Goal: Task Accomplishment & Management: Manage account settings

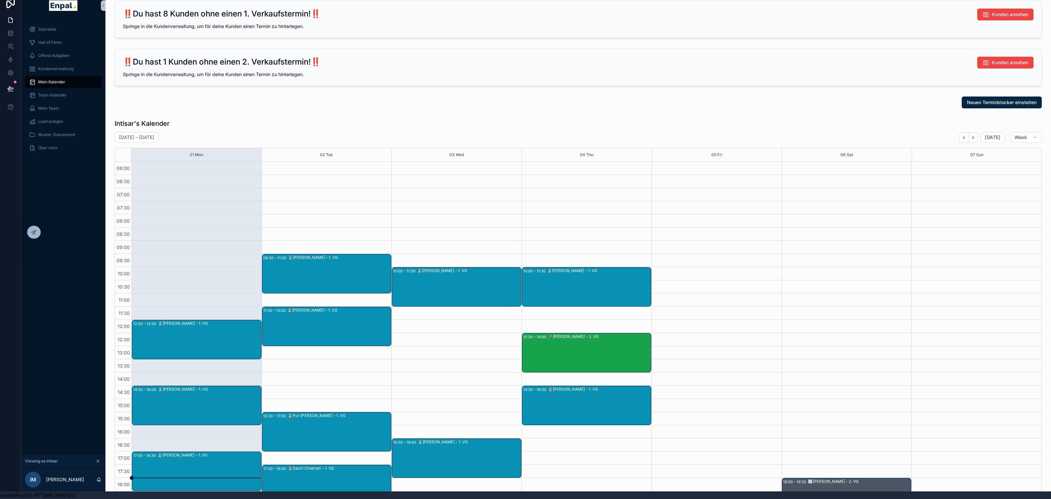
scroll to position [90, 0]
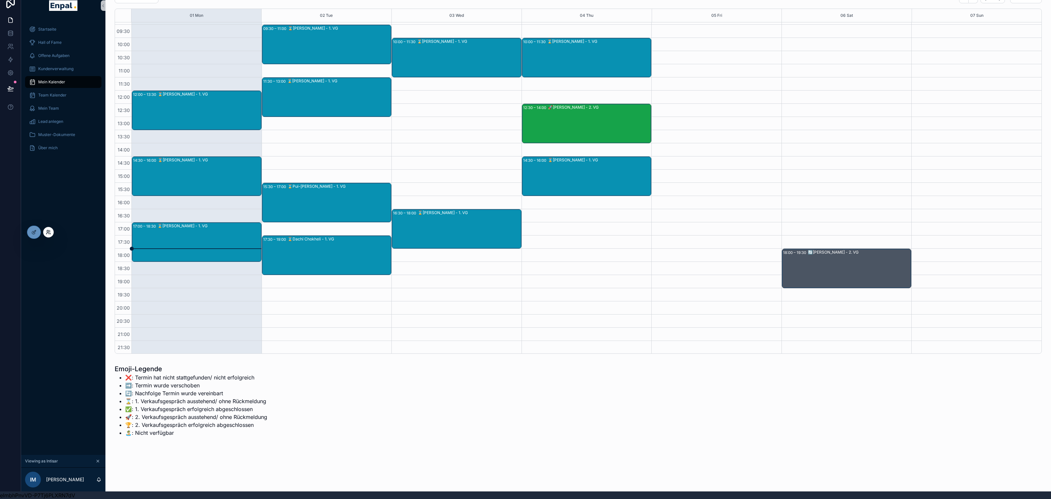
click at [48, 234] on icon at bounding box center [48, 232] width 5 height 5
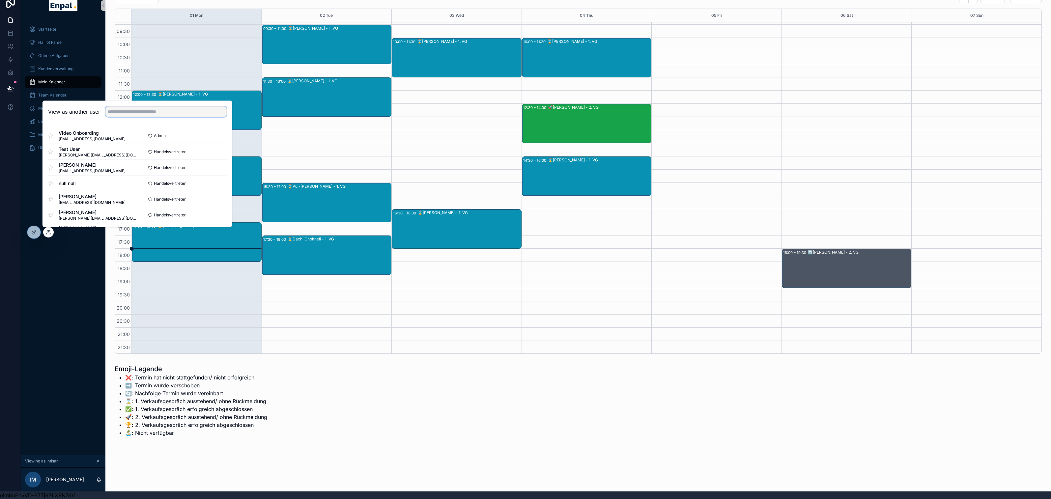
click at [134, 110] on input "text" at bounding box center [165, 111] width 121 height 11
type input "****"
click at [217, 150] on button "Select" at bounding box center [218, 152] width 17 height 10
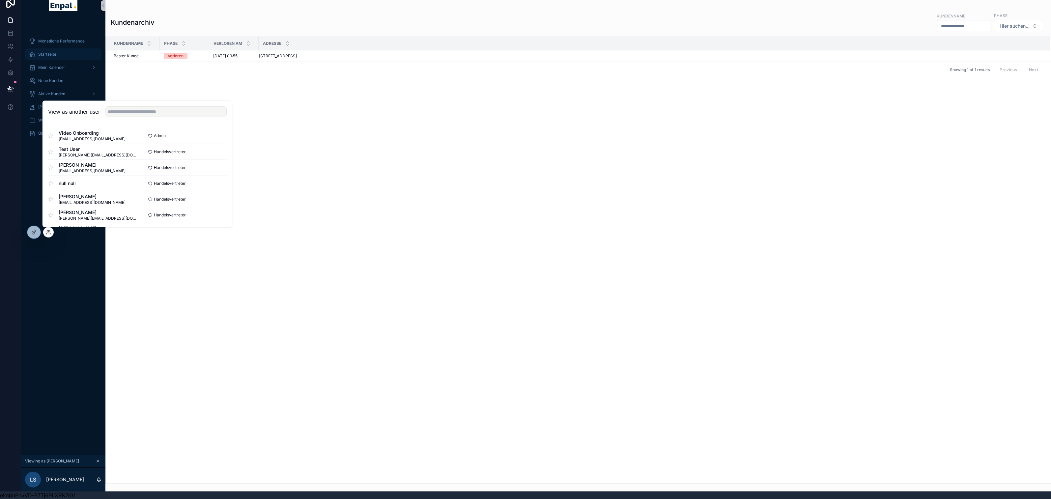
click at [66, 52] on div "Startseite" at bounding box center [63, 54] width 69 height 11
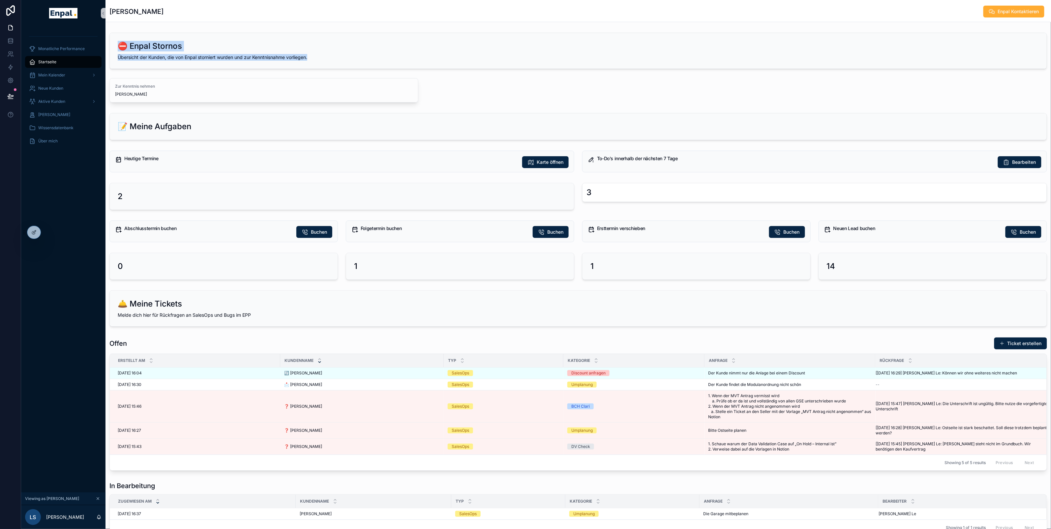
drag, startPoint x: 119, startPoint y: 45, endPoint x: 315, endPoint y: 61, distance: 196.8
click at [315, 61] on div "⛔ Enpal Stornos Übersicht der Kunden, die von Enpal storniert wurden und zur Ke…" at bounding box center [578, 51] width 937 height 36
click at [456, 93] on div "Zur Kenntnis nehmen Oliver Brandt" at bounding box center [577, 90] width 937 height 24
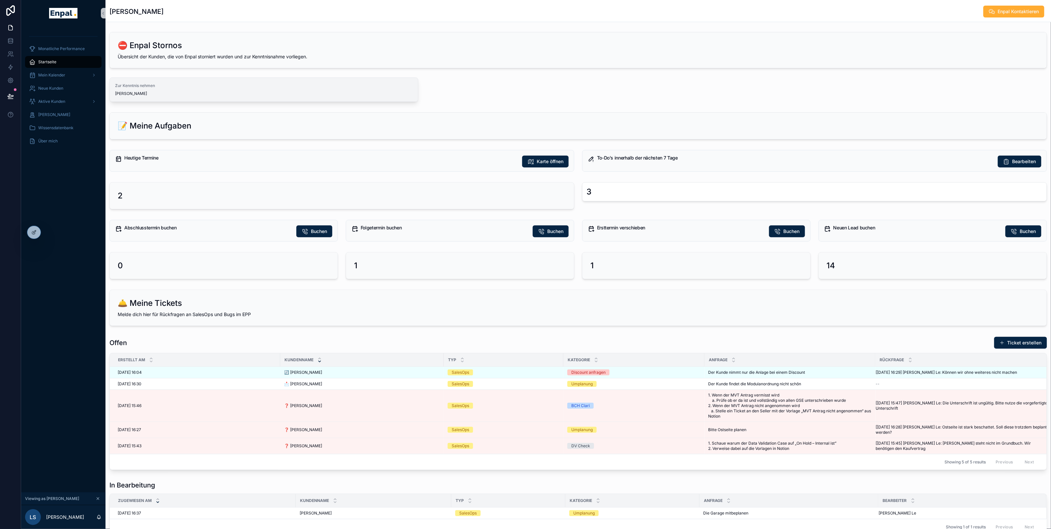
click at [149, 84] on span "Zur Kenntnis nehmen" at bounding box center [264, 85] width 298 height 5
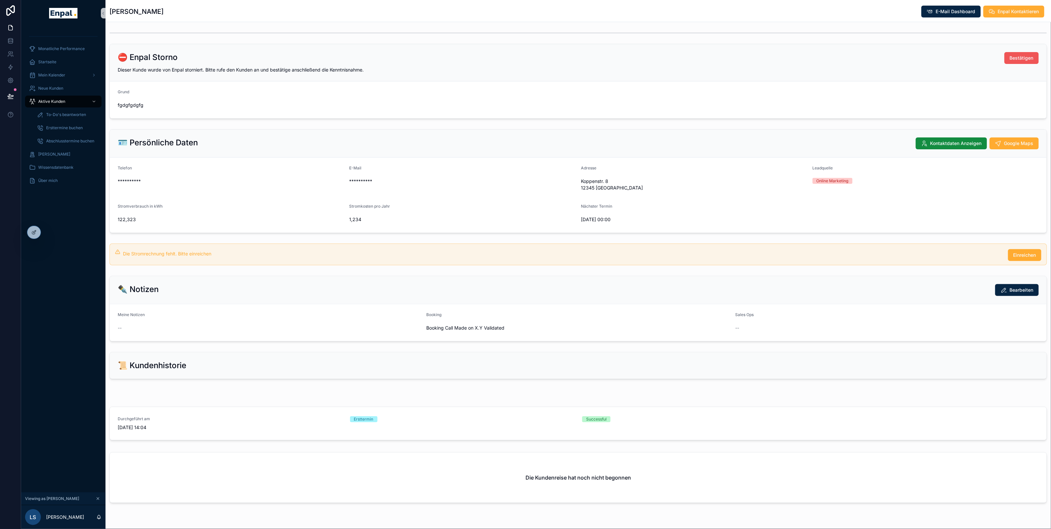
click at [1013, 59] on span "Bestätigen" at bounding box center [1022, 58] width 24 height 7
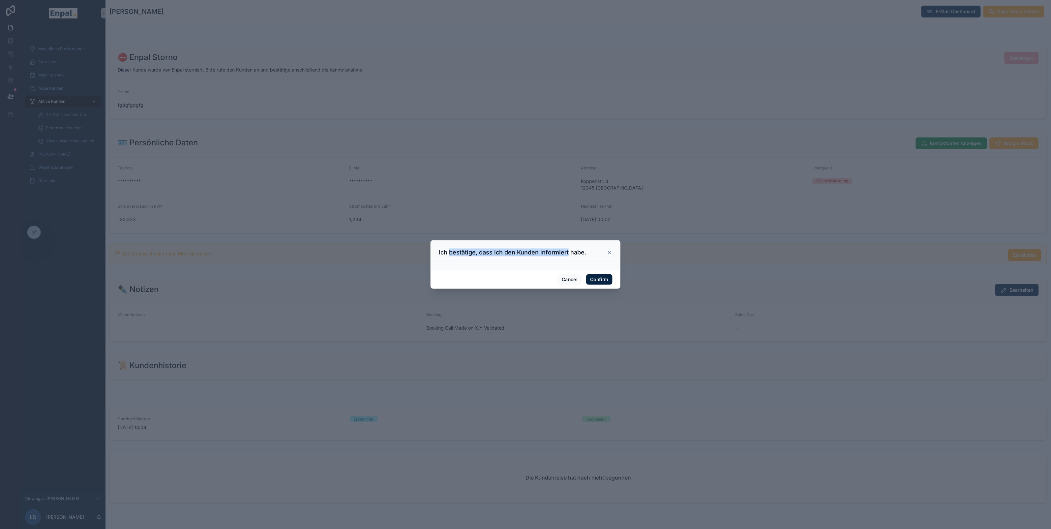
drag, startPoint x: 450, startPoint y: 250, endPoint x: 567, endPoint y: 250, distance: 117.0
click at [568, 250] on h3 "Ich bestätige, dass ich den Kunden informiert habe." at bounding box center [512, 253] width 147 height 8
click at [602, 279] on button "Confirm" at bounding box center [599, 279] width 26 height 11
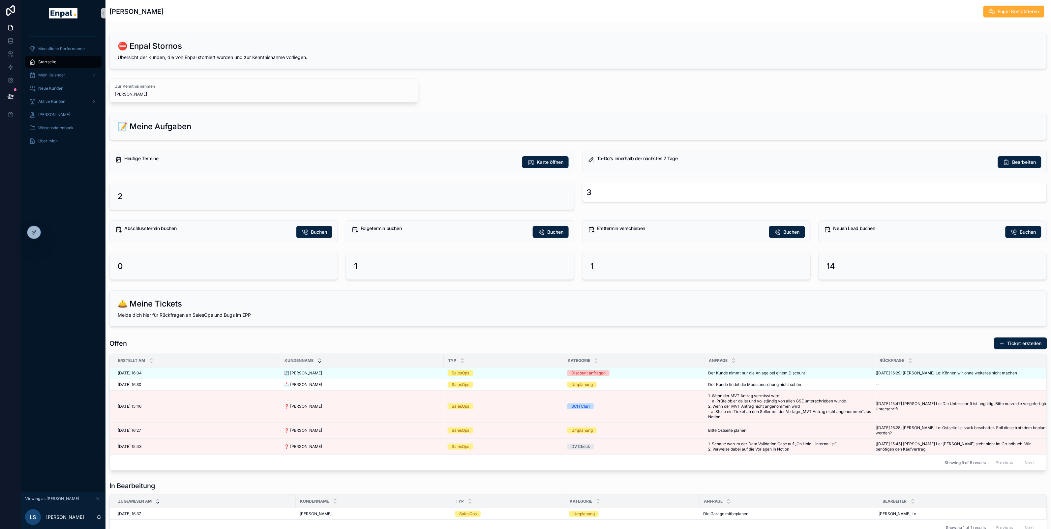
click at [56, 61] on div "Startseite" at bounding box center [63, 62] width 69 height 11
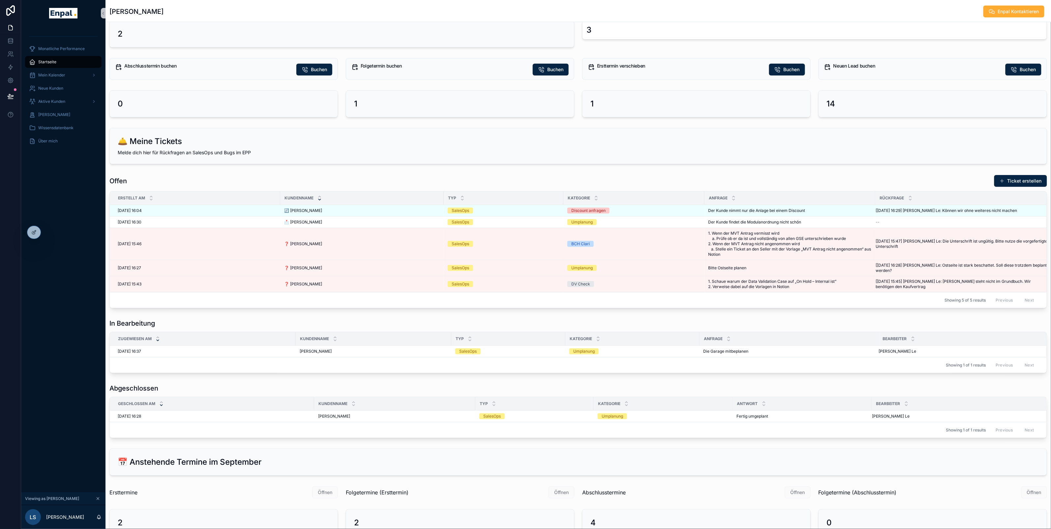
scroll to position [192, 0]
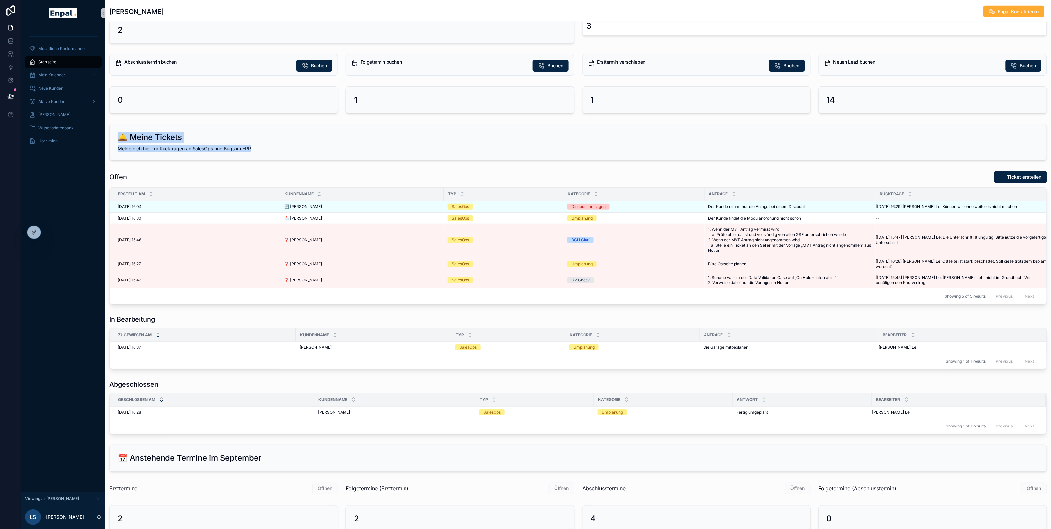
drag, startPoint x: 121, startPoint y: 137, endPoint x: 267, endPoint y: 153, distance: 147.1
click at [267, 153] on div "🛎️ Meine Tickets Melde dich hier für Rückfragen an SalesOps und Bugs im EPP" at bounding box center [578, 142] width 937 height 36
click at [208, 182] on div "Offen Ticket erstellen" at bounding box center [577, 177] width 937 height 13
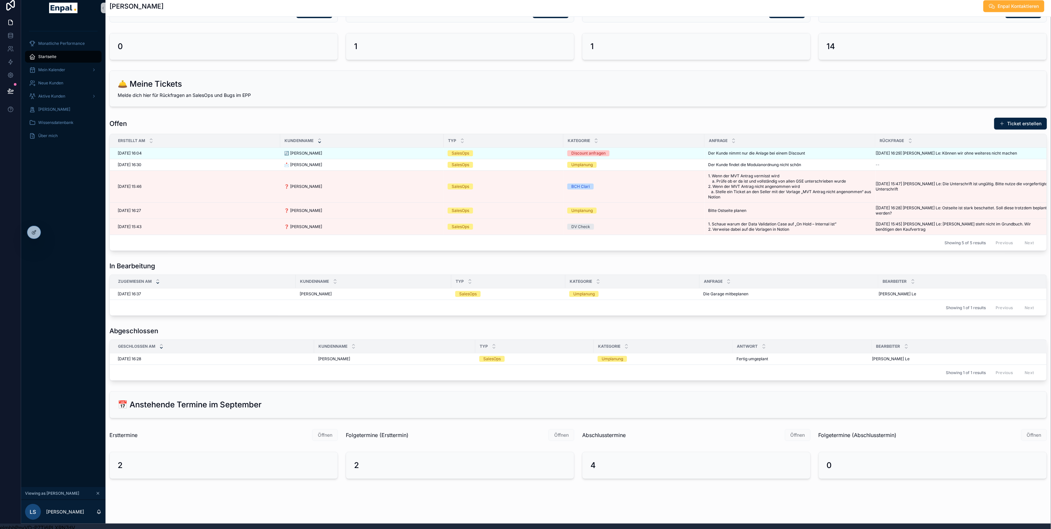
scroll to position [8, 0]
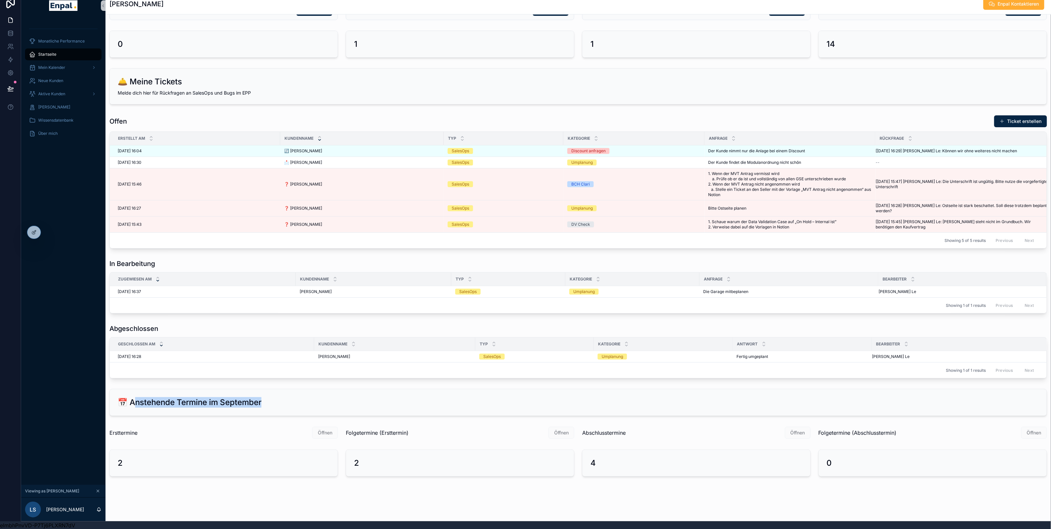
drag, startPoint x: 133, startPoint y: 399, endPoint x: 265, endPoint y: 405, distance: 131.6
click at [265, 405] on div "📅 Anstehende Termine im September" at bounding box center [578, 402] width 921 height 11
click at [199, 427] on div "Ersttermine Öffnen" at bounding box center [223, 433] width 228 height 13
drag, startPoint x: 180, startPoint y: 399, endPoint x: 271, endPoint y: 406, distance: 91.6
click at [271, 406] on div "📅 Anstehende Termine im September" at bounding box center [578, 402] width 921 height 11
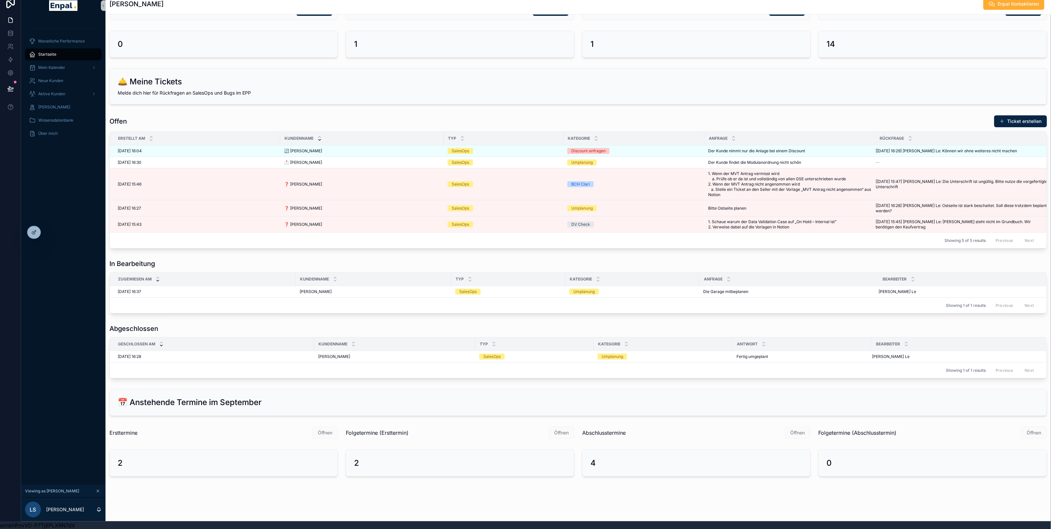
click at [243, 432] on div "Ersttermine Öffnen" at bounding box center [223, 433] width 228 height 13
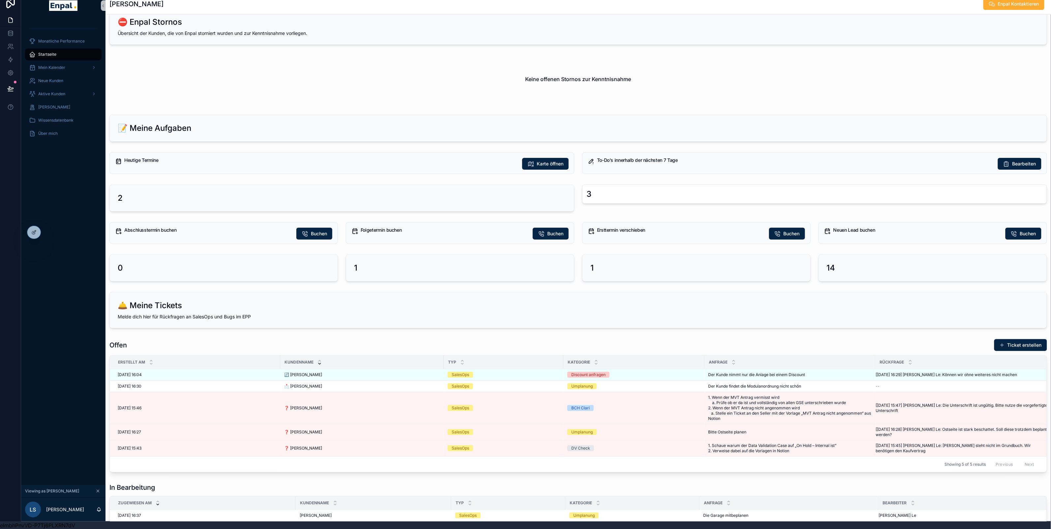
scroll to position [0, 0]
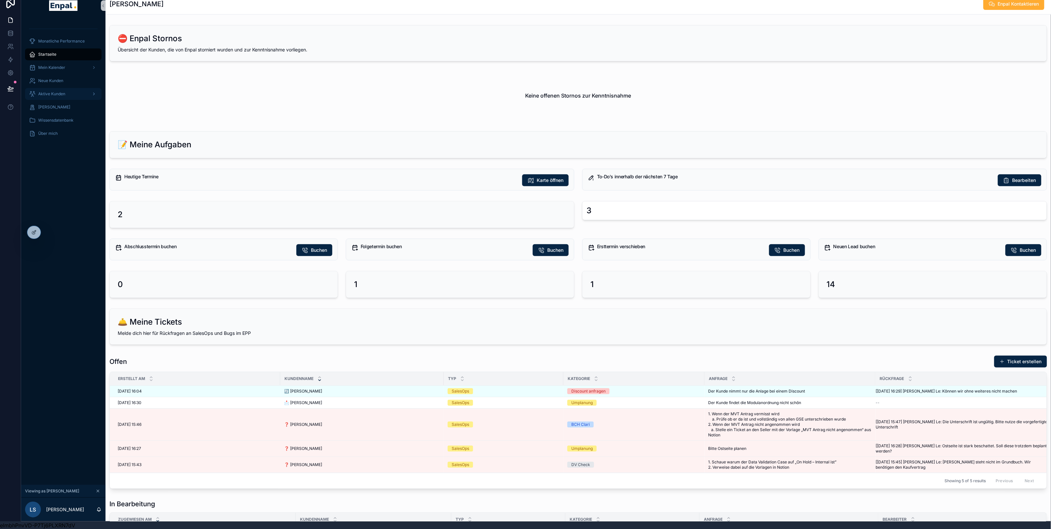
click at [58, 90] on div "Aktive Kunden" at bounding box center [63, 94] width 69 height 11
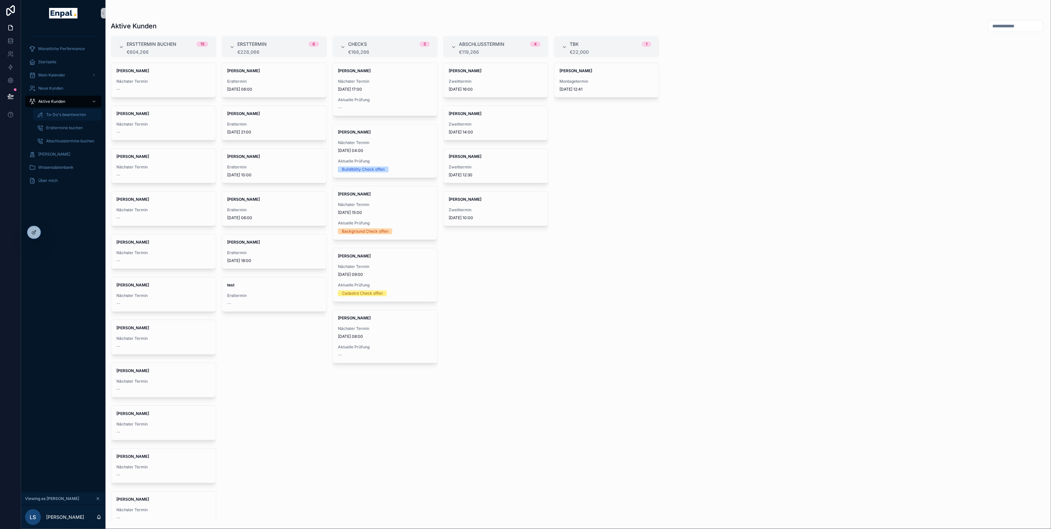
click at [56, 115] on span "To-Do's beantworten" at bounding box center [66, 114] width 40 height 5
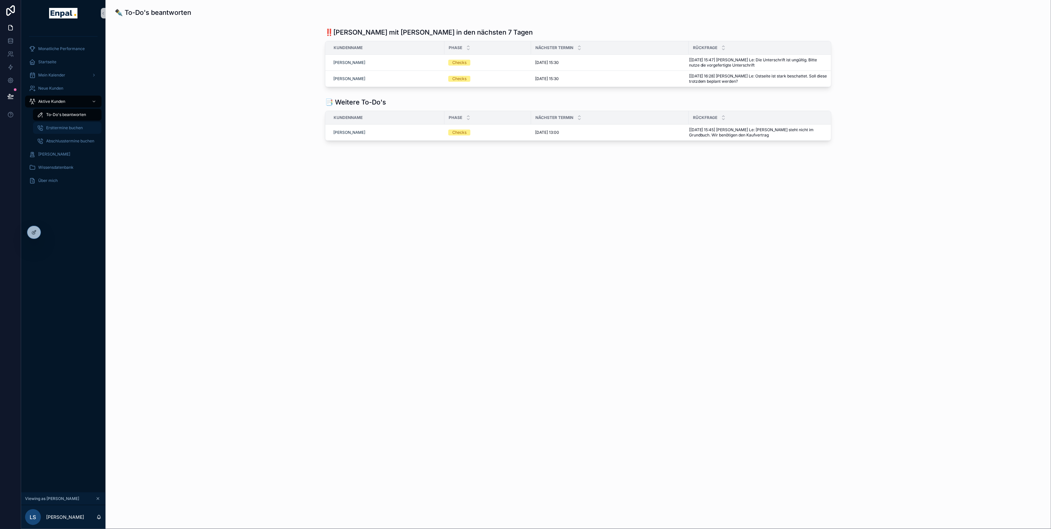
click at [58, 129] on span "Ersttermine buchen" at bounding box center [64, 127] width 37 height 5
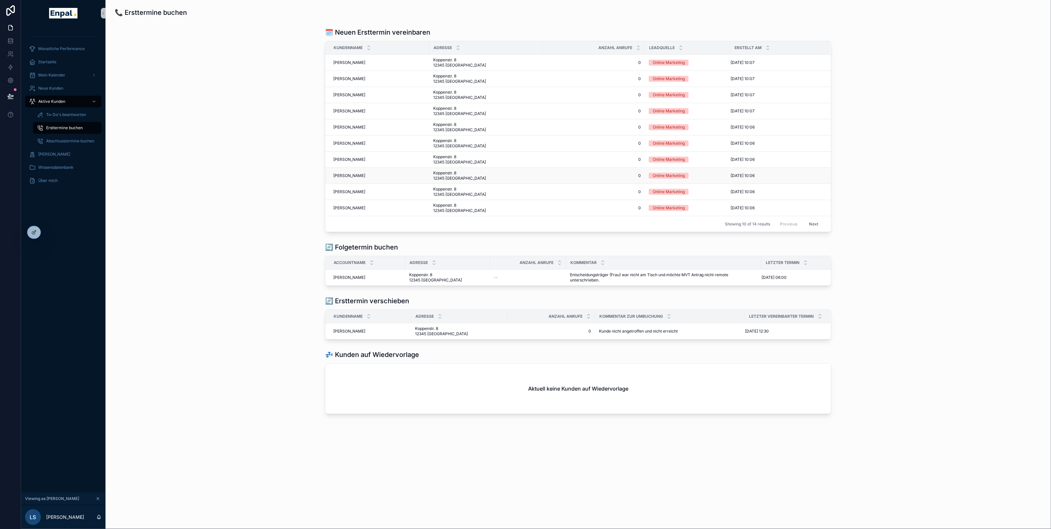
scroll to position [3, 0]
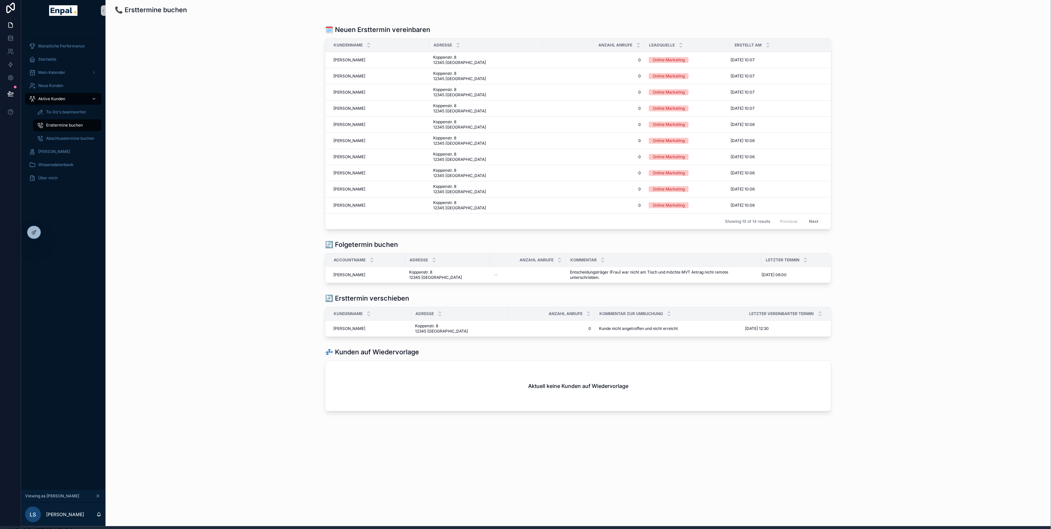
click at [73, 99] on div "Aktive Kunden" at bounding box center [63, 99] width 69 height 11
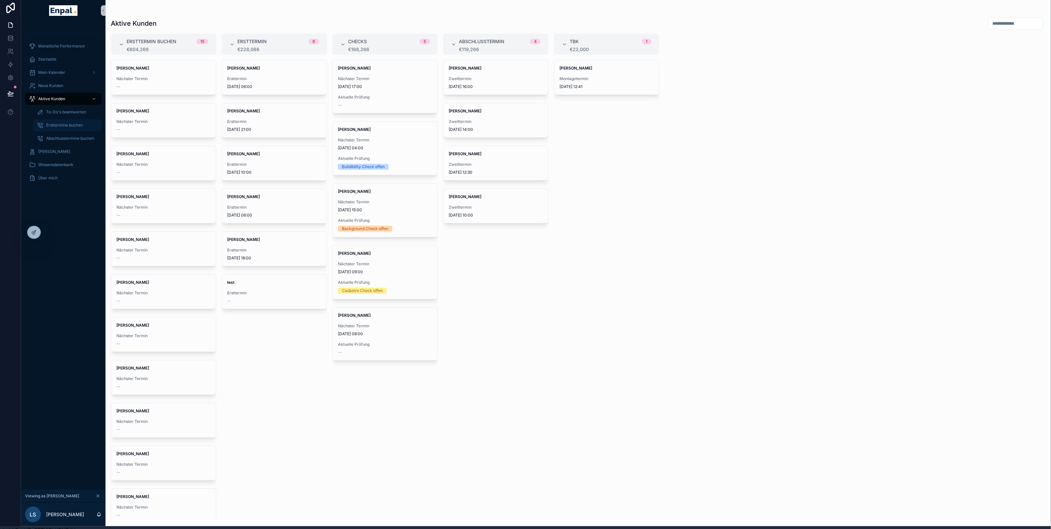
click at [67, 123] on span "Ersttermine buchen" at bounding box center [64, 125] width 37 height 5
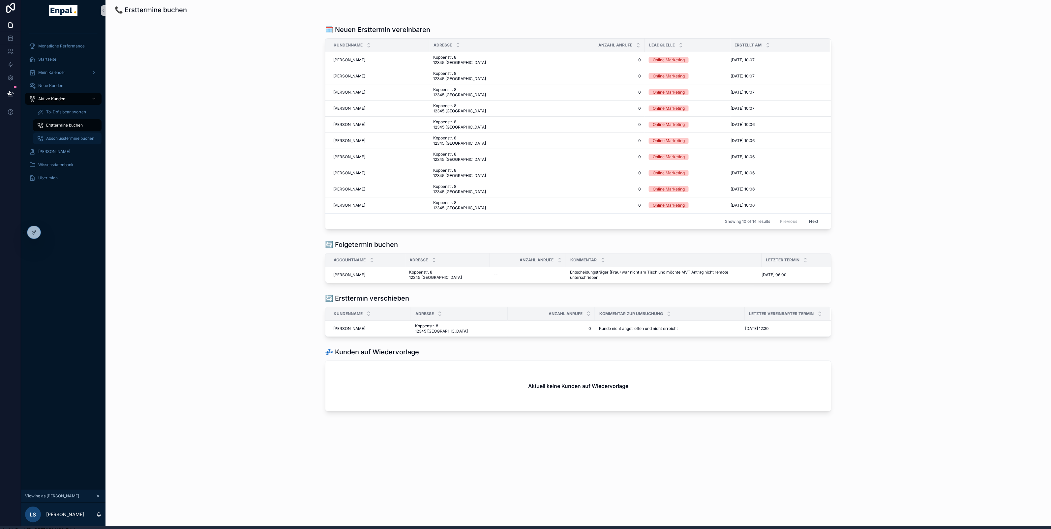
click at [61, 139] on span "Abschlusstermine buchen" at bounding box center [70, 138] width 48 height 5
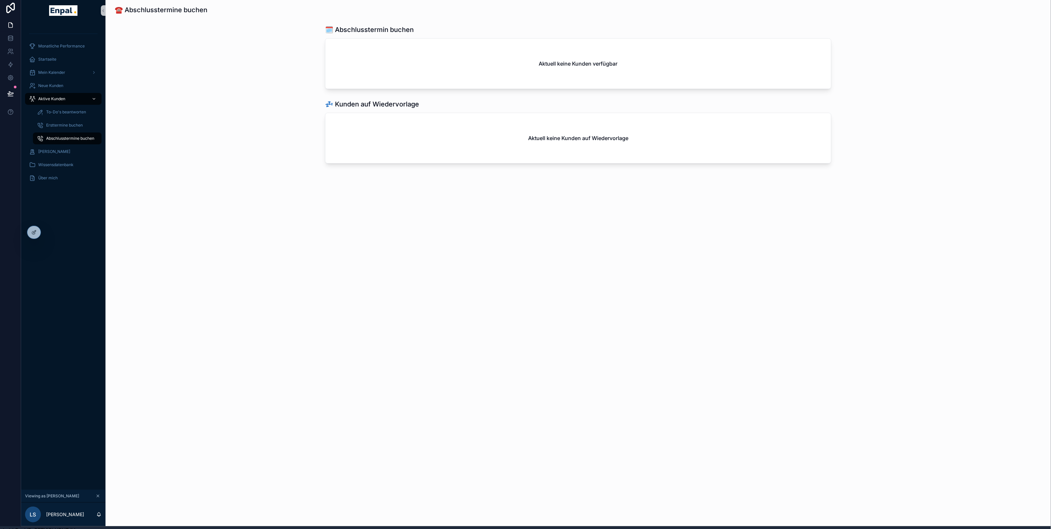
click at [62, 102] on div "Aktive Kunden" at bounding box center [63, 99] width 69 height 11
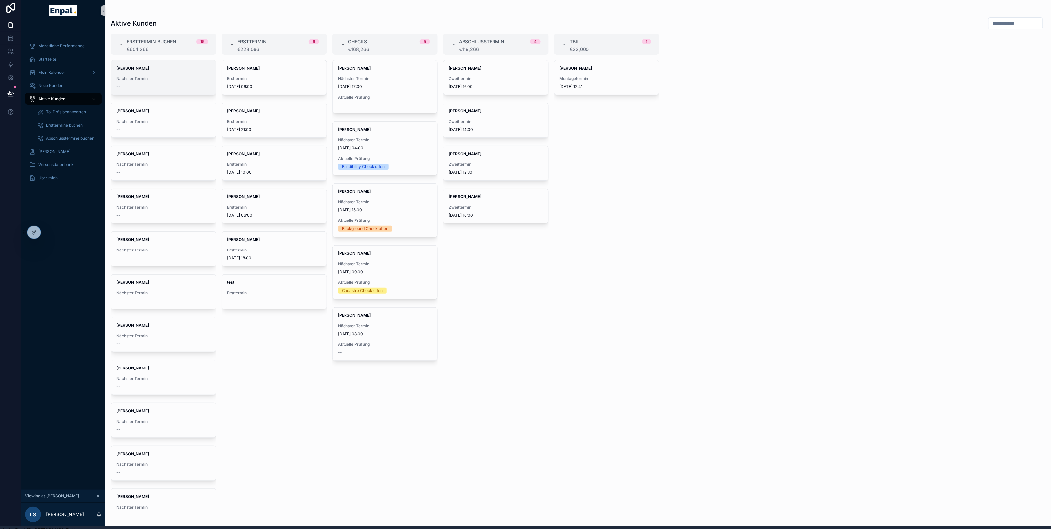
click at [158, 75] on div "Florian Arnold Nächster Termin --" at bounding box center [163, 77] width 105 height 34
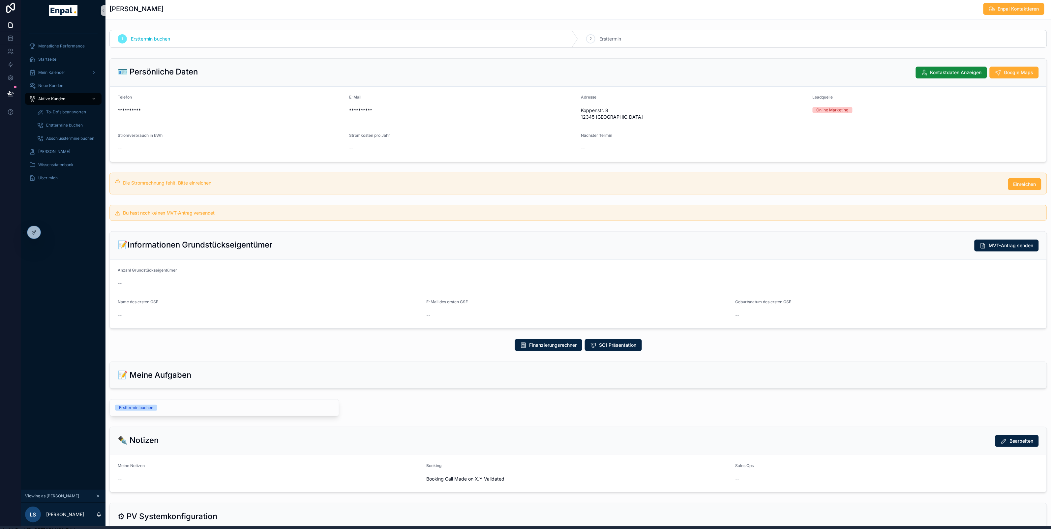
click at [44, 99] on span "Aktive Kunden" at bounding box center [51, 98] width 27 height 5
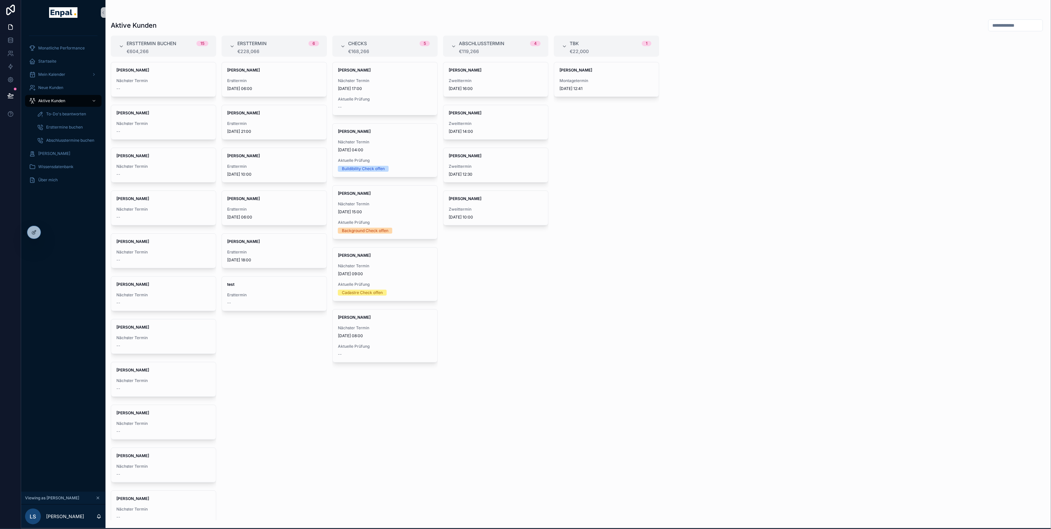
scroll to position [0, 0]
click at [180, 91] on div "--" at bounding box center [163, 88] width 94 height 5
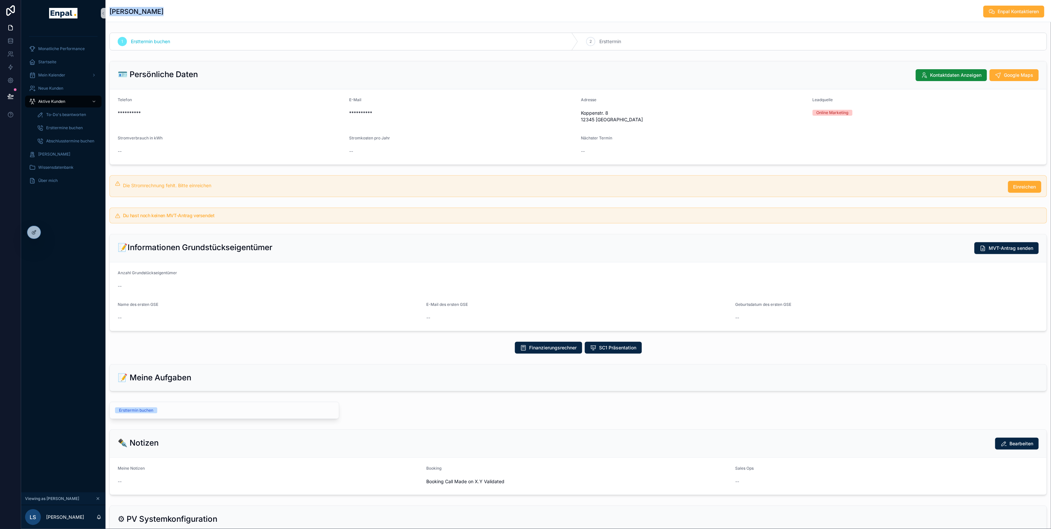
drag, startPoint x: 110, startPoint y: 12, endPoint x: 151, endPoint y: 14, distance: 40.9
click at [151, 14] on h1 "[PERSON_NAME]" at bounding box center [136, 11] width 54 height 9
click at [183, 21] on div "Florian Arnold Enpal Kontaktieren" at bounding box center [577, 11] width 937 height 22
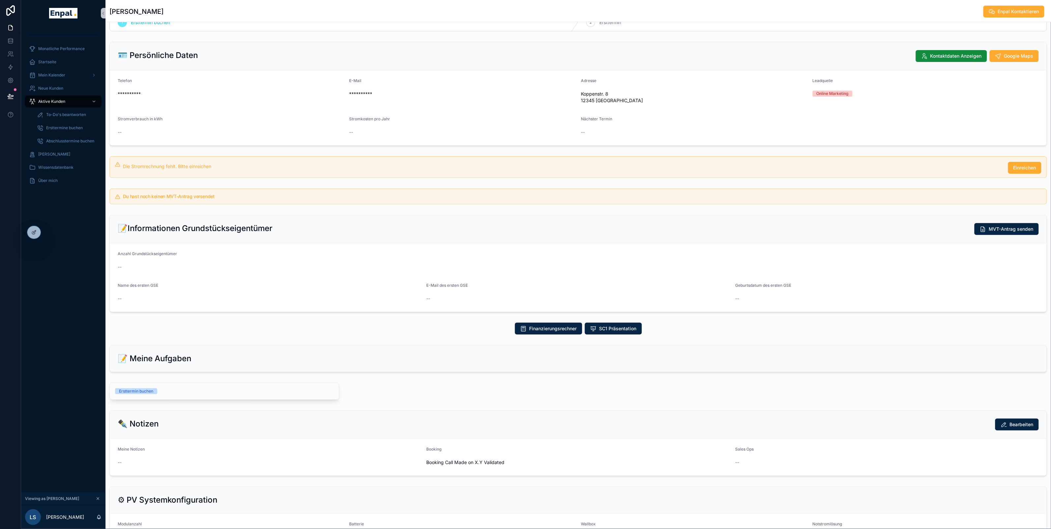
scroll to position [13, 0]
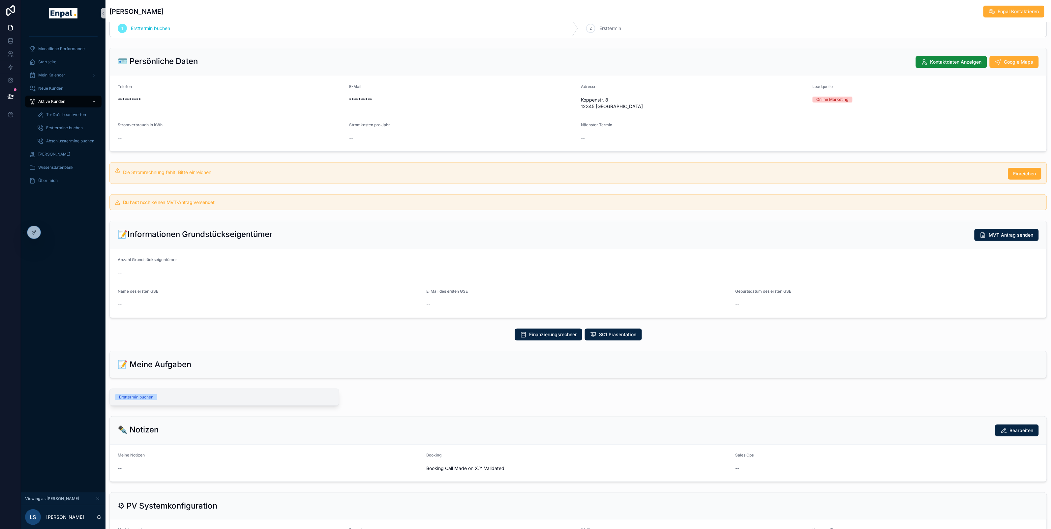
click at [165, 400] on div "Ersttermin buchen" at bounding box center [224, 397] width 219 height 6
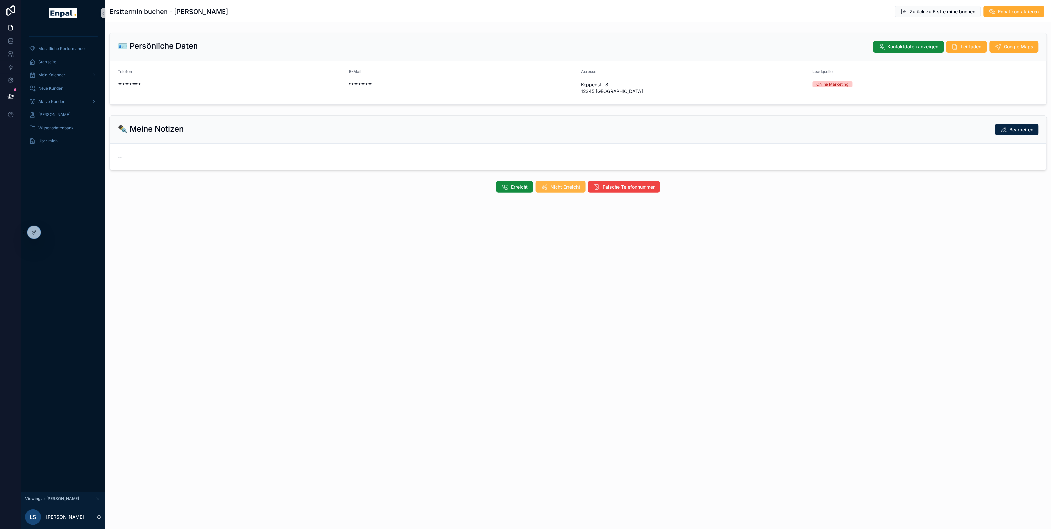
click at [558, 188] on span "Nicht Erreicht" at bounding box center [565, 187] width 30 height 7
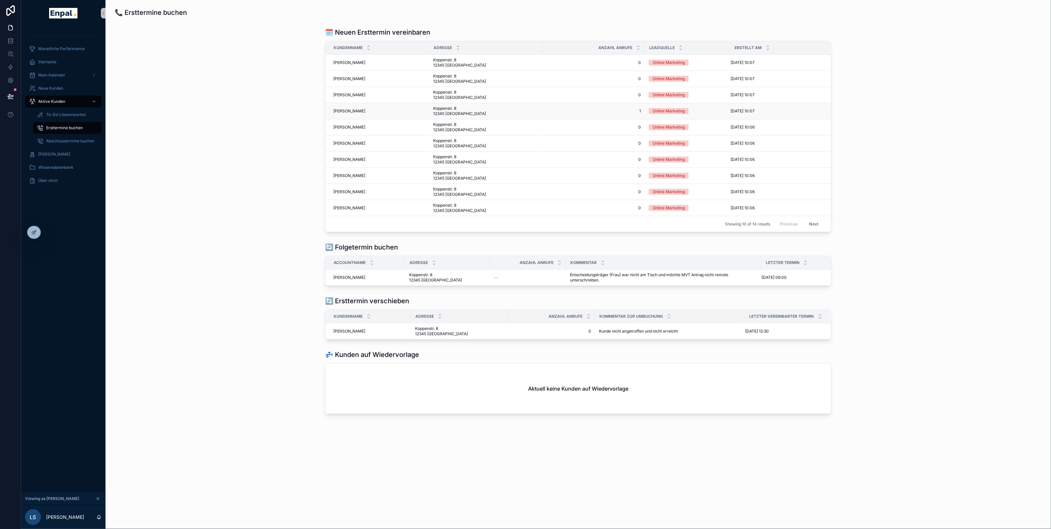
click at [355, 111] on span "[PERSON_NAME]" at bounding box center [349, 110] width 32 height 5
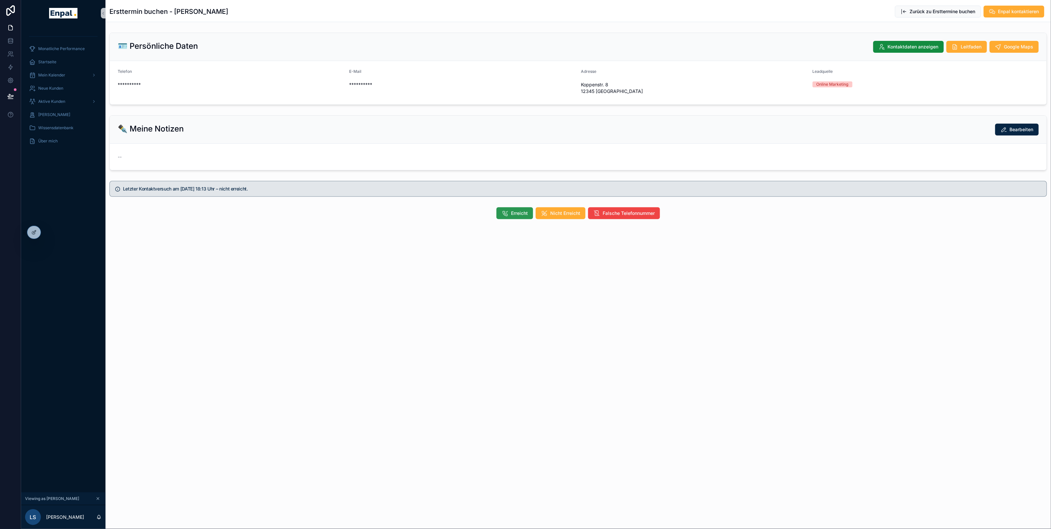
click at [516, 215] on span "Erreicht" at bounding box center [519, 213] width 17 height 7
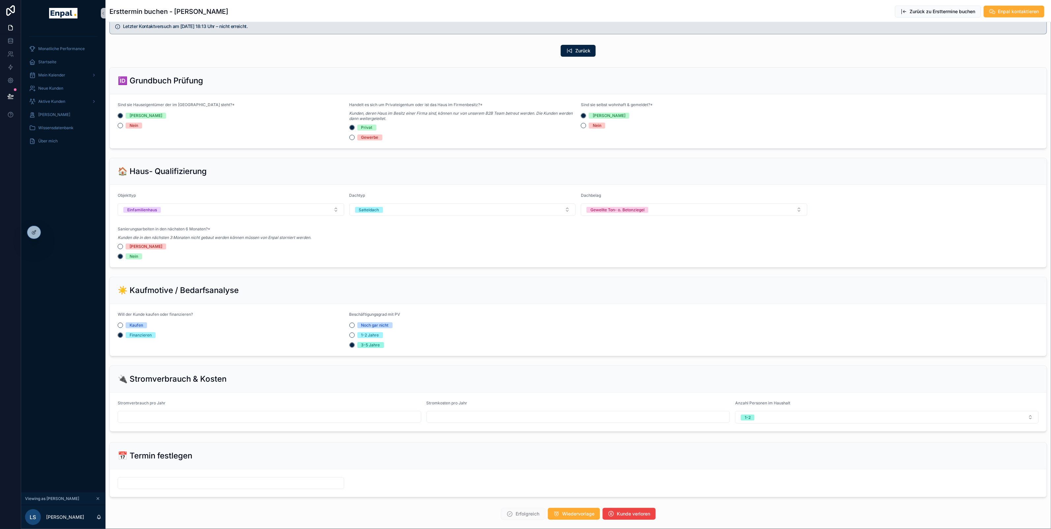
scroll to position [163, 0]
drag, startPoint x: 438, startPoint y: 103, endPoint x: 401, endPoint y: 108, distance: 38.0
click at [401, 108] on div "Handelt es sich um Privateigentum oder ist das Haus im Firmenbesitz?*" at bounding box center [462, 106] width 226 height 8
click at [288, 258] on div "Nein" at bounding box center [270, 256] width 304 height 6
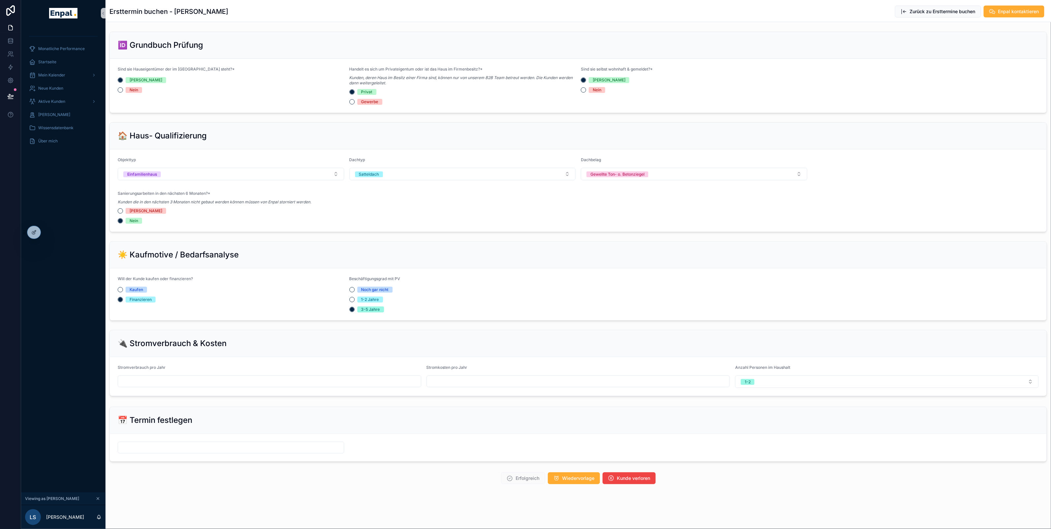
scroll to position [8, 0]
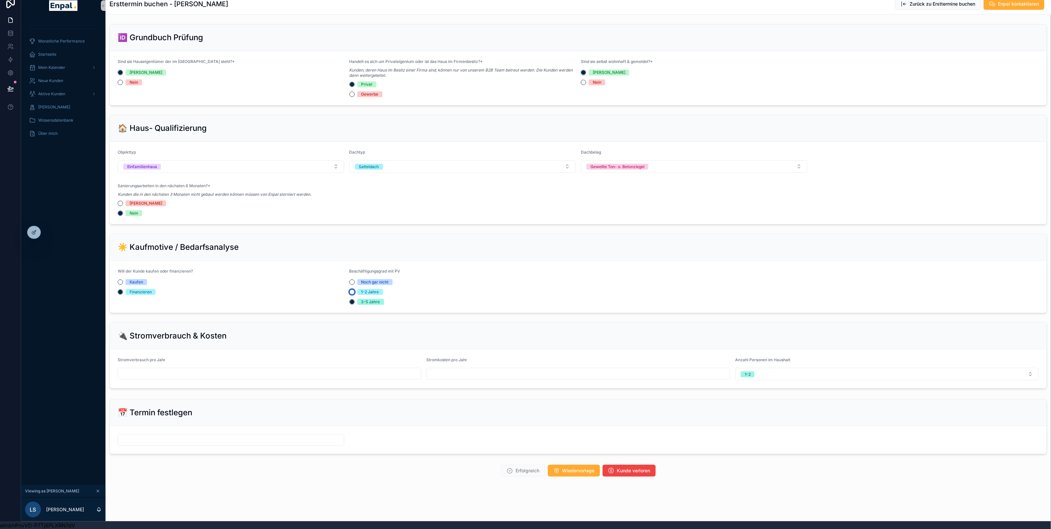
click at [352, 292] on button "1-2 Jahre" at bounding box center [351, 291] width 5 height 5
click at [220, 376] on input "scrollable content" at bounding box center [269, 373] width 303 height 9
type input "*****"
click at [767, 370] on button "1-2" at bounding box center [887, 374] width 304 height 13
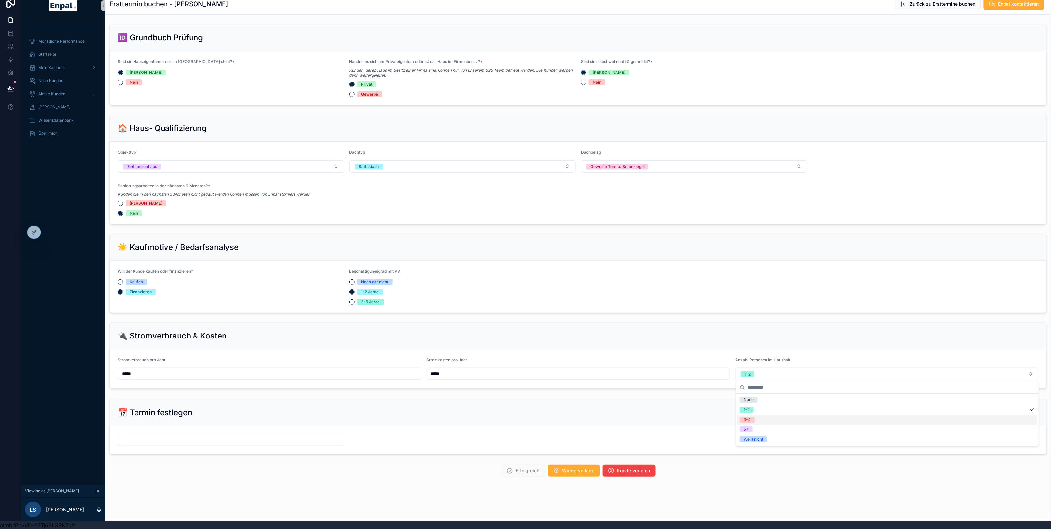
click at [756, 421] on div "3-4" at bounding box center [887, 420] width 300 height 10
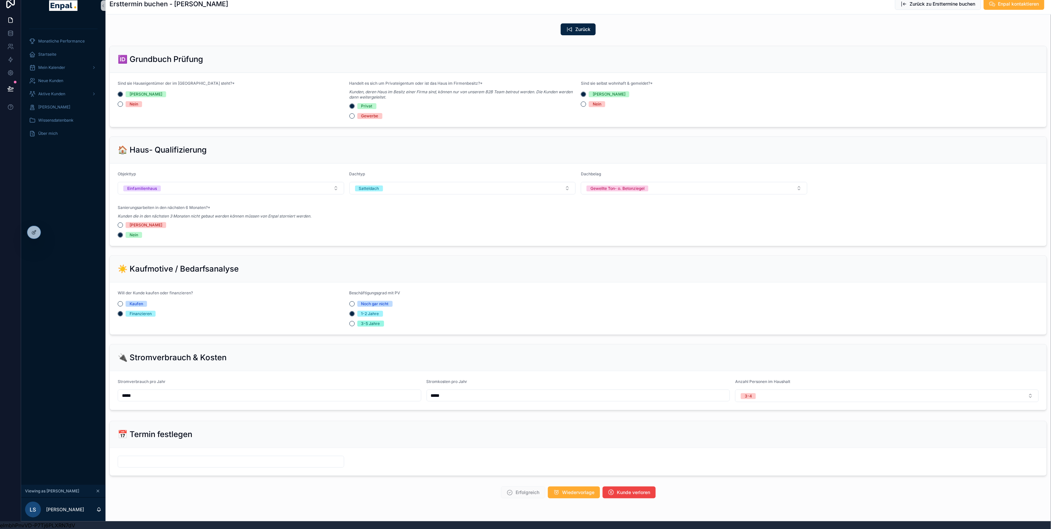
scroll to position [200, 0]
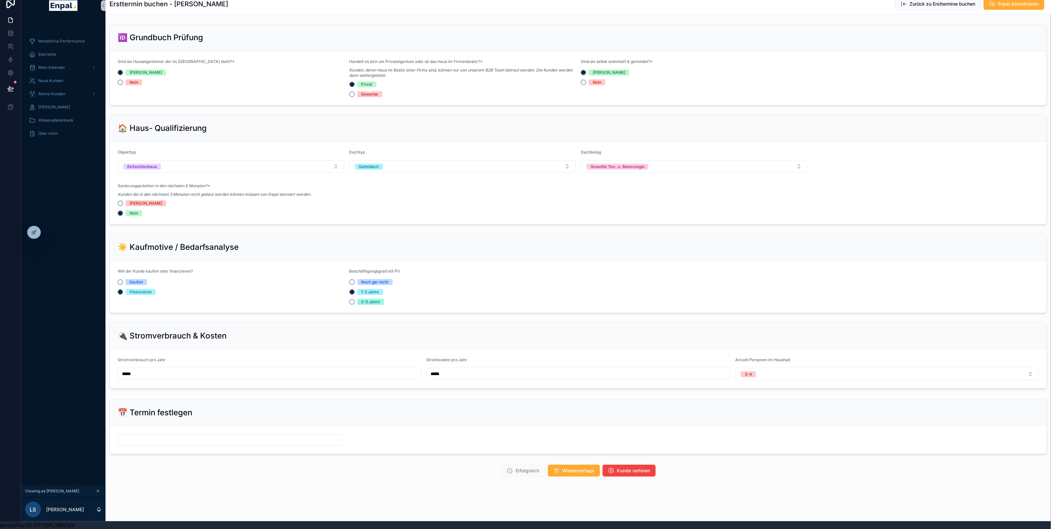
click at [171, 440] on input "scrollable content" at bounding box center [231, 439] width 226 height 9
click at [207, 345] on button "2" at bounding box center [207, 346] width 12 height 12
click at [224, 425] on input "**" at bounding box center [224, 423] width 15 height 9
click at [216, 499] on div "10" at bounding box center [225, 499] width 30 height 11
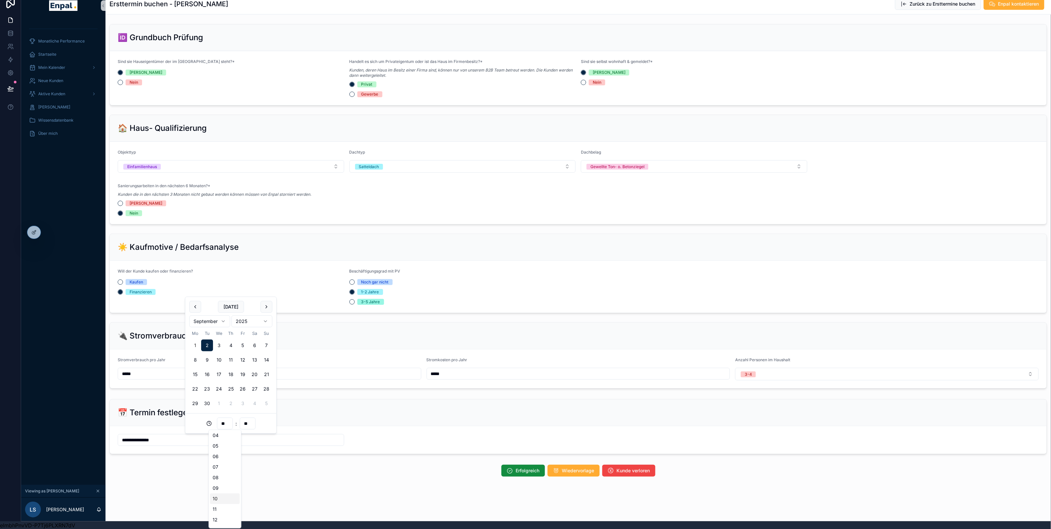
type input "**********"
type input "**"
click at [242, 472] on div "Erfolgreich Wiedervorlage Kunde verloren" at bounding box center [577, 470] width 945 height 17
click at [516, 471] on span "Erfolgreich" at bounding box center [528, 470] width 24 height 7
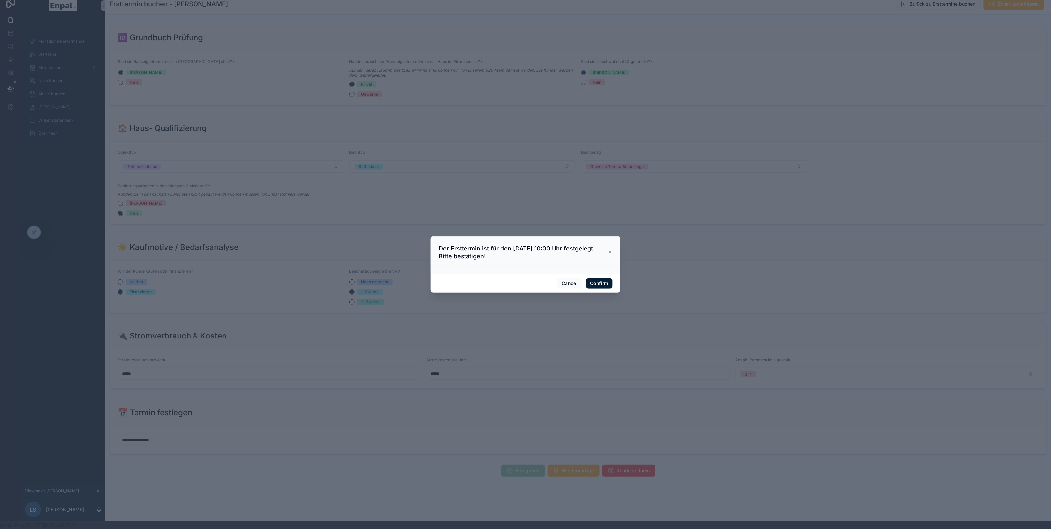
click at [593, 280] on button "Confirm" at bounding box center [599, 283] width 26 height 11
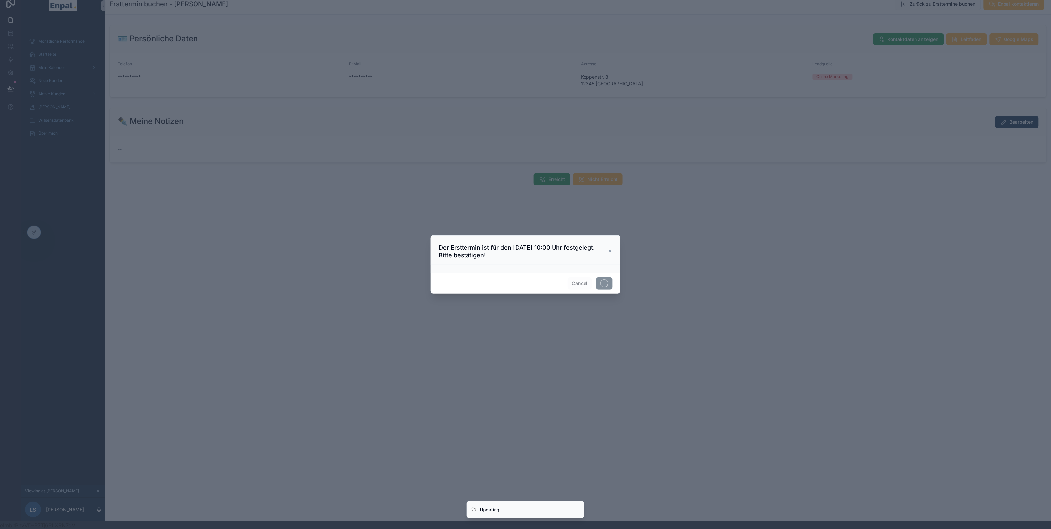
scroll to position [0, 0]
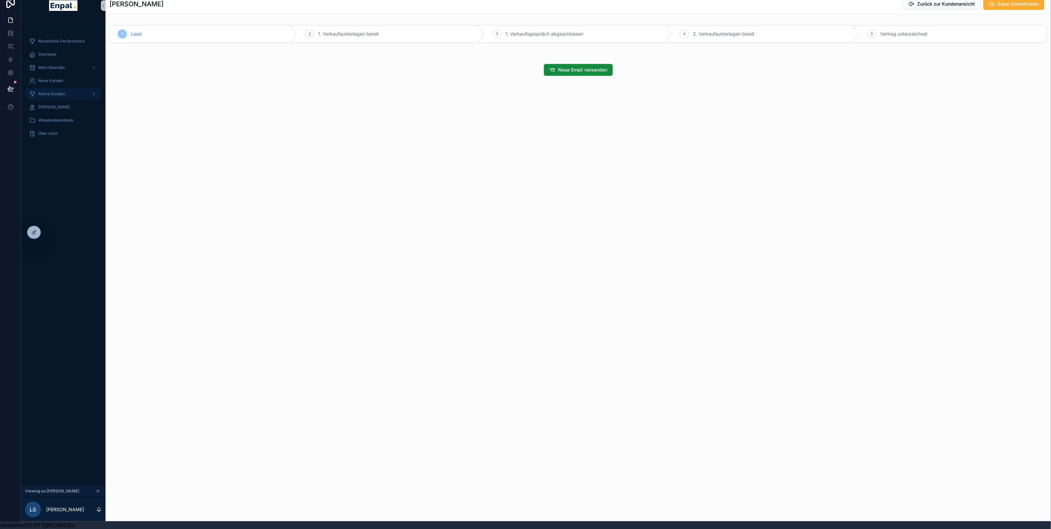
click at [52, 91] on span "Aktive Kunden" at bounding box center [51, 93] width 27 height 5
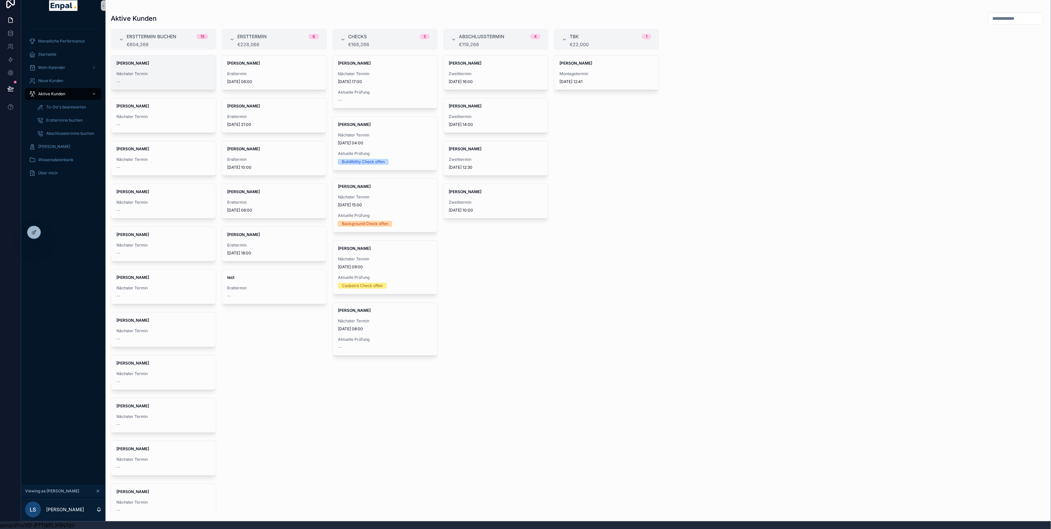
click at [138, 62] on strong "[PERSON_NAME]" at bounding box center [132, 63] width 33 height 5
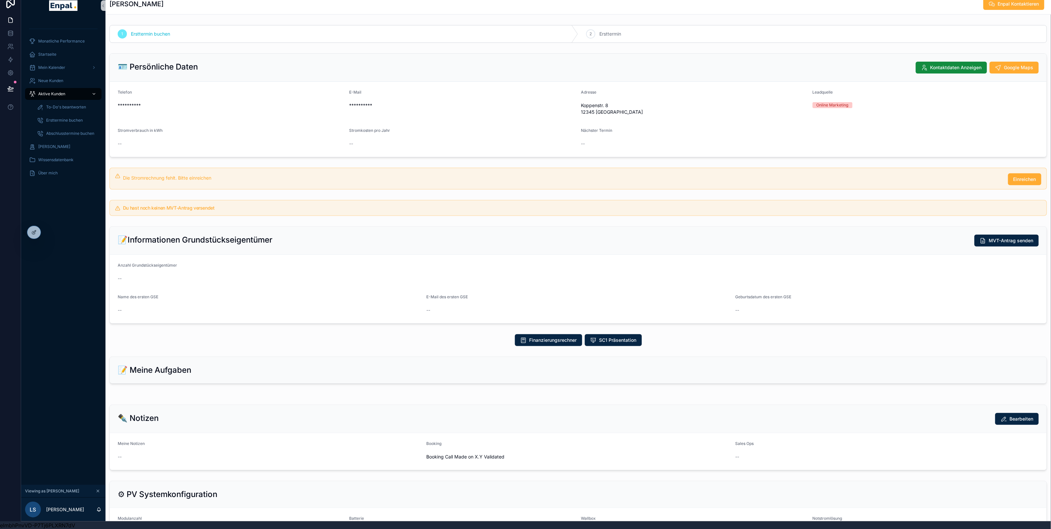
click at [44, 93] on span "Aktive Kunden" at bounding box center [51, 93] width 27 height 5
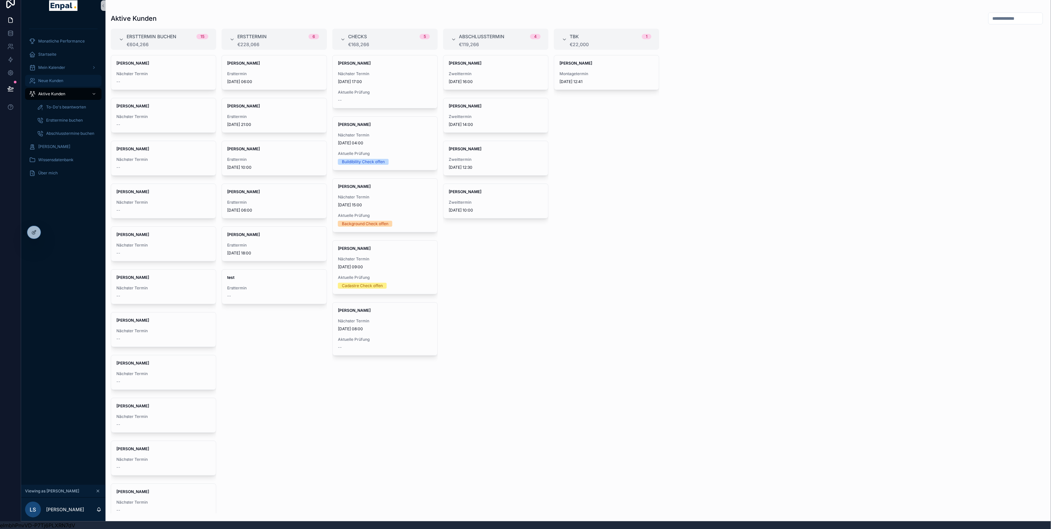
click at [57, 81] on span "Neue Kunden" at bounding box center [50, 80] width 25 height 5
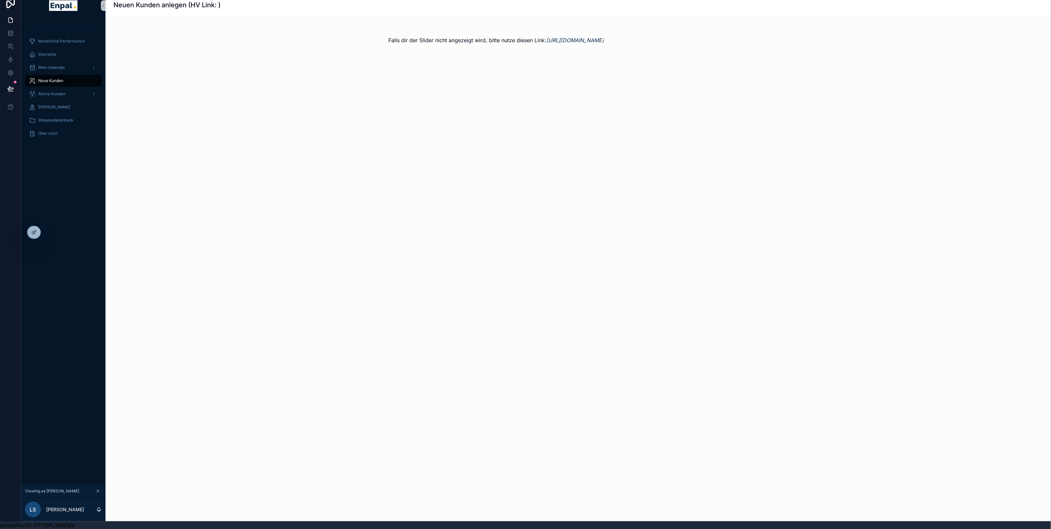
click at [55, 80] on span "Neue Kunden" at bounding box center [50, 80] width 25 height 5
click at [54, 94] on span "Aktive Kunden" at bounding box center [51, 93] width 27 height 5
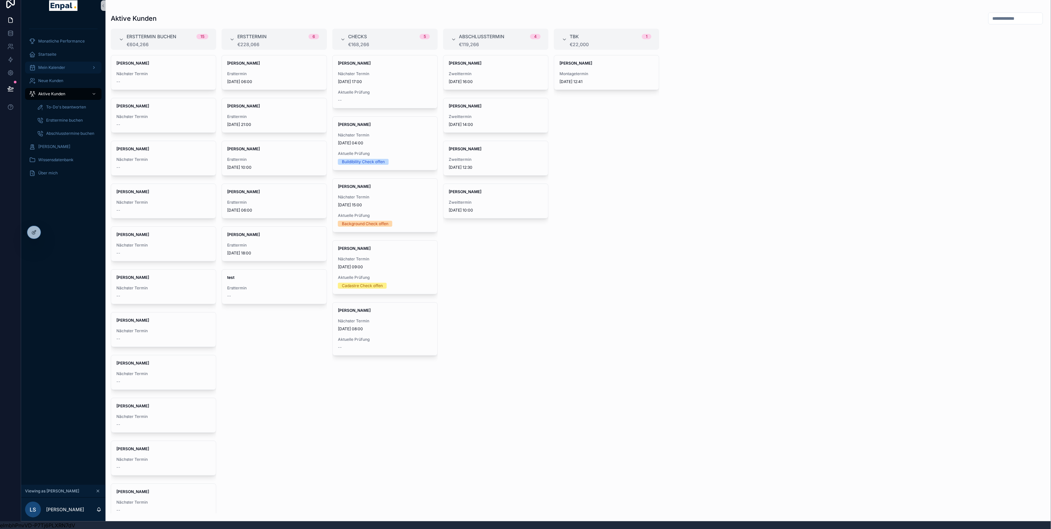
click at [49, 68] on span "Mein Kalender" at bounding box center [51, 67] width 27 height 5
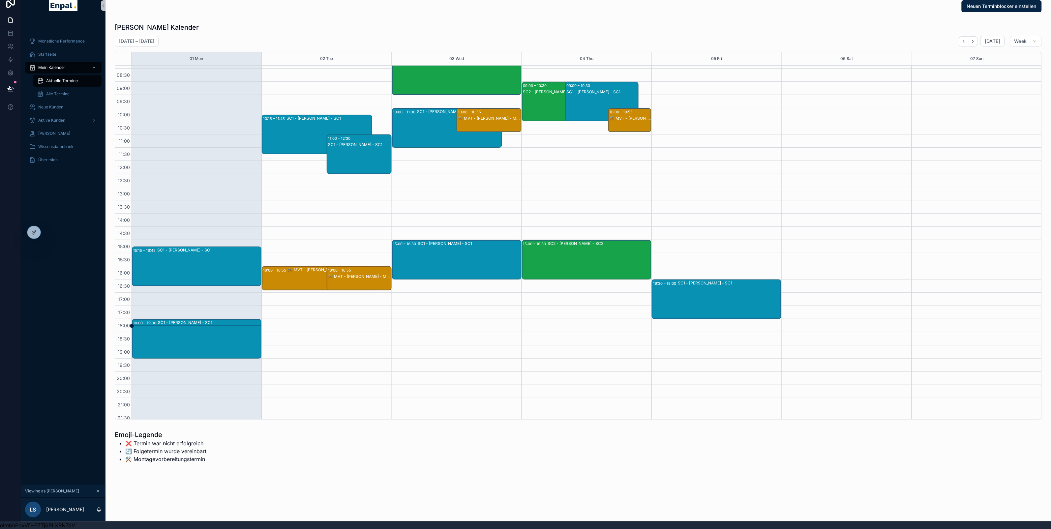
scroll to position [36, 0]
click at [53, 68] on span "Mein Kalender" at bounding box center [51, 67] width 27 height 5
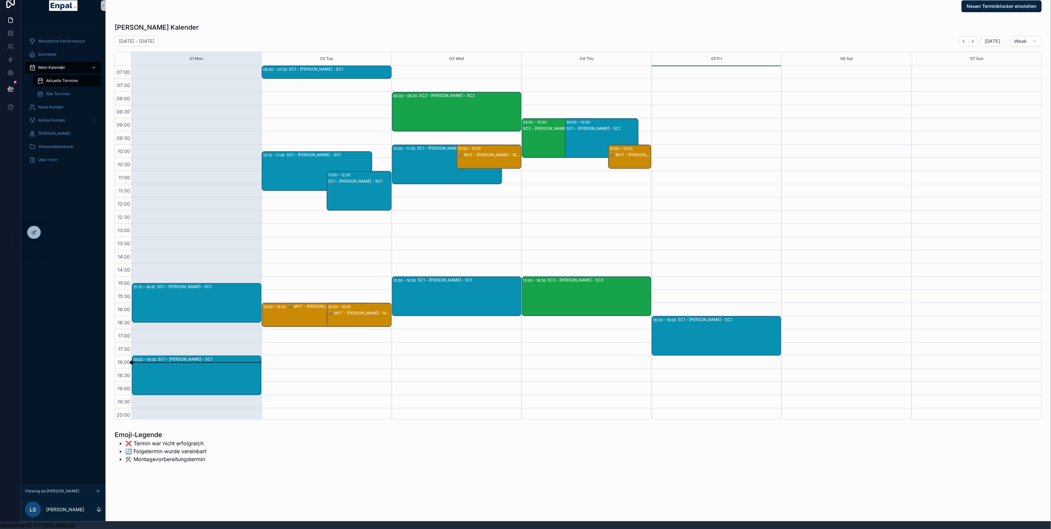
scroll to position [42, 0]
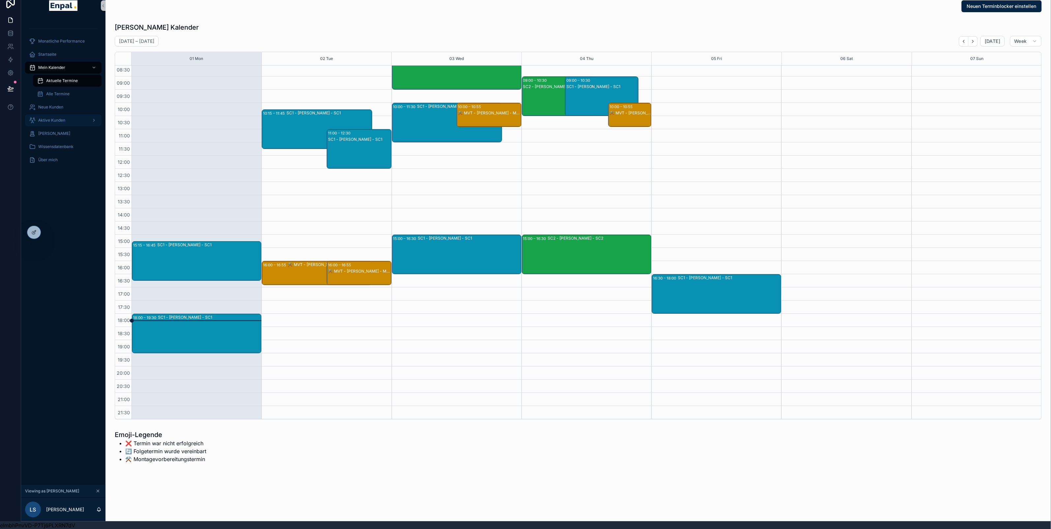
click at [52, 118] on span "Aktive Kunden" at bounding box center [51, 120] width 27 height 5
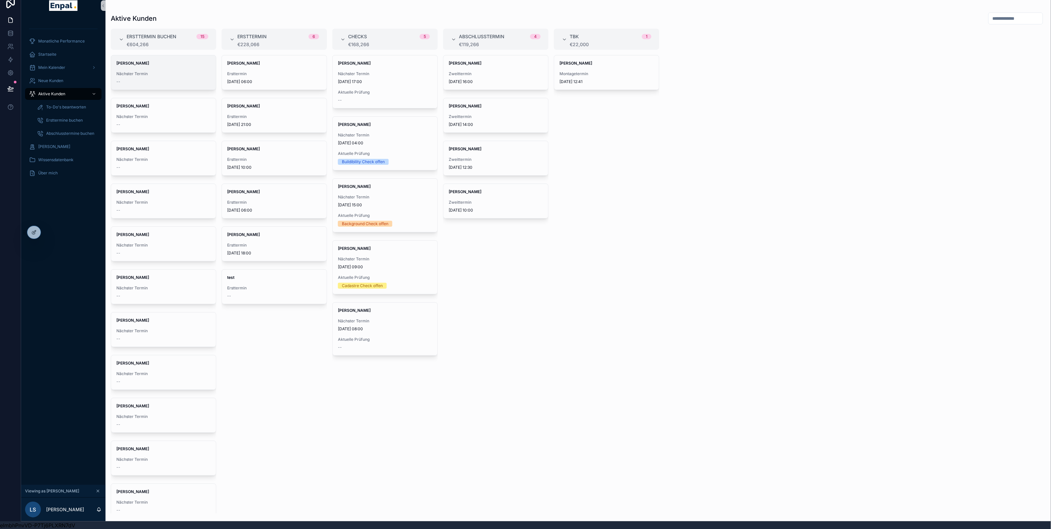
click at [160, 69] on div "Florian Arnold Nächster Termin --" at bounding box center [163, 72] width 105 height 34
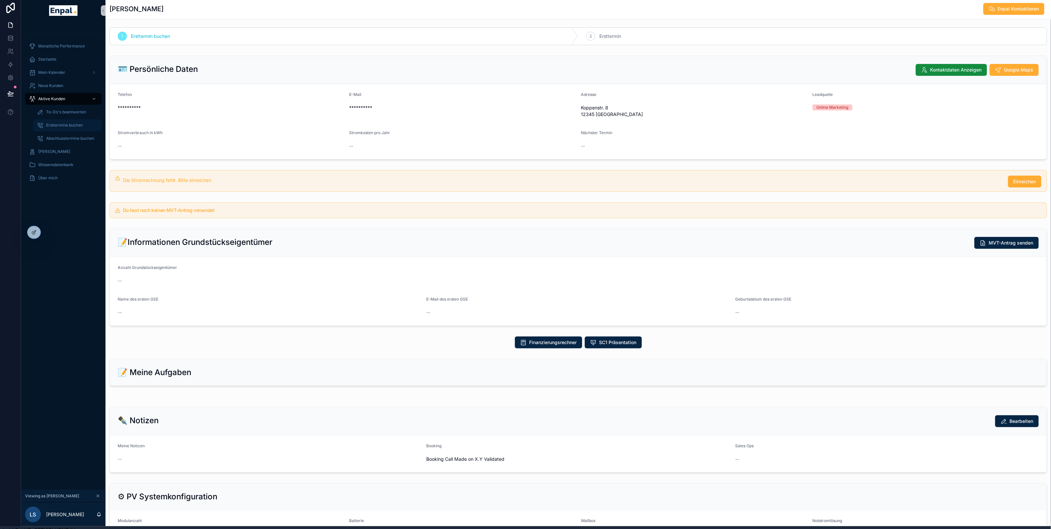
scroll to position [1, 0]
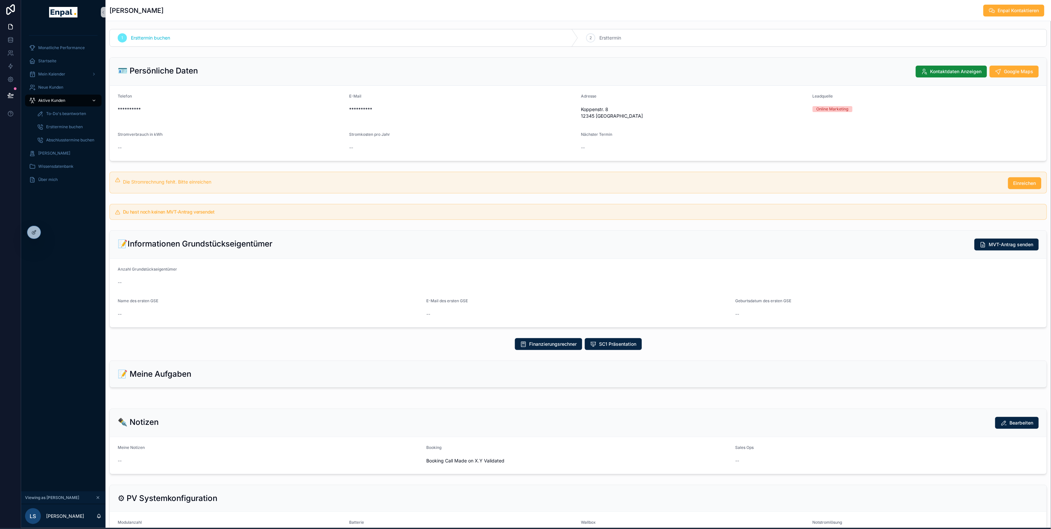
click at [49, 102] on span "Aktive Kunden" at bounding box center [51, 100] width 27 height 5
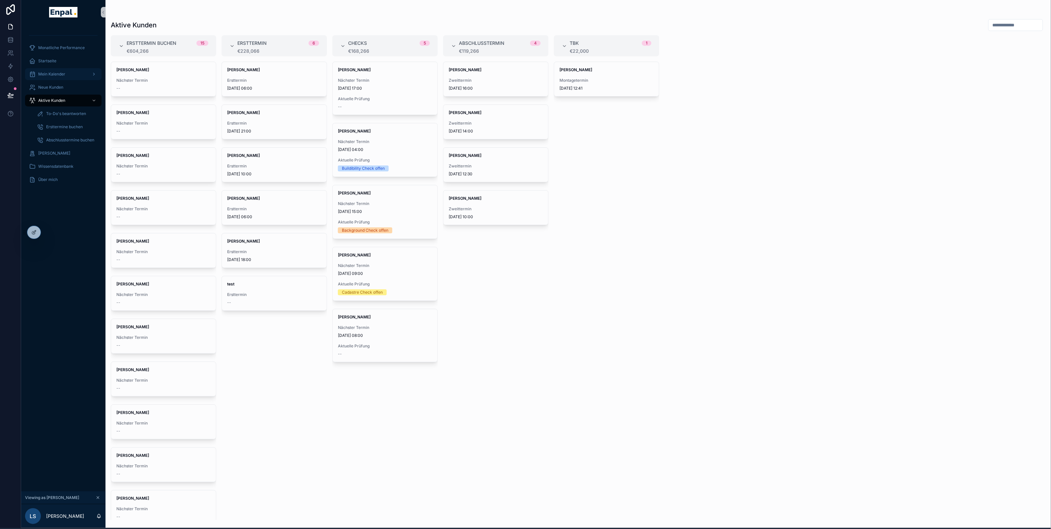
click at [48, 76] on span "Mein Kalender" at bounding box center [51, 74] width 27 height 5
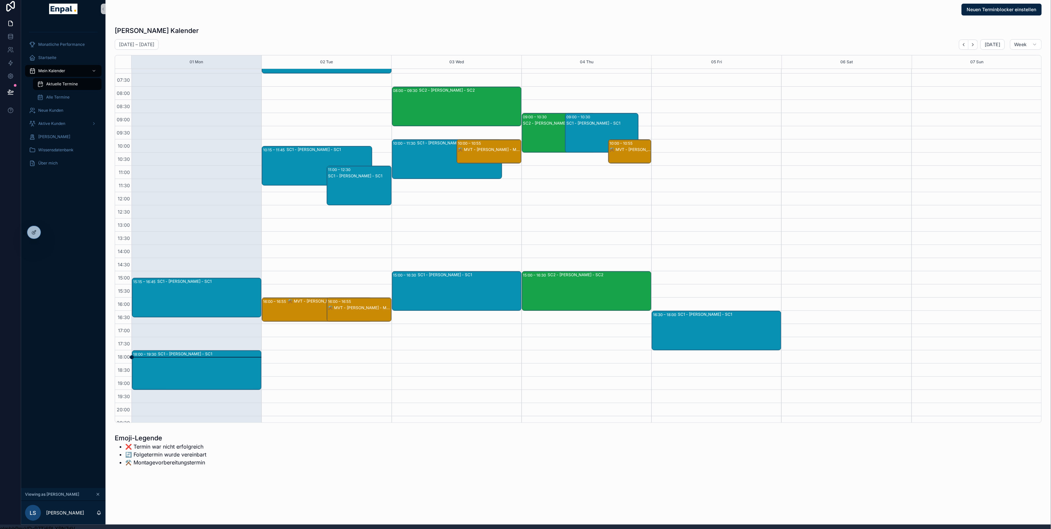
scroll to position [2, 0]
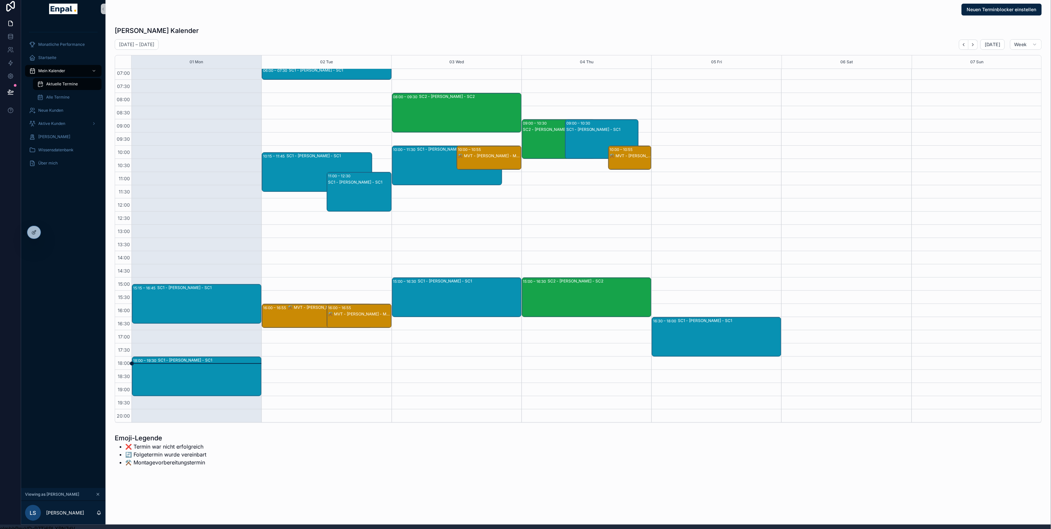
click at [184, 287] on div "SC1 - [PERSON_NAME] - SC1" at bounding box center [208, 287] width 103 height 5
click at [382, 317] on div "⚒️ MVT - [PERSON_NAME] - MVT" at bounding box center [359, 322] width 63 height 23
click at [326, 456] on div "Emoji-Legende ❌ Termin war nicht erfolgreich 🔄️ Folgetermin wurde vereinbart ⚒️…" at bounding box center [344, 449] width 459 height 33
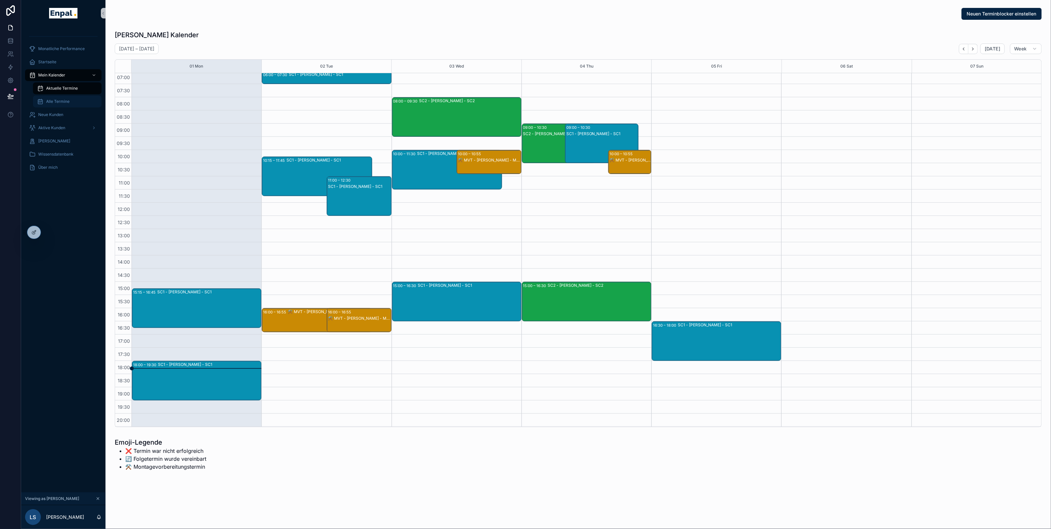
click at [59, 101] on span "Alle Termine" at bounding box center [57, 101] width 23 height 5
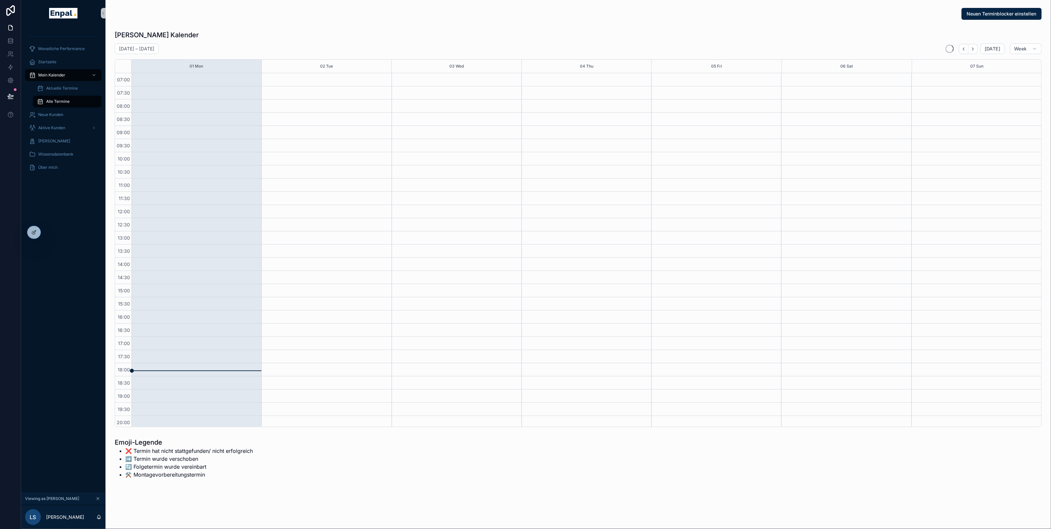
scroll to position [42, 0]
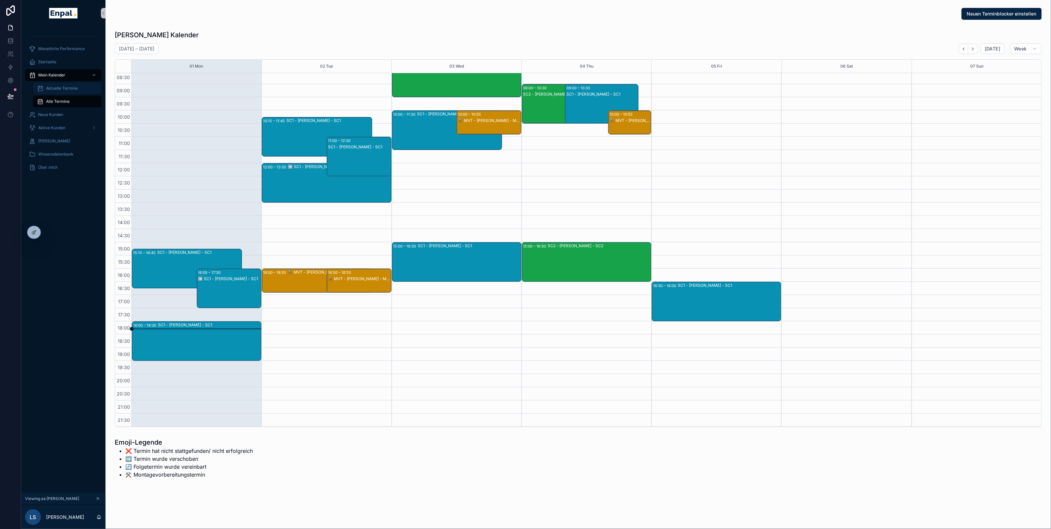
click at [60, 87] on span "Aktuelle Termine" at bounding box center [62, 88] width 32 height 5
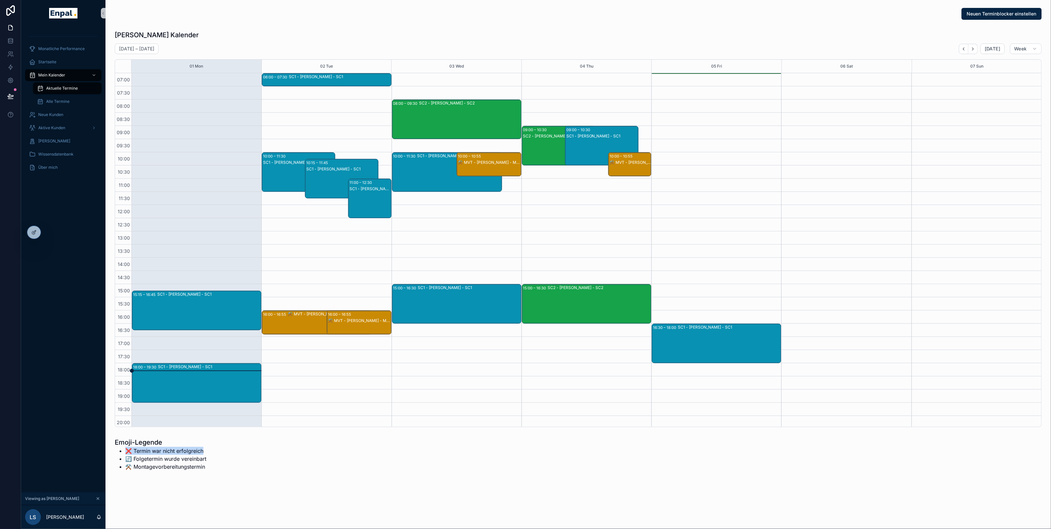
drag, startPoint x: 209, startPoint y: 452, endPoint x: 123, endPoint y: 447, distance: 86.8
click at [123, 447] on div "Emoji-Legende ❌ Termin war nicht erfolgreich 🔄️ Folgetermin wurde vereinbart ⚒️…" at bounding box center [344, 454] width 459 height 33
drag, startPoint x: 123, startPoint y: 459, endPoint x: 224, endPoint y: 458, distance: 101.9
click at [224, 458] on div "Emoji-Legende ❌ Termin war nicht erfolgreich 🔄️ Folgetermin wurde vereinbart ⚒️…" at bounding box center [344, 454] width 459 height 33
drag, startPoint x: 209, startPoint y: 466, endPoint x: 136, endPoint y: 464, distance: 72.5
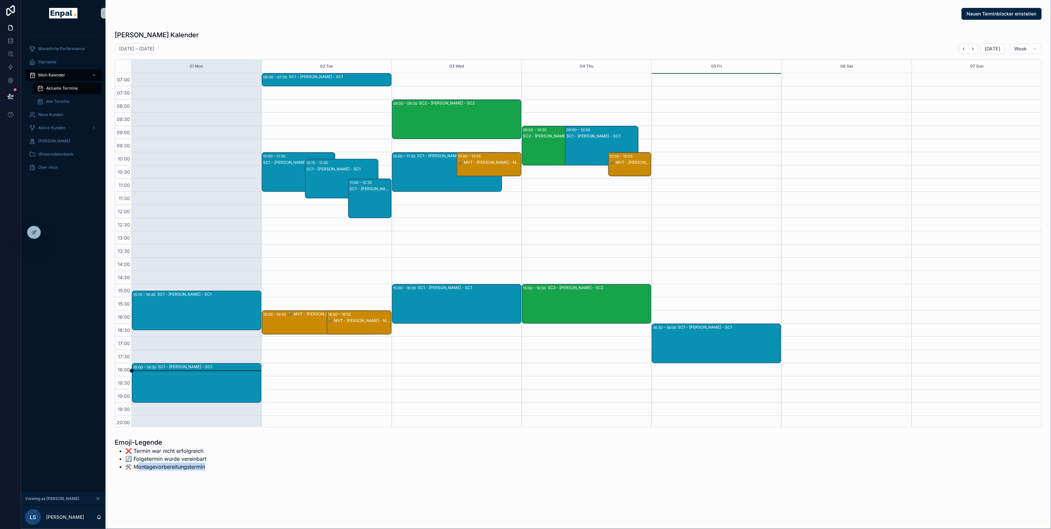
click at [136, 464] on div "Emoji-Legende ❌ Termin war nicht erfolgreich 🔄️ Folgetermin wurde vereinbart ⚒️…" at bounding box center [344, 454] width 459 height 33
click at [340, 332] on div "⚒️ MVT - [PERSON_NAME] - MVT" at bounding box center [359, 329] width 63 height 23
click at [50, 103] on span "Alle Termine" at bounding box center [57, 101] width 23 height 5
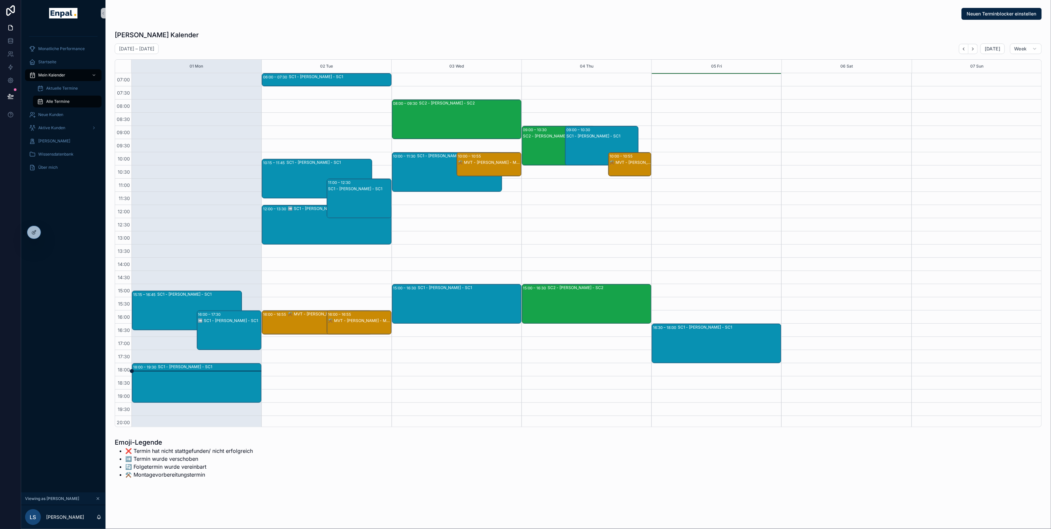
scroll to position [42, 0]
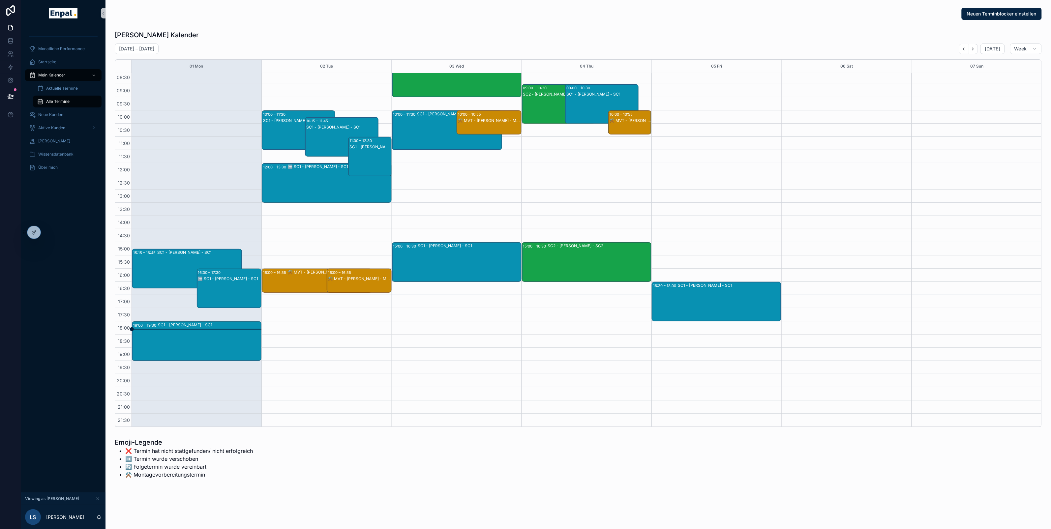
click at [130, 458] on li "➡️ Termin wurde verschoben" at bounding box center [189, 459] width 128 height 8
drag, startPoint x: 125, startPoint y: 458, endPoint x: 212, endPoint y: 456, distance: 86.7
click at [212, 456] on li "➡️ Termin wurde verschoben" at bounding box center [189, 459] width 128 height 8
click at [281, 125] on div "SC1 - [PERSON_NAME] - SC1" at bounding box center [299, 137] width 72 height 38
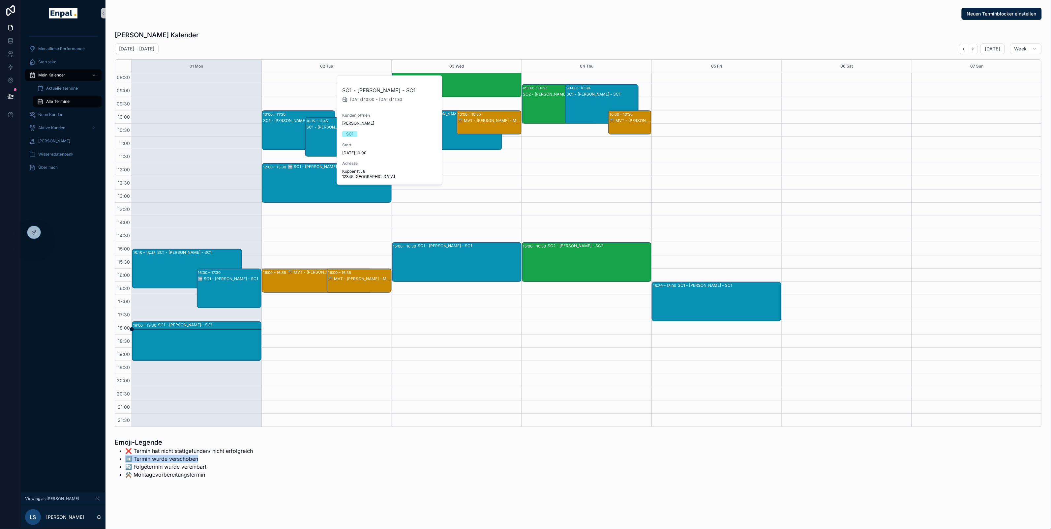
click at [353, 123] on span "[PERSON_NAME]" at bounding box center [358, 123] width 32 height 5
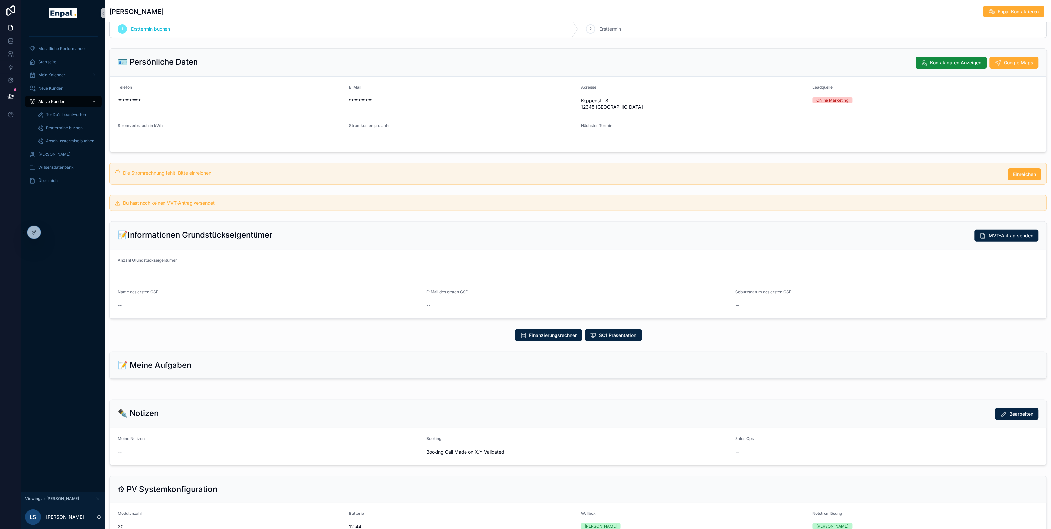
scroll to position [18, 0]
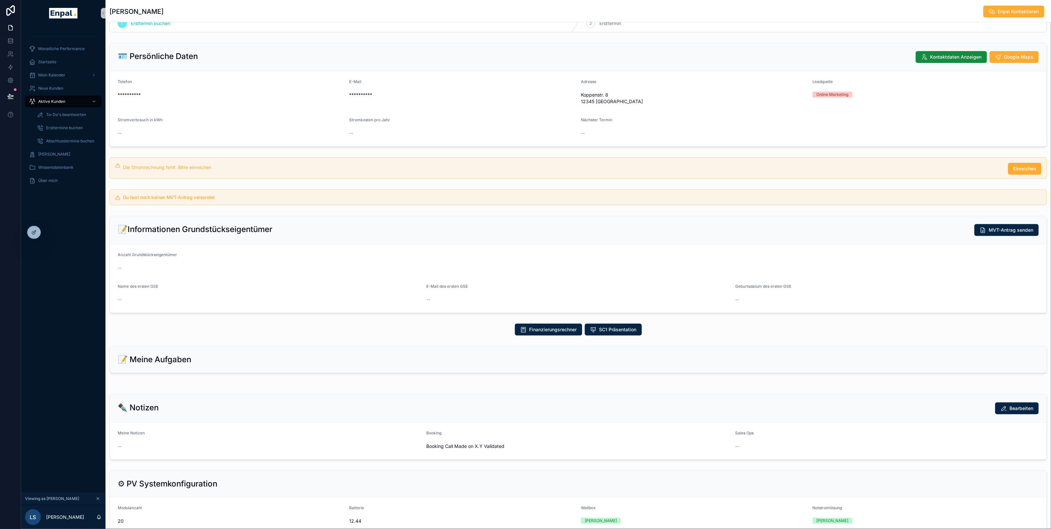
click at [292, 350] on div "📝 Meine Aufgaben" at bounding box center [578, 359] width 937 height 26
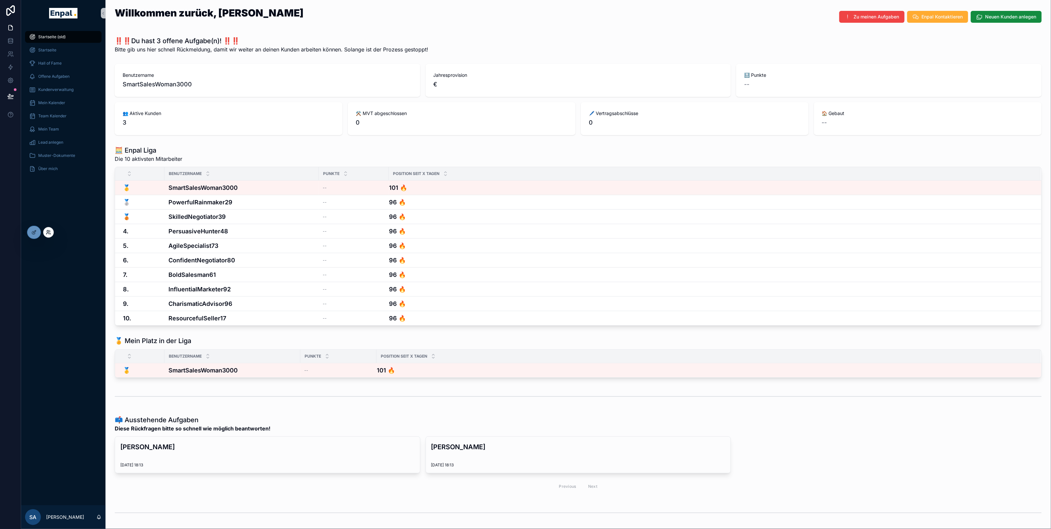
click at [49, 233] on icon at bounding box center [48, 232] width 5 height 5
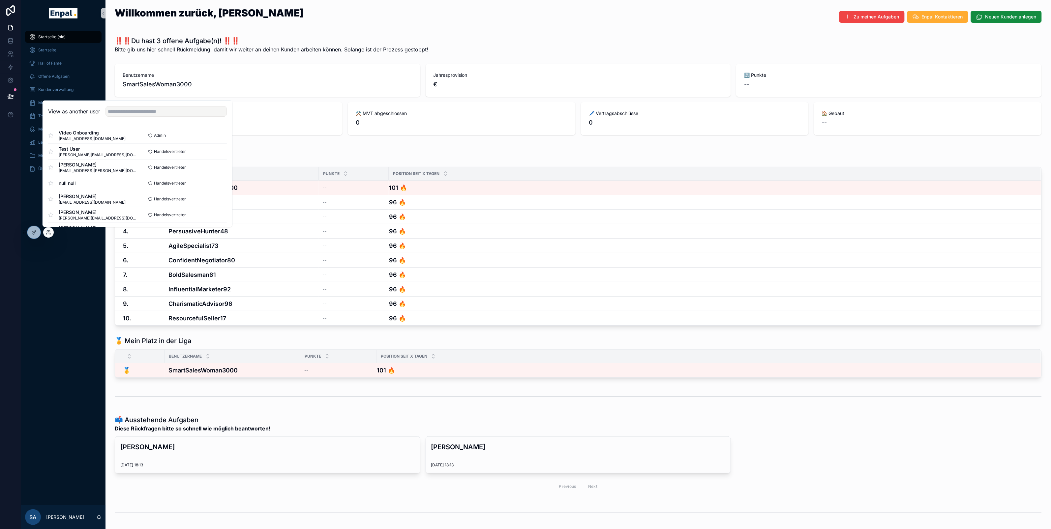
click at [36, 278] on div "Startseite (old) Startseite Hall of Fame Offene Aufgaben Kundenverwaltung Mein …" at bounding box center [63, 265] width 84 height 479
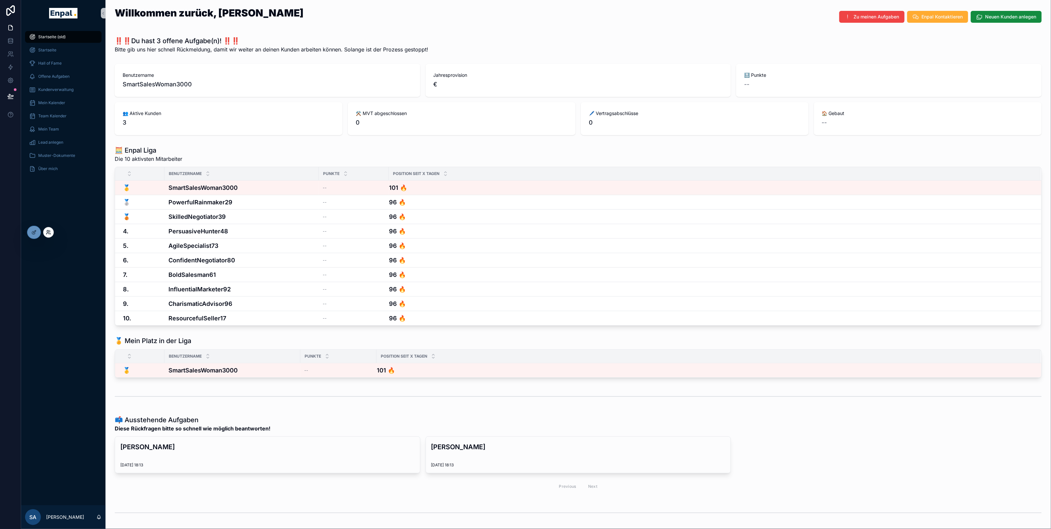
click at [46, 233] on icon at bounding box center [47, 233] width 3 height 1
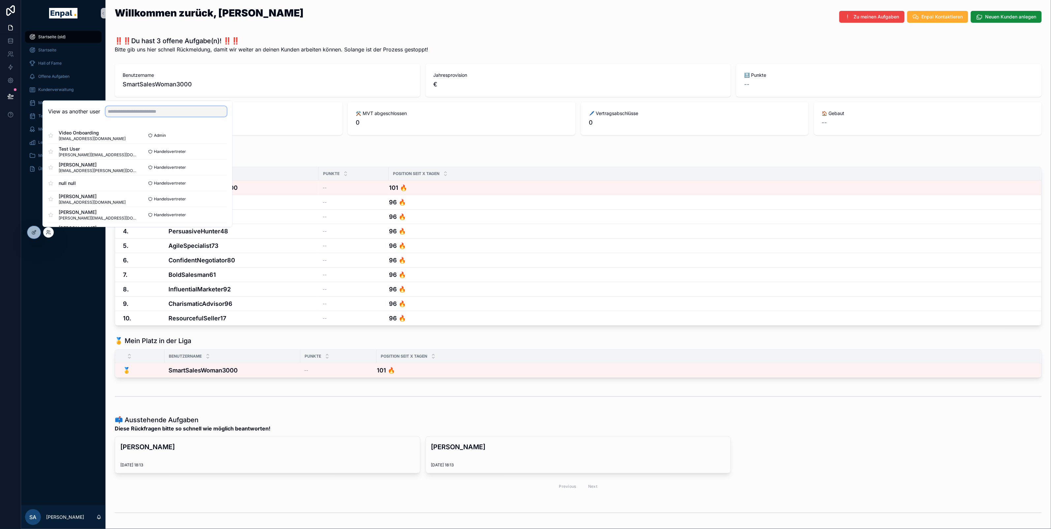
click at [121, 108] on input "text" at bounding box center [165, 111] width 121 height 11
type input "****"
click at [223, 155] on button "Select" at bounding box center [218, 152] width 17 height 10
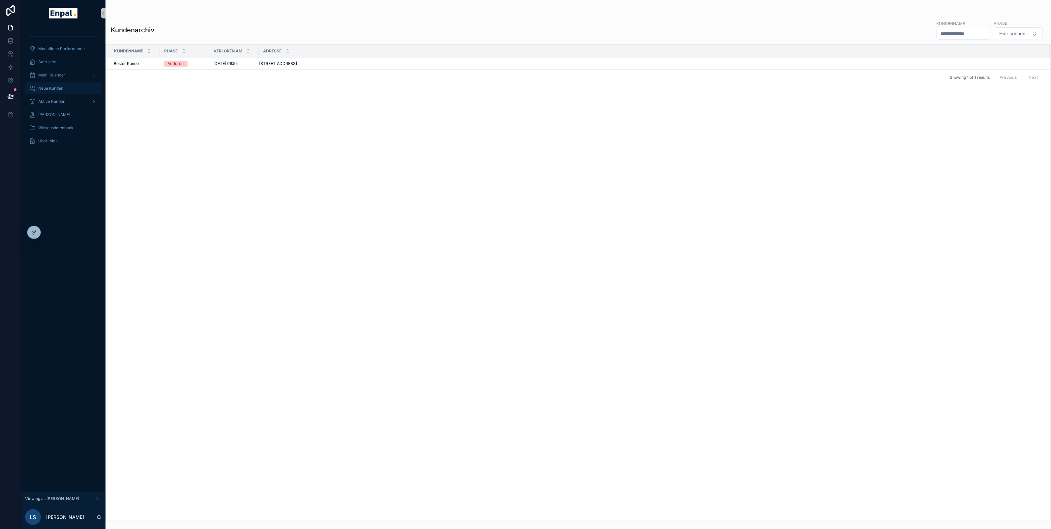
click at [47, 86] on span "Neue Kunden" at bounding box center [50, 88] width 25 height 5
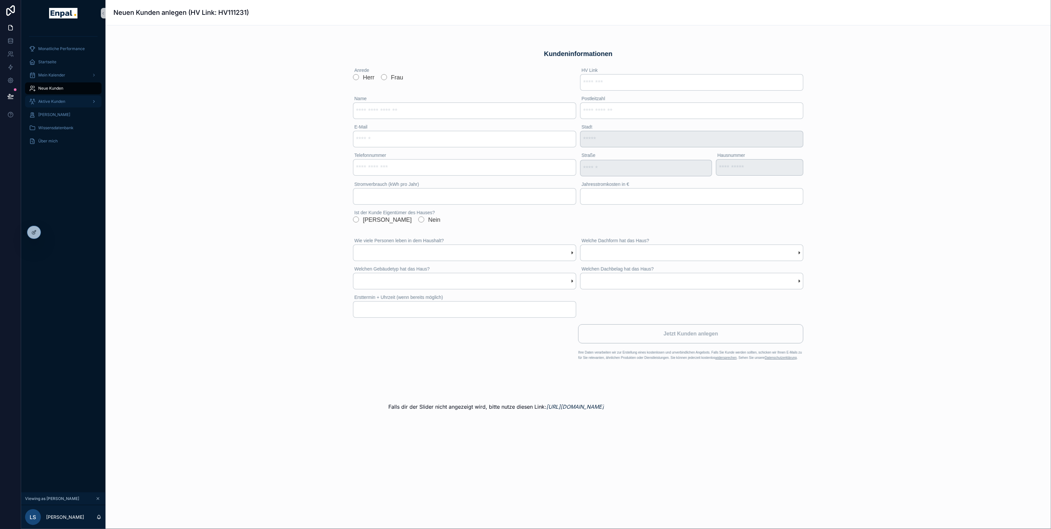
click at [56, 100] on span "Aktive Kunden" at bounding box center [51, 101] width 27 height 5
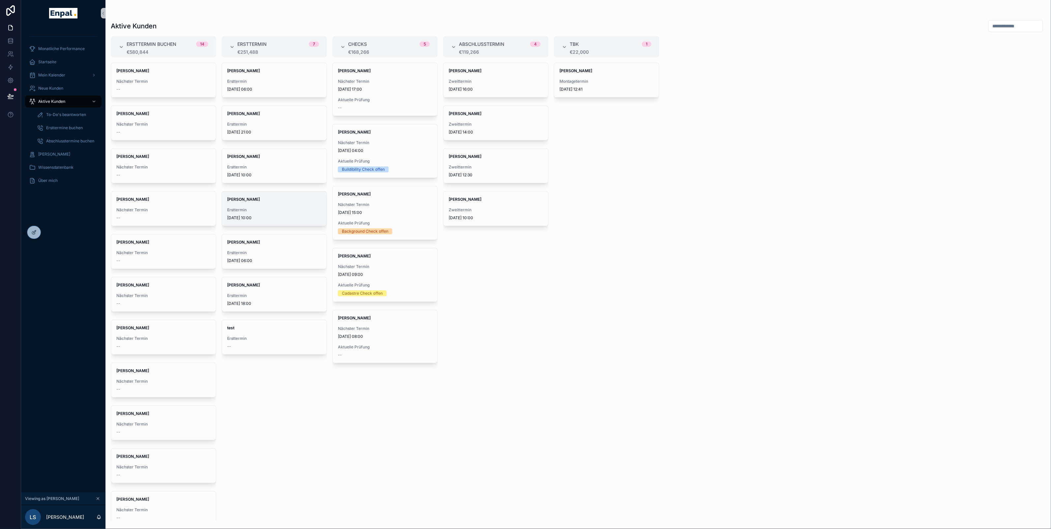
click at [246, 203] on div "Florian Arnold Ersttermin 02/09/2025 10:00" at bounding box center [274, 209] width 105 height 34
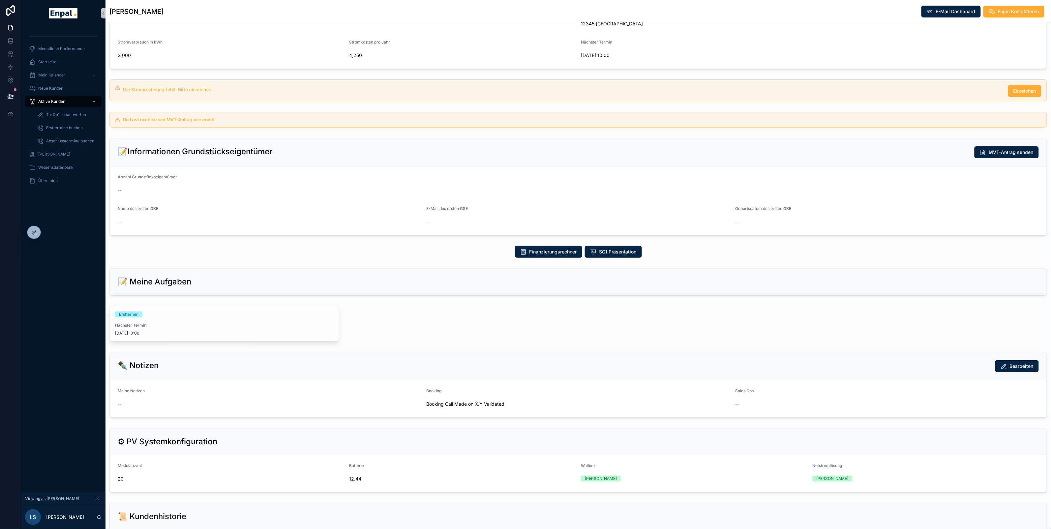
scroll to position [117, 0]
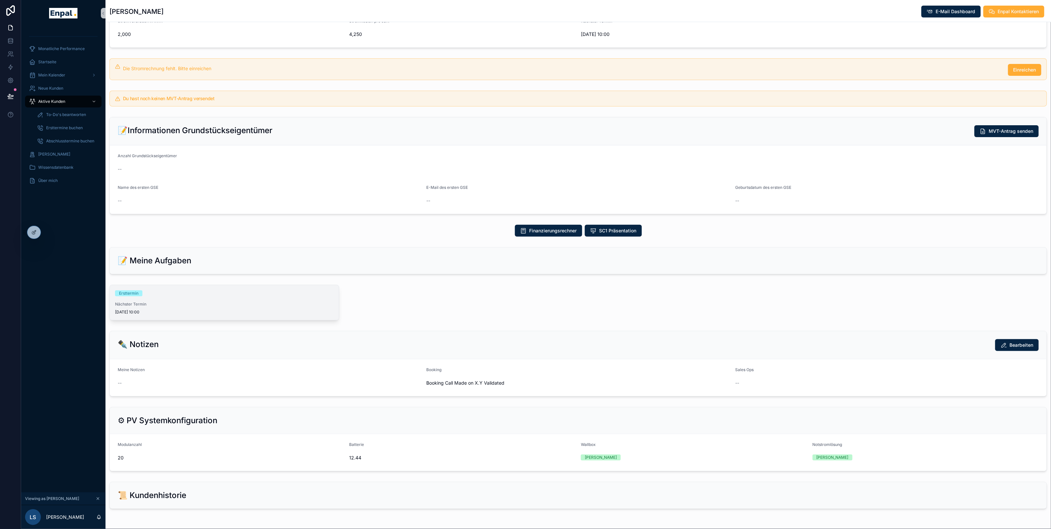
click at [214, 305] on span "Nächster Termin" at bounding box center [224, 304] width 219 height 5
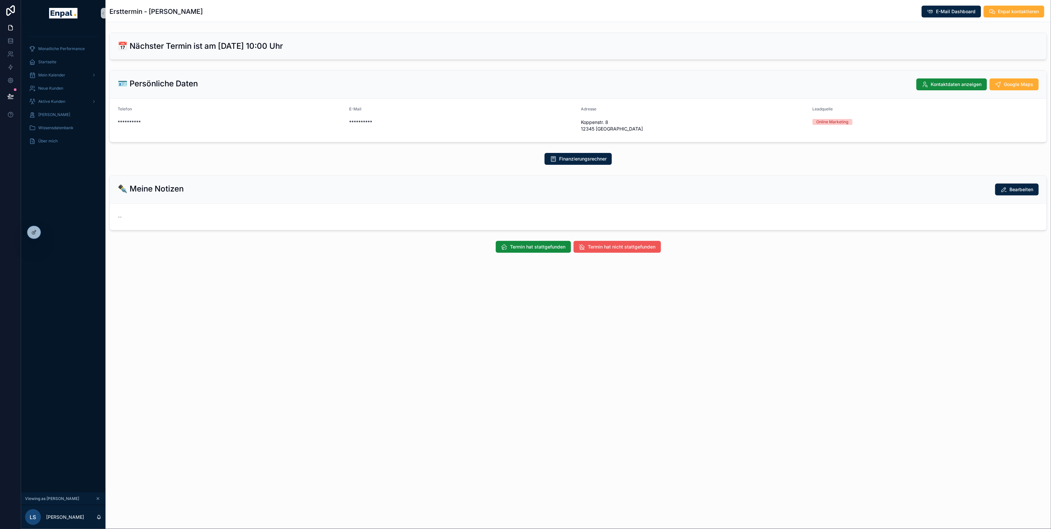
click at [624, 251] on button "Termin hat nicht stattgefunden" at bounding box center [617, 247] width 87 height 12
click at [487, 251] on button "Ersttermin mit Datum verschieben" at bounding box center [480, 247] width 95 height 12
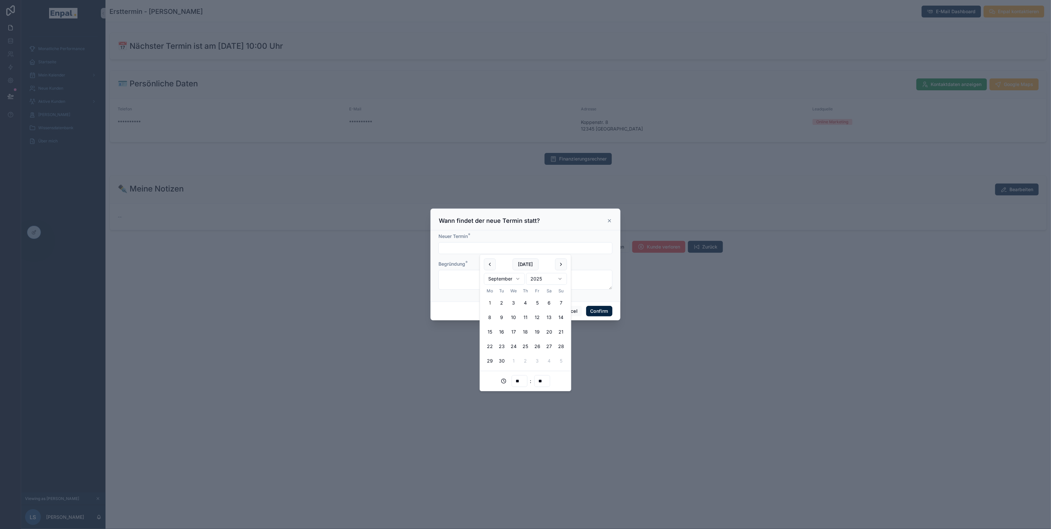
click at [467, 248] on input "text" at bounding box center [525, 248] width 173 height 9
click at [451, 276] on textarea at bounding box center [525, 280] width 174 height 20
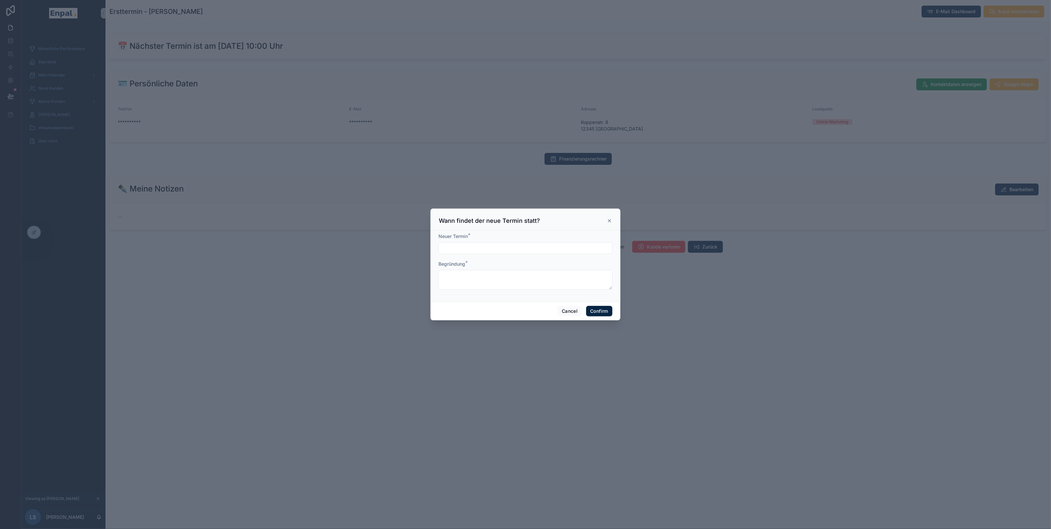
click at [539, 245] on input "text" at bounding box center [525, 248] width 173 height 9
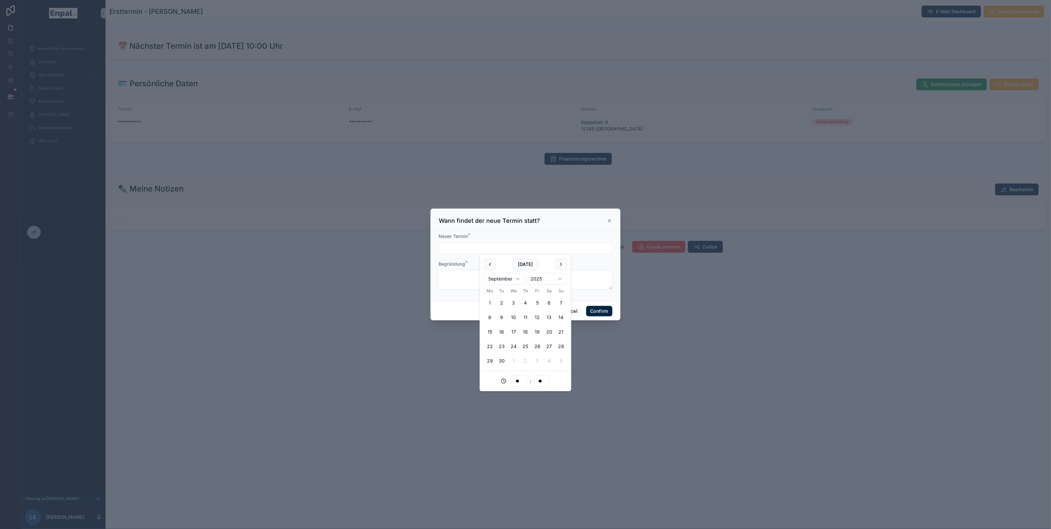
click at [609, 220] on icon at bounding box center [609, 220] width 5 height 5
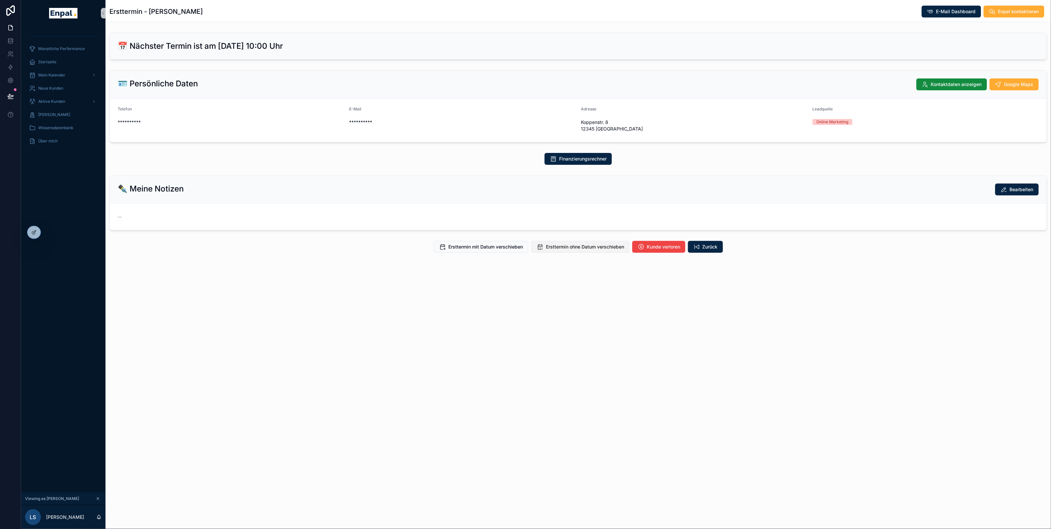
click at [590, 248] on span "Ersttermin ohne Datum verschieben" at bounding box center [585, 247] width 78 height 7
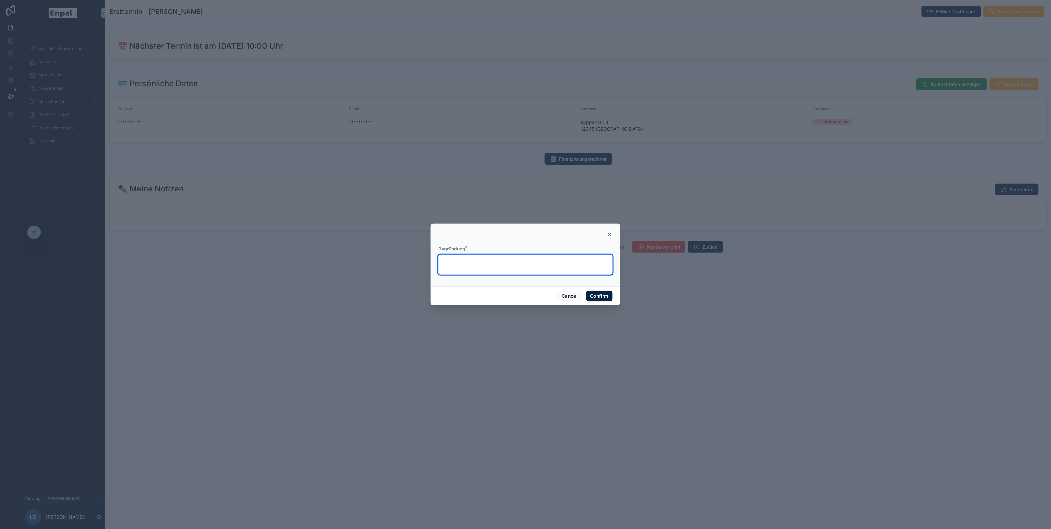
click at [494, 269] on textarea at bounding box center [525, 265] width 174 height 20
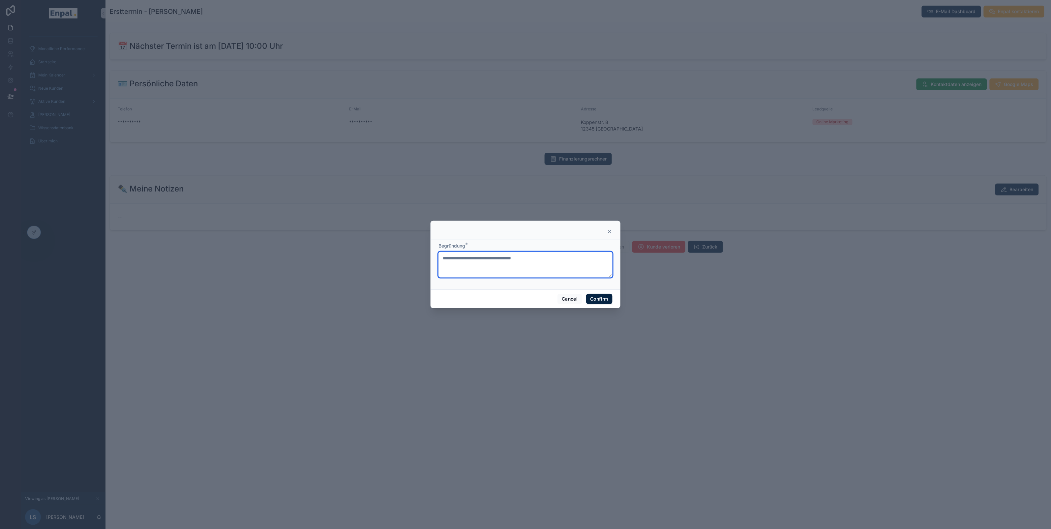
type textarea "**********"
click at [609, 234] on icon at bounding box center [609, 231] width 5 height 5
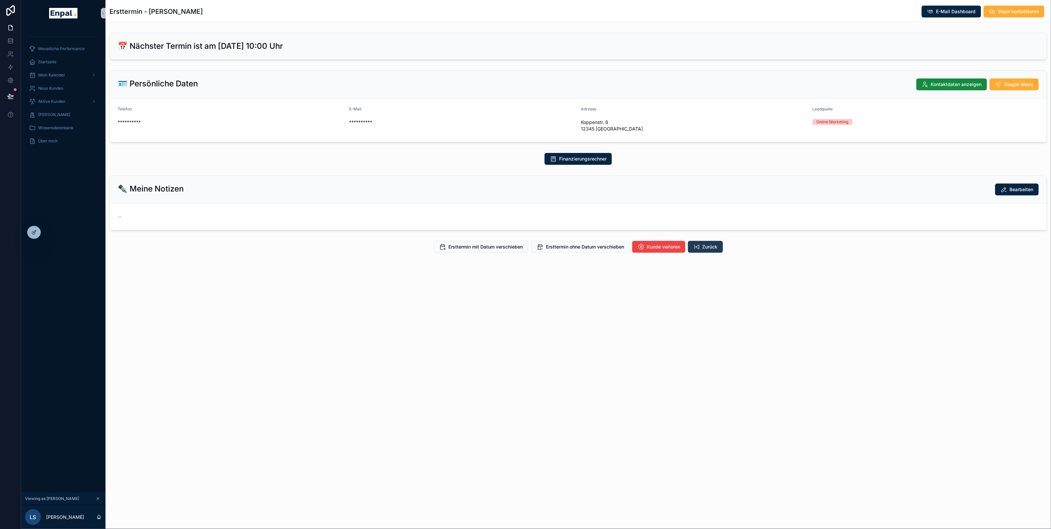
click at [710, 248] on span "Zurück" at bounding box center [709, 247] width 15 height 7
click at [519, 249] on span "Termin hat stattgefunden" at bounding box center [537, 247] width 55 height 7
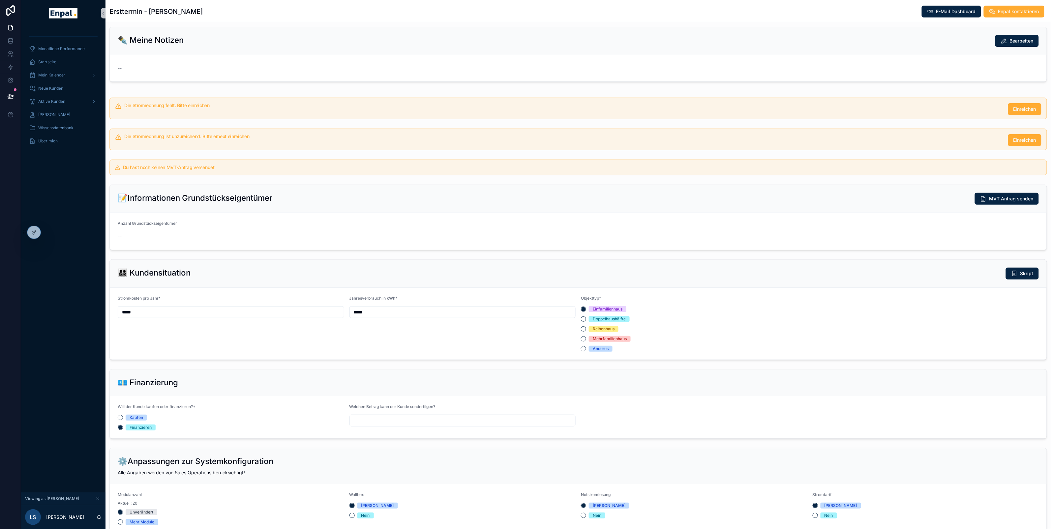
scroll to position [167, 0]
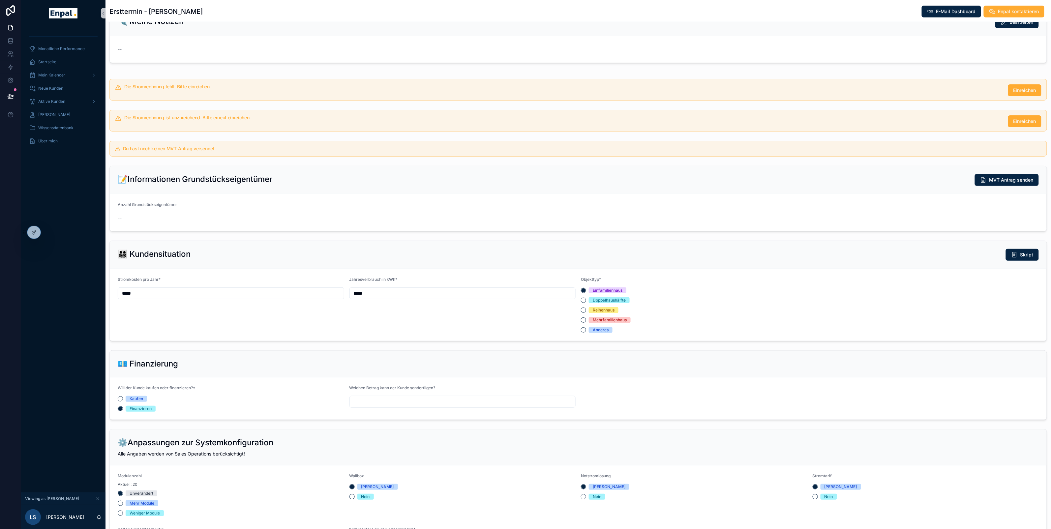
click at [243, 293] on input "*****" at bounding box center [231, 293] width 226 height 9
click at [430, 293] on input "*****" at bounding box center [463, 293] width 226 height 9
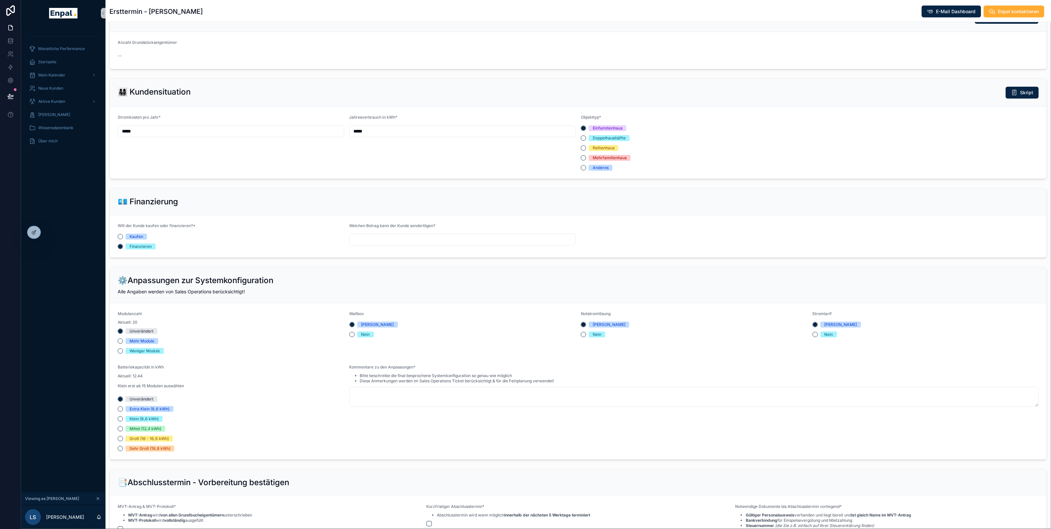
scroll to position [329, 0]
click at [367, 245] on input "scrollable content" at bounding box center [463, 240] width 226 height 9
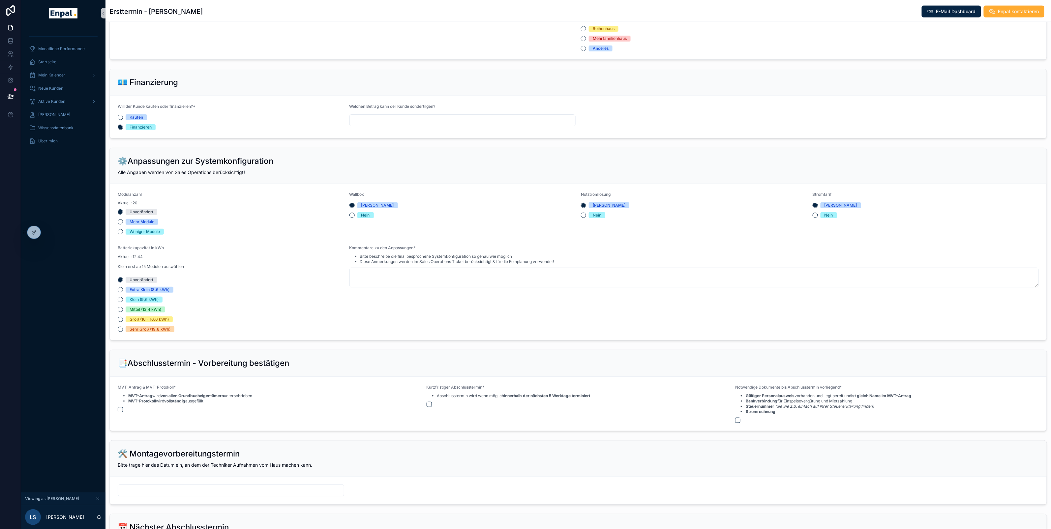
scroll to position [453, 0]
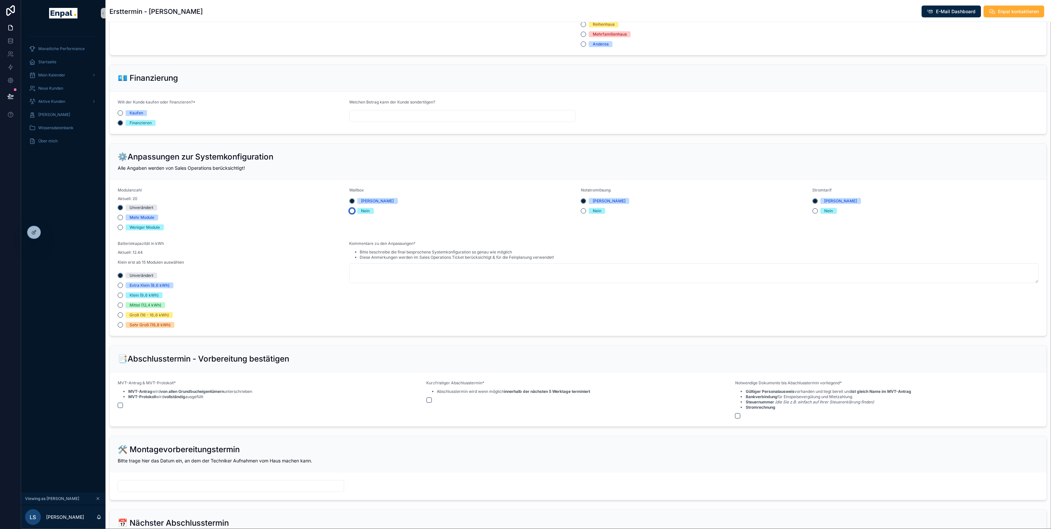
click at [351, 211] on button "Nein" at bounding box center [351, 210] width 5 height 5
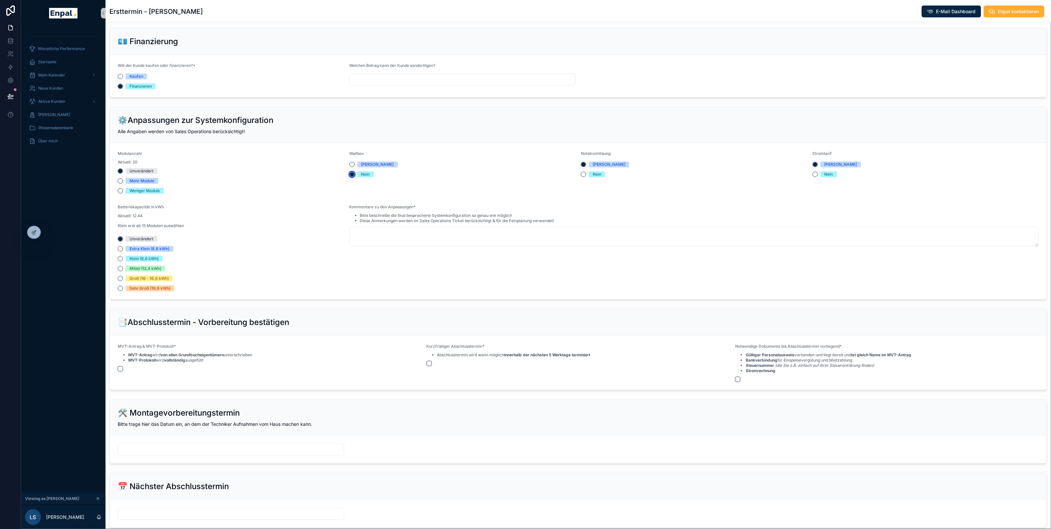
scroll to position [489, 0]
click at [122, 209] on span "Batteriekapazität in kWh" at bounding box center [141, 207] width 46 height 5
drag, startPoint x: 117, startPoint y: 208, endPoint x: 160, endPoint y: 220, distance: 44.9
click at [160, 220] on form "Modulanzahl Aktuell: 20 Unverändert Mehr Module Weniger Module Wallbox Ja Nein …" at bounding box center [578, 221] width 937 height 156
click at [148, 219] on p "Aktuell: 12.44" at bounding box center [151, 216] width 66 height 6
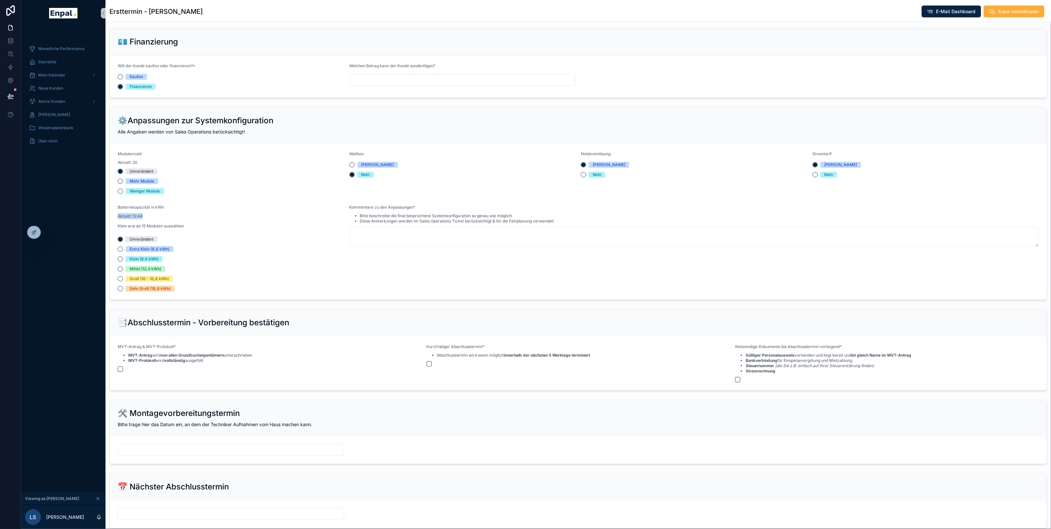
drag, startPoint x: 149, startPoint y: 218, endPoint x: 118, endPoint y: 218, distance: 31.0
click at [118, 218] on p "Aktuell: 12.44" at bounding box center [151, 216] width 66 height 6
click at [119, 280] on button "Groß (16 - 16,6 kWh)" at bounding box center [120, 278] width 5 height 5
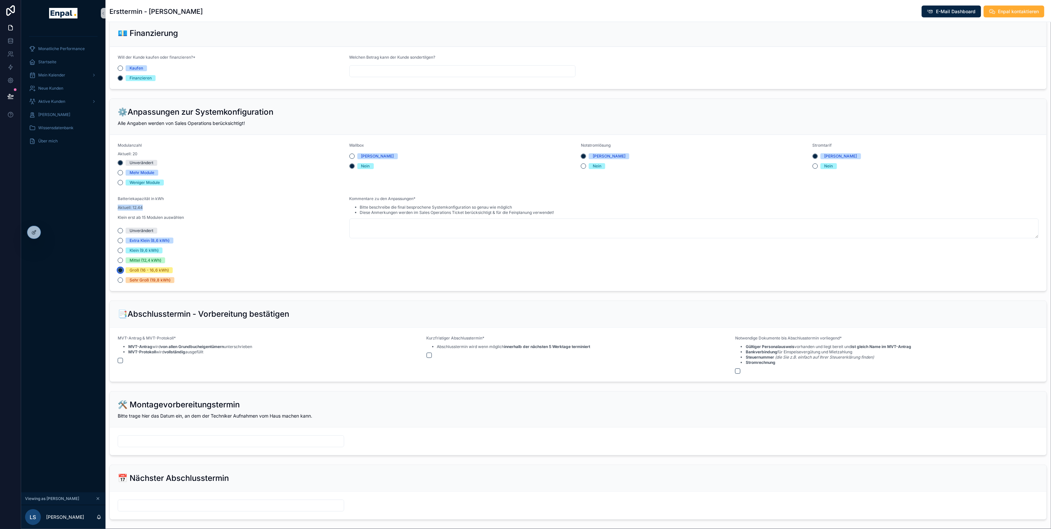
scroll to position [497, 0]
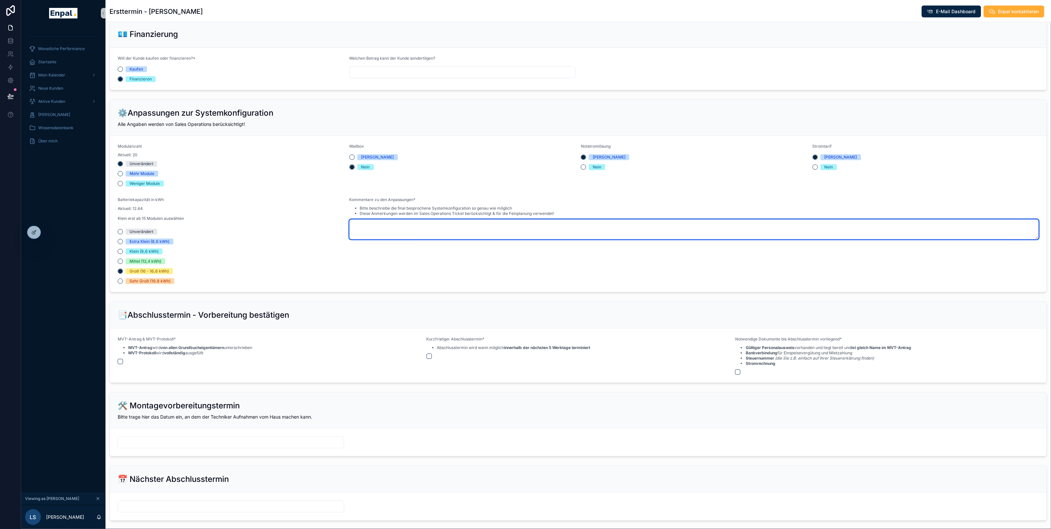
click at [369, 235] on textarea "scrollable content" at bounding box center [694, 230] width 690 height 20
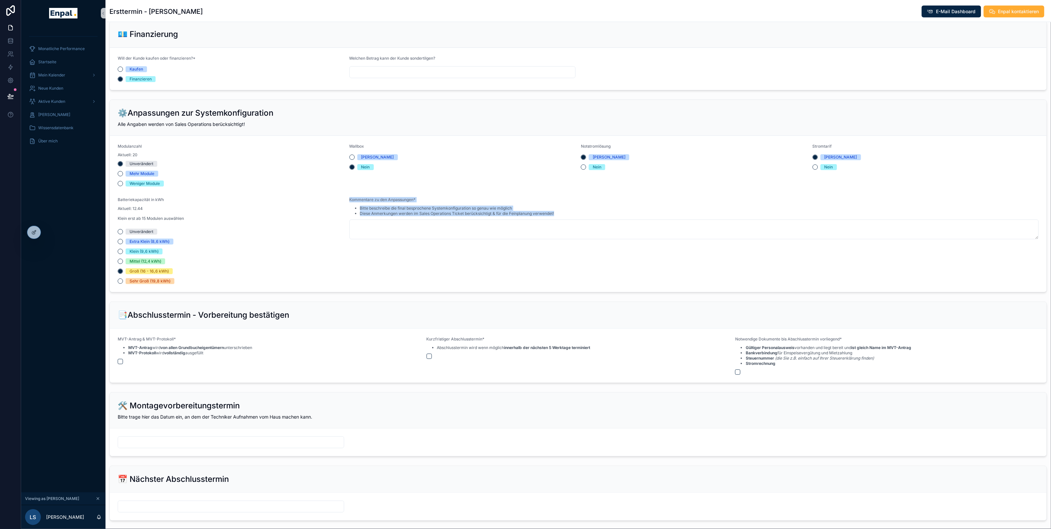
drag, startPoint x: 350, startPoint y: 200, endPoint x: 576, endPoint y: 218, distance: 227.5
click at [576, 217] on div "Kommentare zu den Anpassungen* Bitte beschreibe die final besprochene Systemkon…" at bounding box center [694, 207] width 690 height 20
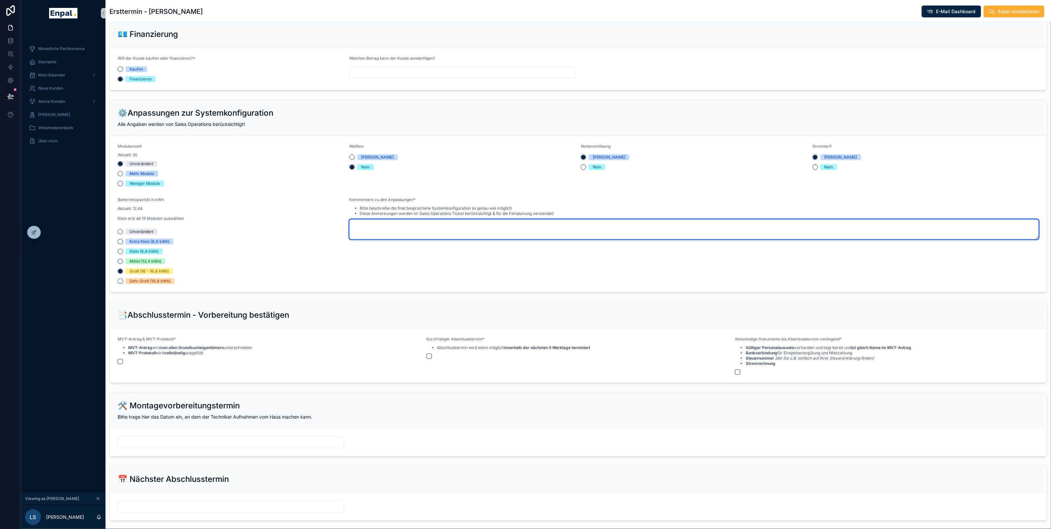
click at [431, 235] on textarea "scrollable content" at bounding box center [694, 230] width 690 height 20
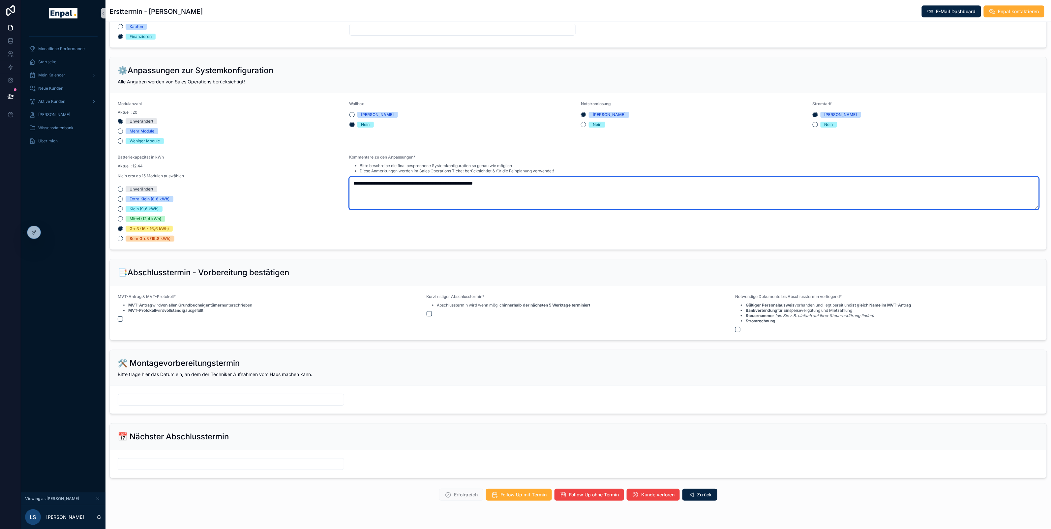
scroll to position [558, 0]
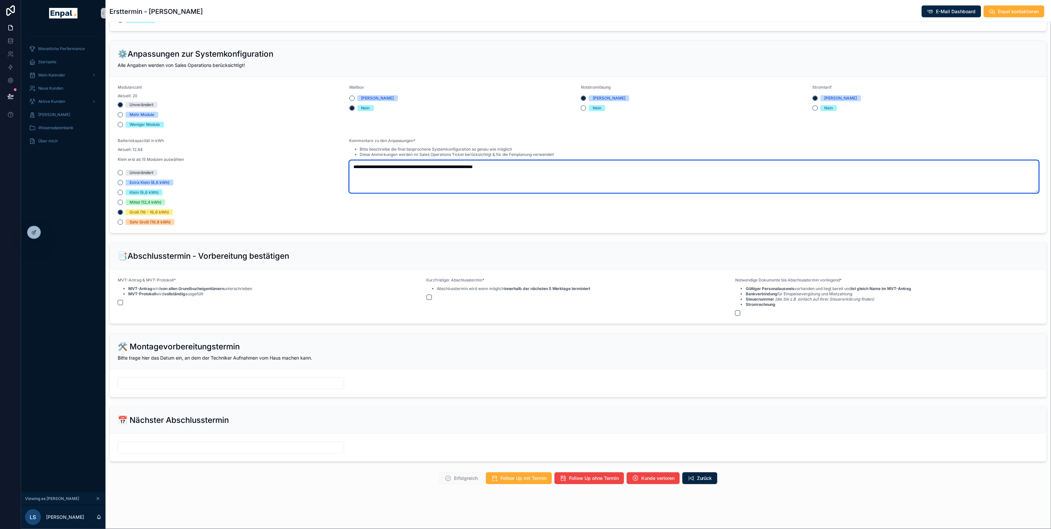
type textarea "**********"
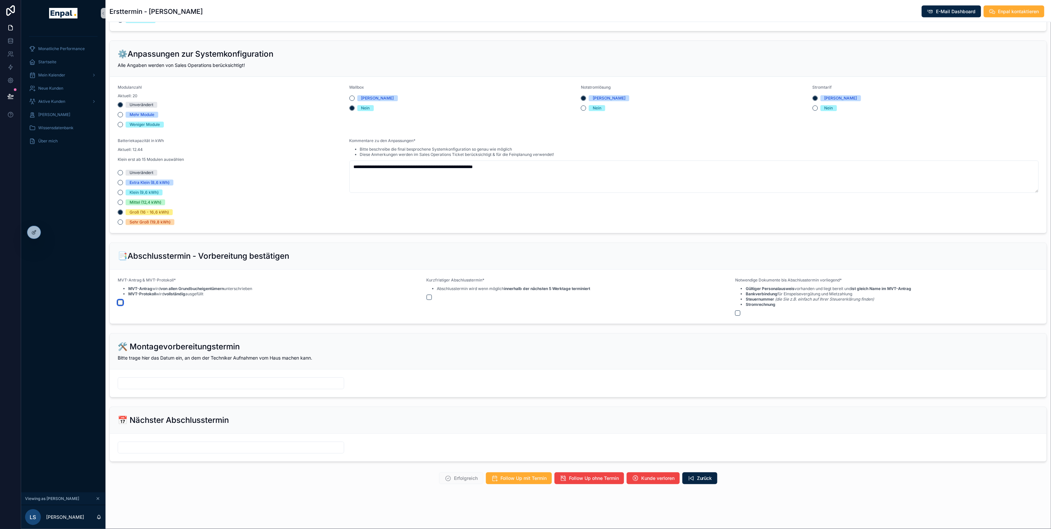
click at [122, 303] on button "scrollable content" at bounding box center [120, 302] width 5 height 5
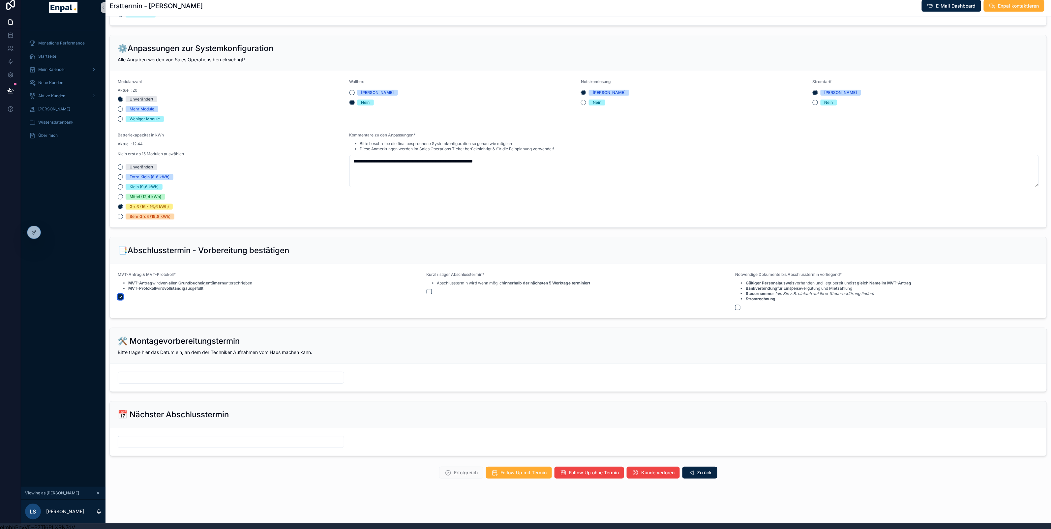
scroll to position [6, 0]
click at [429, 290] on button "scrollable content" at bounding box center [429, 291] width 5 height 5
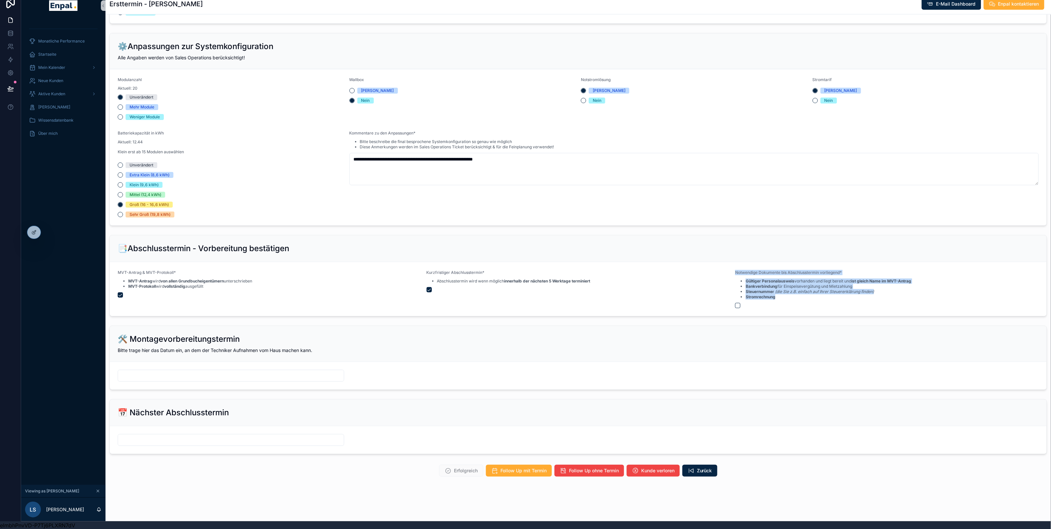
drag, startPoint x: 734, startPoint y: 270, endPoint x: 845, endPoint y: 298, distance: 114.7
click at [844, 298] on form "MVT-Antrag & MVT-Protokoll* MVT-Antrag wird von allen Grundbucheigentümern unte…" at bounding box center [578, 289] width 937 height 54
click at [737, 306] on button "scrollable content" at bounding box center [737, 305] width 5 height 5
click at [655, 310] on form "MVT-Antrag & MVT-Protokoll* MVT-Antrag wird von allen Grundbucheigentümern unte…" at bounding box center [578, 289] width 937 height 54
click at [284, 375] on input "scrollable content" at bounding box center [231, 375] width 226 height 9
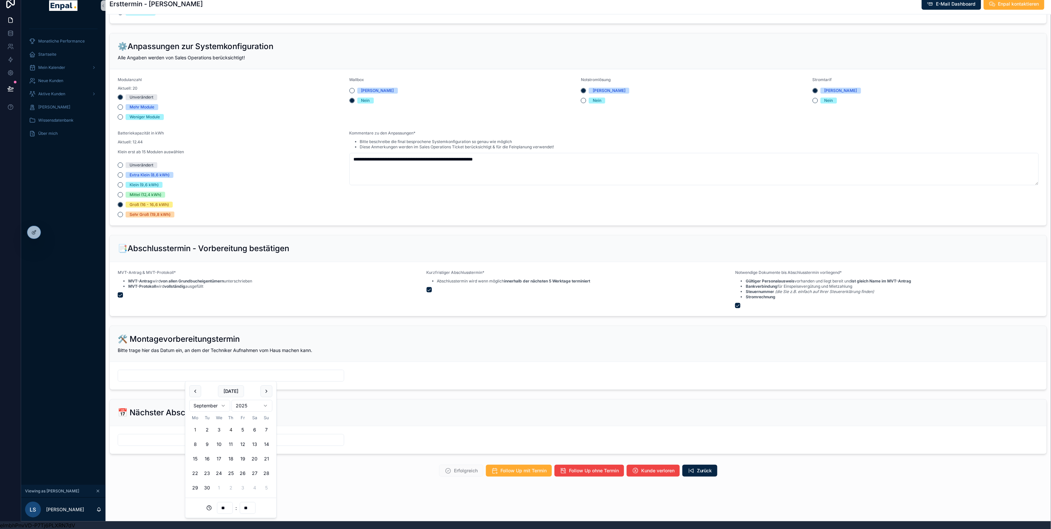
click at [231, 428] on button "4" at bounding box center [231, 430] width 12 height 12
click at [222, 507] on input "**" at bounding box center [224, 507] width 15 height 9
click at [218, 492] on div "08" at bounding box center [225, 494] width 30 height 11
type input "**********"
type input "**"
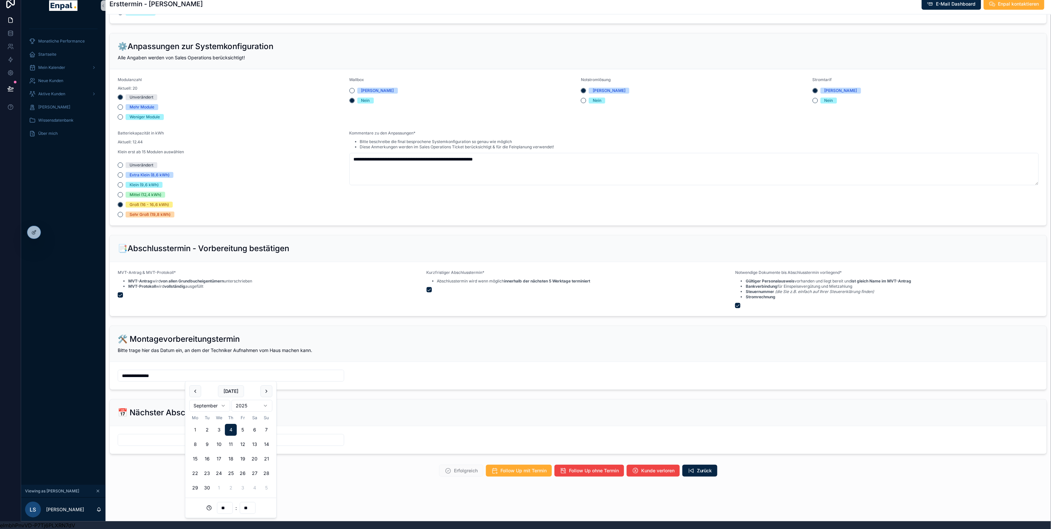
click at [329, 419] on div "📅 Nächster Abschlusstermin" at bounding box center [578, 412] width 937 height 27
click at [651, 475] on button "Kunde verloren" at bounding box center [653, 471] width 53 height 12
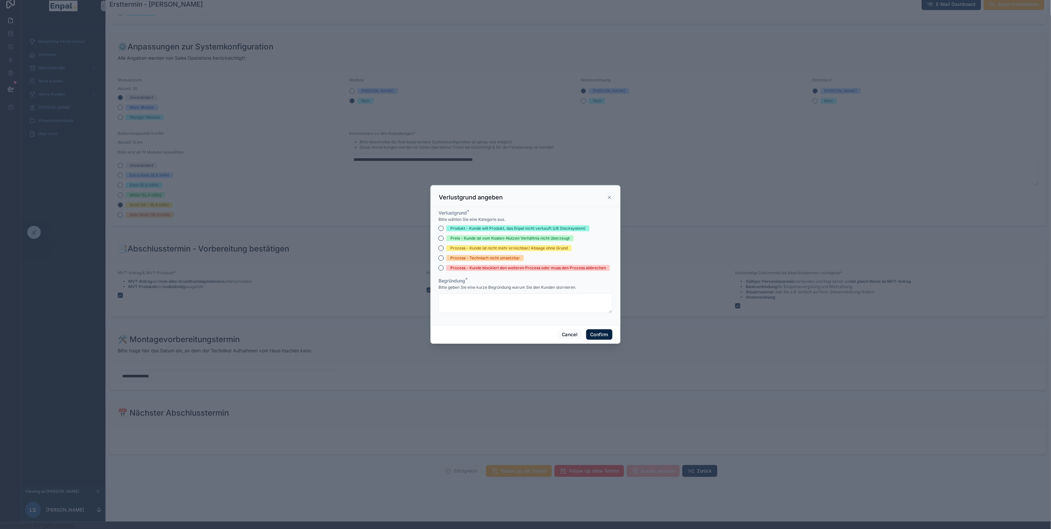
click at [608, 199] on icon at bounding box center [609, 197] width 5 height 5
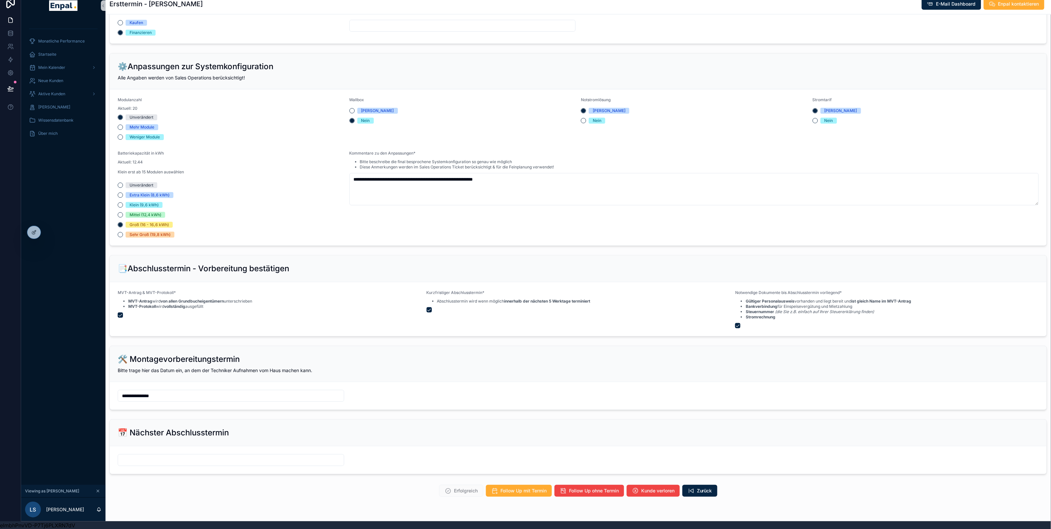
scroll to position [558, 0]
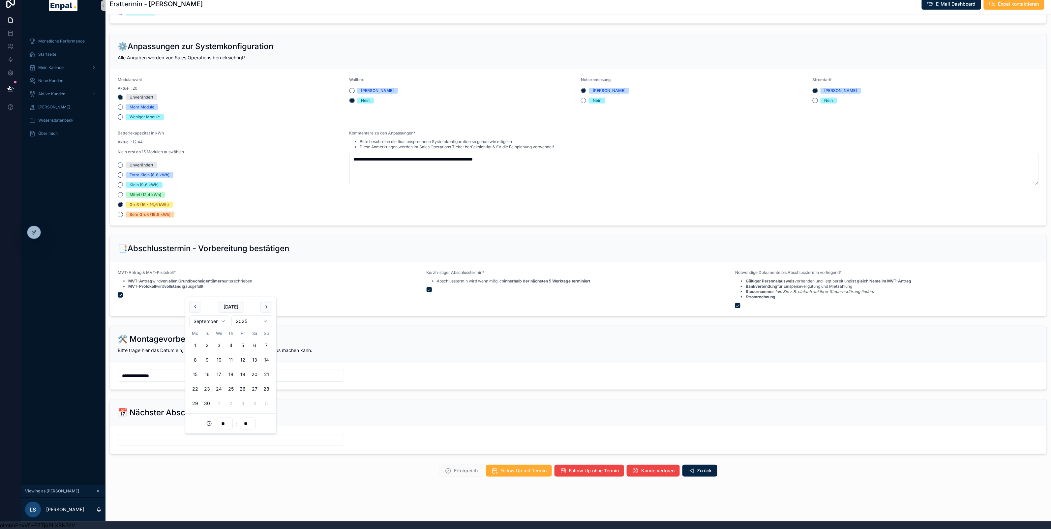
click at [221, 439] on input "scrollable content" at bounding box center [231, 439] width 226 height 9
click at [207, 361] on button "9" at bounding box center [207, 360] width 12 height 12
click at [223, 423] on input "**" at bounding box center [224, 423] width 15 height 9
click at [220, 478] on div "19" at bounding box center [225, 479] width 30 height 11
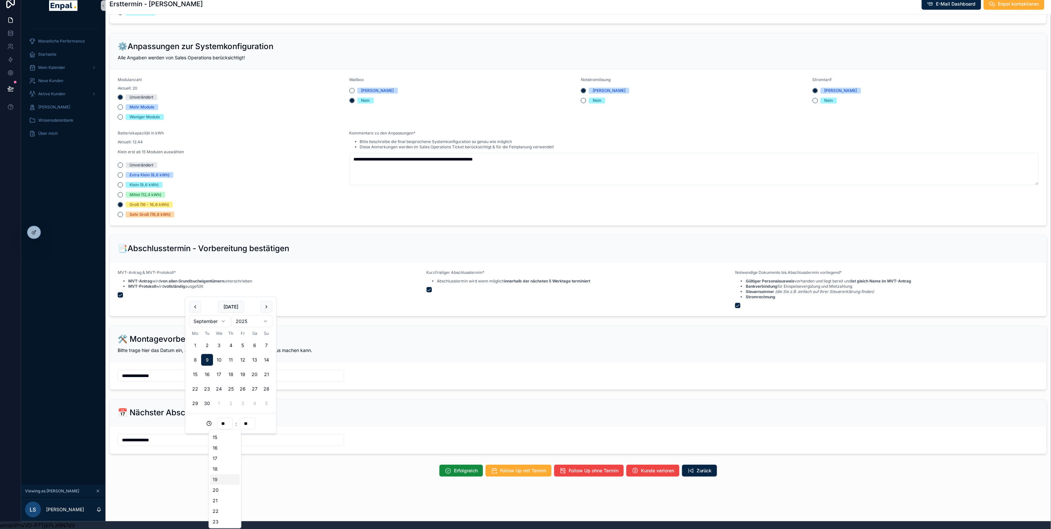
type input "**********"
type input "**"
click at [224, 424] on input "**" at bounding box center [224, 423] width 15 height 9
click at [225, 422] on input "**" at bounding box center [224, 423] width 15 height 9
click at [228, 423] on input "**" at bounding box center [224, 423] width 15 height 9
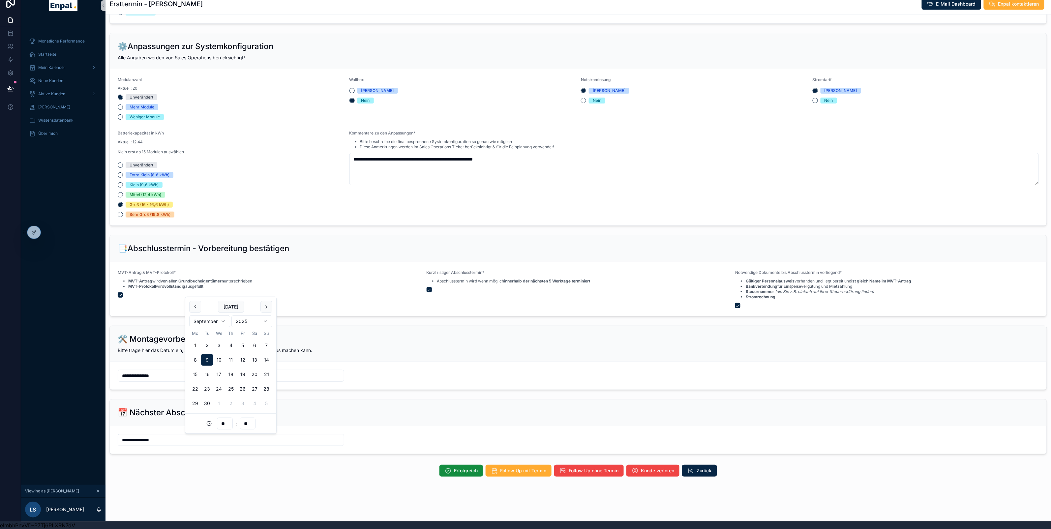
click at [454, 472] on span "Erfolgreich" at bounding box center [466, 470] width 24 height 7
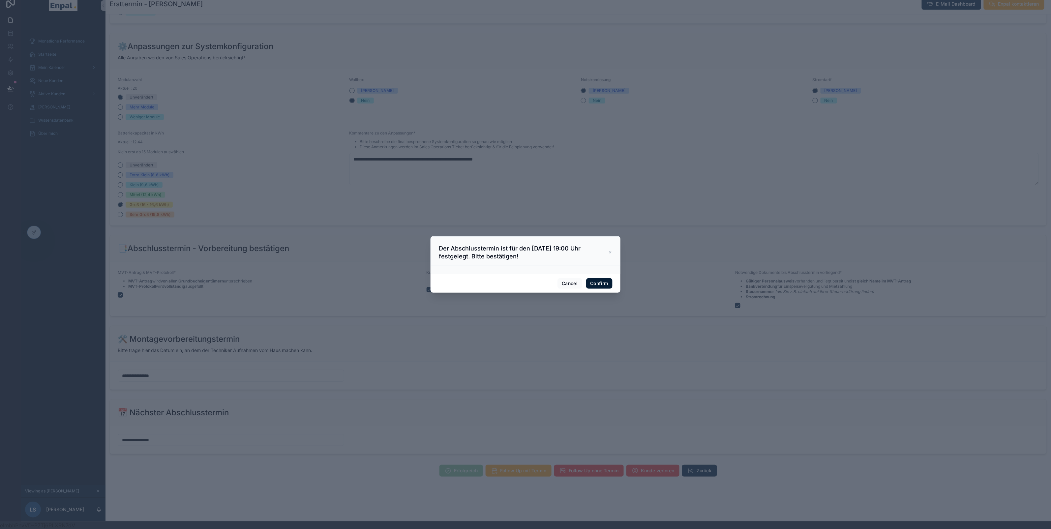
click at [602, 283] on button "Confirm" at bounding box center [599, 283] width 26 height 11
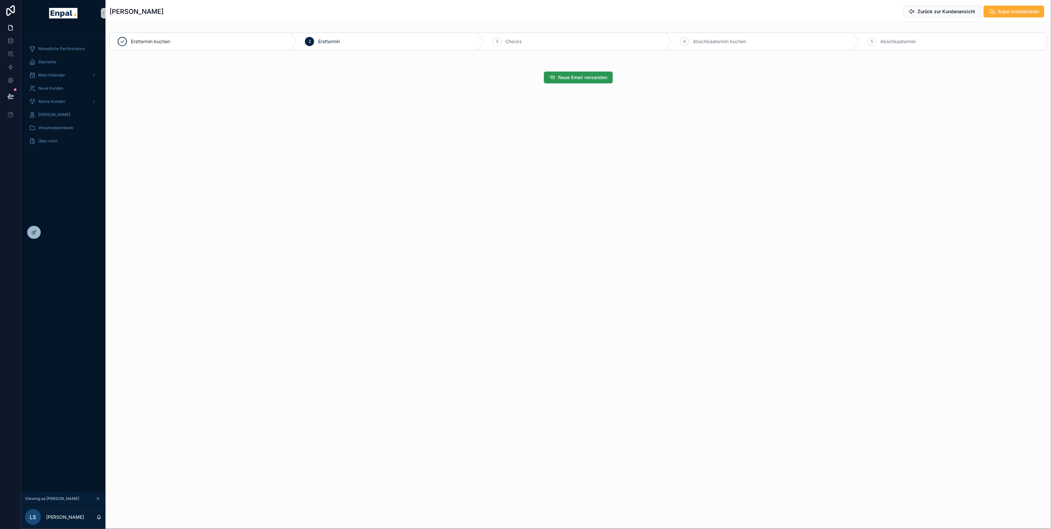
click at [563, 81] on button "Neue Email versenden" at bounding box center [578, 78] width 69 height 12
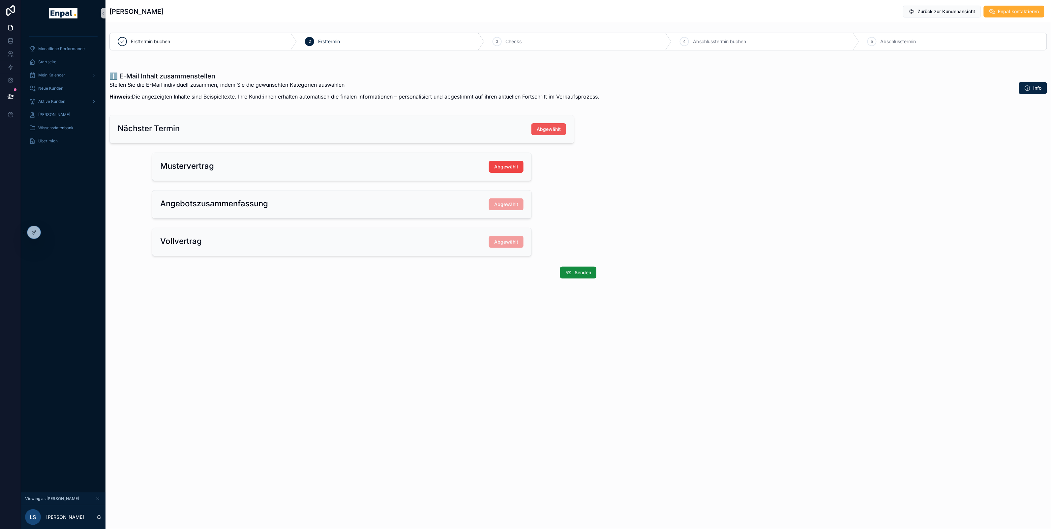
click at [556, 129] on span "Abgewählt" at bounding box center [549, 129] width 24 height 7
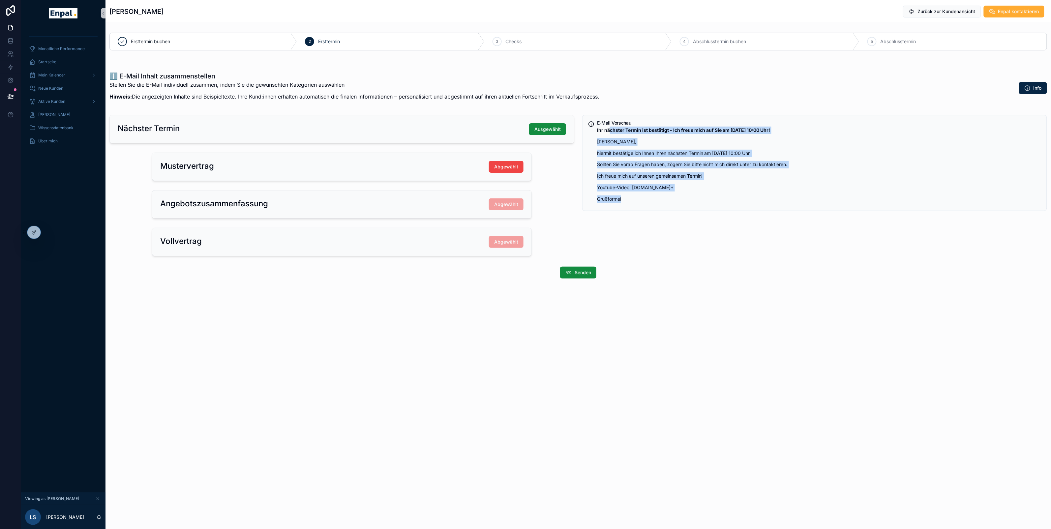
drag, startPoint x: 606, startPoint y: 127, endPoint x: 639, endPoint y: 196, distance: 76.1
click at [639, 196] on div "Ihr nächster Termin ist bestätigt - Ich freue mich auf Sie am 02.09.2025 um 10:…" at bounding box center [819, 165] width 444 height 76
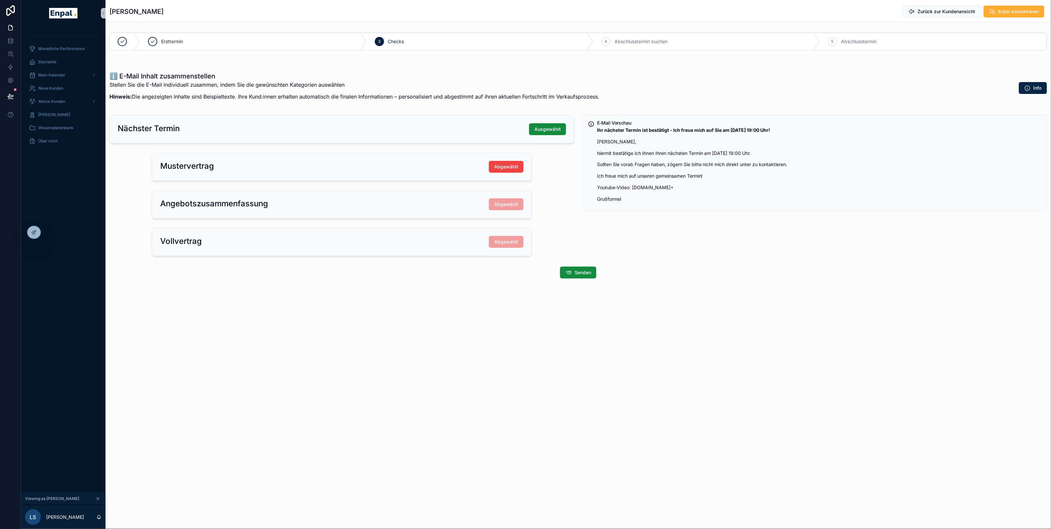
click at [597, 192] on div "Ihr nächster Termin ist bestätigt - Ich freue mich auf Sie am 09.09.2025 um 19:…" at bounding box center [819, 165] width 444 height 76
click at [509, 164] on span "Abgewählt" at bounding box center [506, 166] width 24 height 7
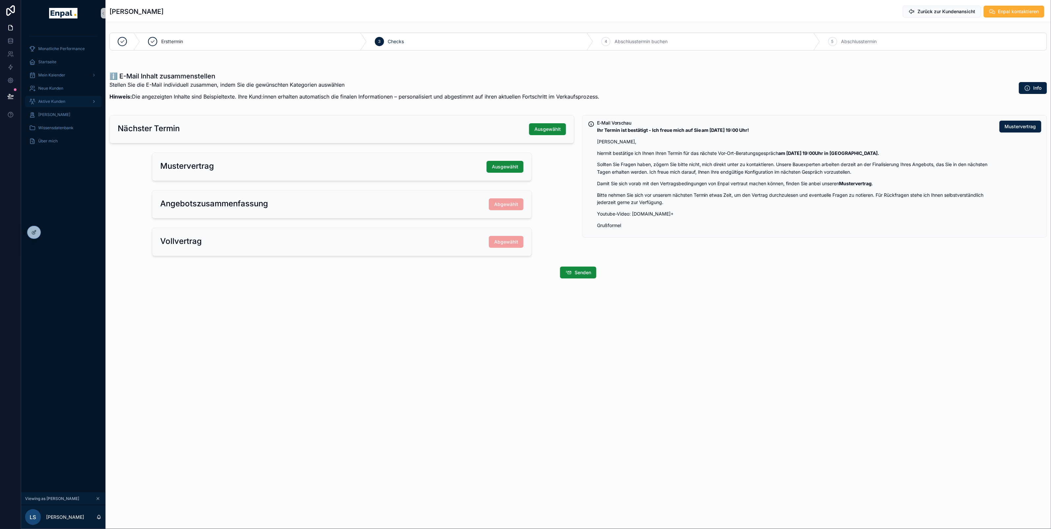
click at [68, 105] on div "Aktive Kunden" at bounding box center [63, 101] width 69 height 11
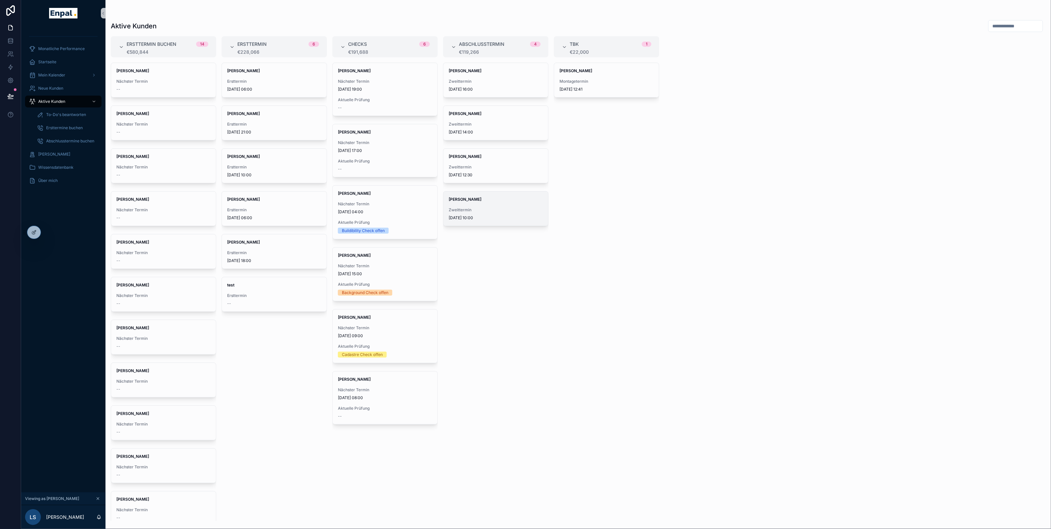
click at [503, 204] on div "[PERSON_NAME] Zweittermin [DATE] 10:00" at bounding box center [495, 209] width 105 height 34
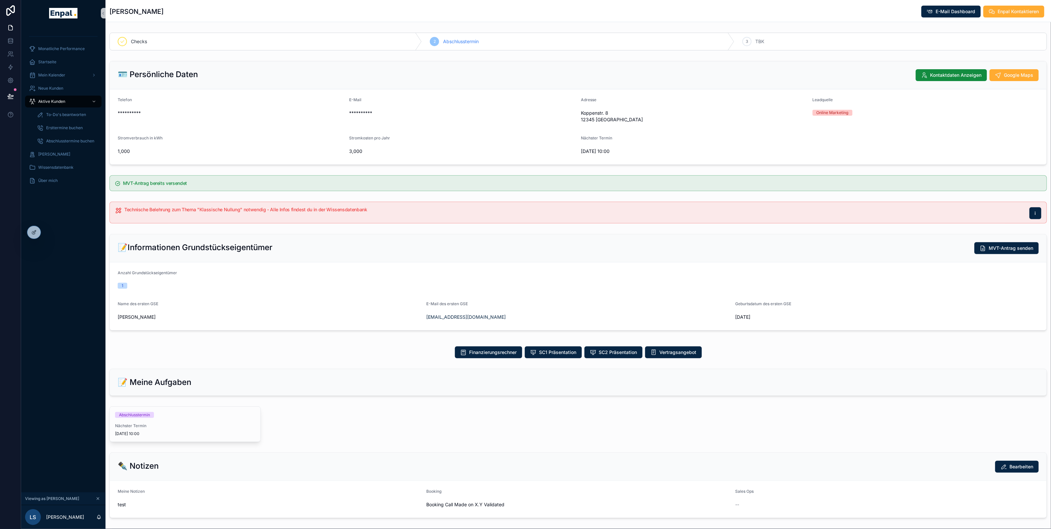
drag, startPoint x: 112, startPoint y: 12, endPoint x: 177, endPoint y: 11, distance: 64.9
click at [177, 11] on div "David Seidel E-Mail Dashboard Enpal Kontaktieren" at bounding box center [577, 11] width 937 height 13
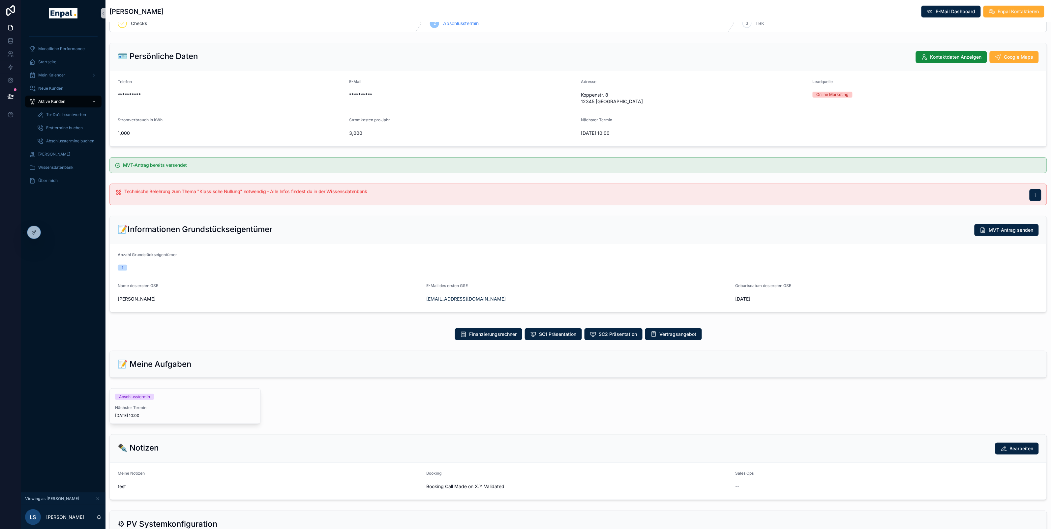
scroll to position [30, 0]
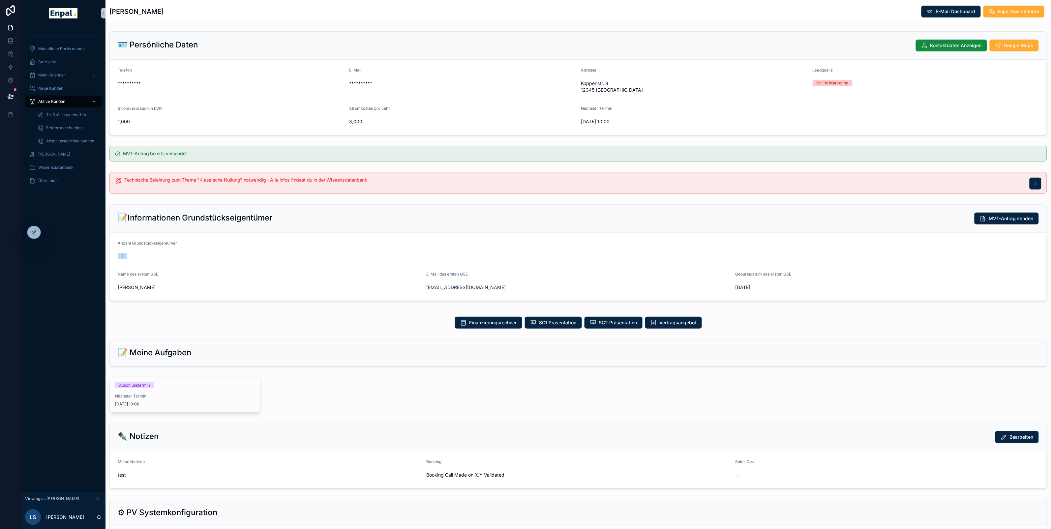
click at [580, 108] on form "**********" at bounding box center [578, 97] width 937 height 75
drag, startPoint x: 580, startPoint y: 107, endPoint x: 628, endPoint y: 126, distance: 51.2
click at [628, 126] on form "**********" at bounding box center [578, 97] width 937 height 75
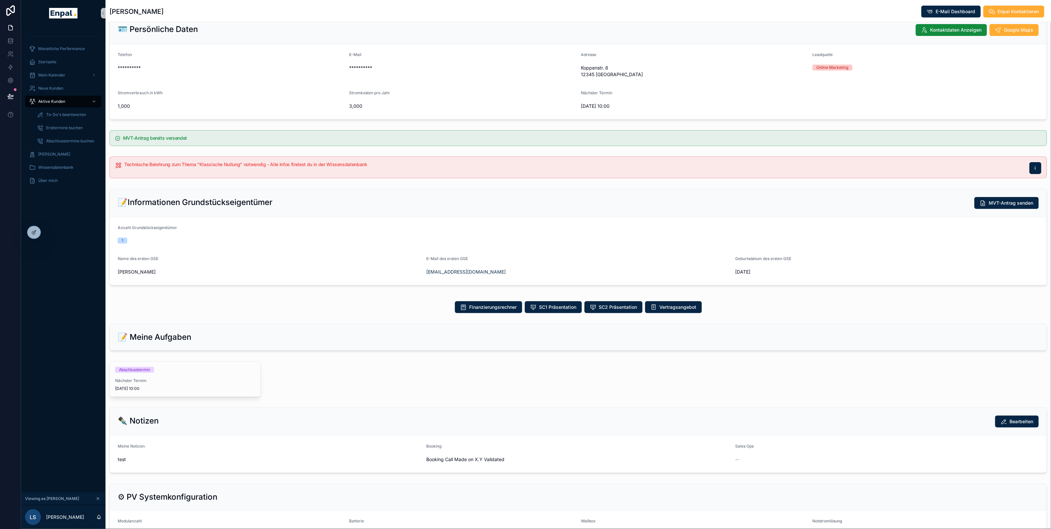
scroll to position [56, 0]
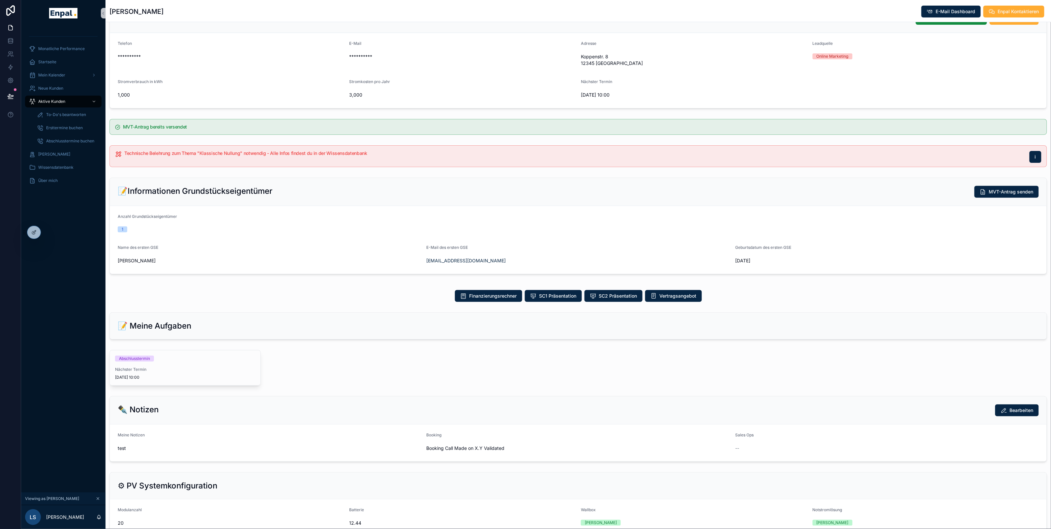
click at [126, 159] on div "Technische Belehrung zum Thema "Klassische Nullung" notwendig - Alle Infos find…" at bounding box center [582, 157] width 917 height 12
drag, startPoint x: 124, startPoint y: 153, endPoint x: 285, endPoint y: 150, distance: 160.5
click at [285, 150] on div "Technische Belehrung zum Thema "Klassische Nullung" notwendig - Alle Infos find…" at bounding box center [577, 156] width 937 height 22
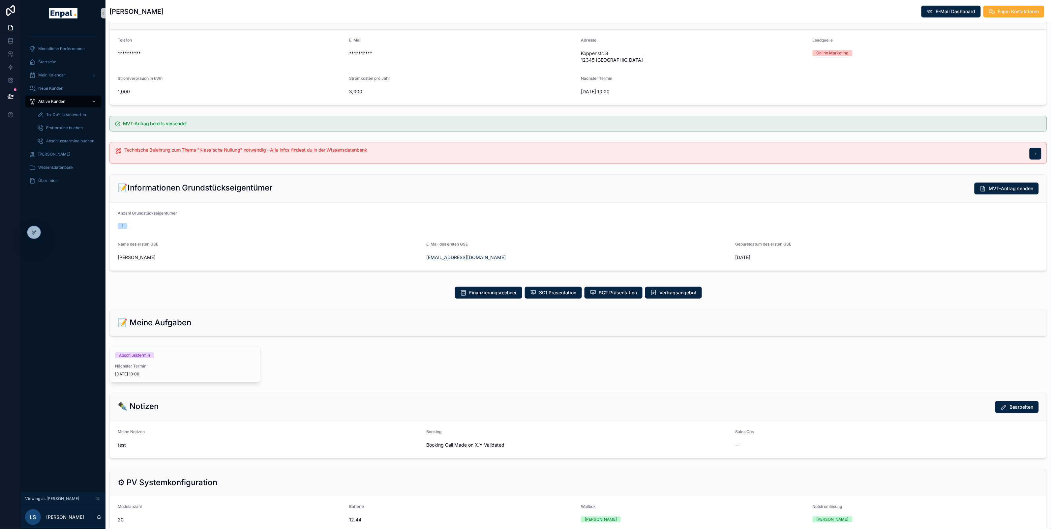
scroll to position [59, 0]
drag, startPoint x: 275, startPoint y: 151, endPoint x: 381, endPoint y: 159, distance: 106.8
click at [381, 159] on div "Technische Belehrung zum Thema "Klassische Nullung" notwendig - Alle Infos find…" at bounding box center [582, 155] width 917 height 12
click at [1037, 151] on button "i" at bounding box center [1035, 155] width 12 height 12
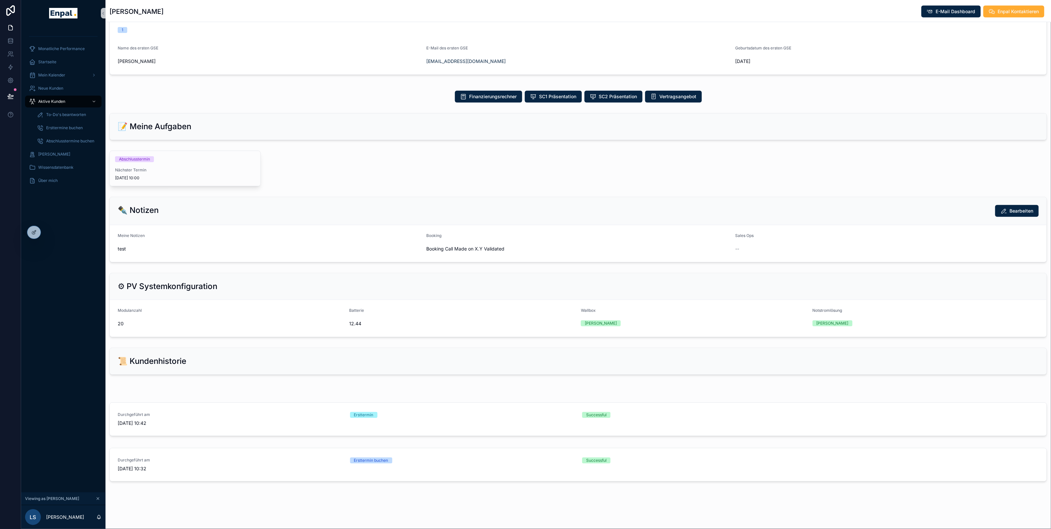
scroll to position [8, 0]
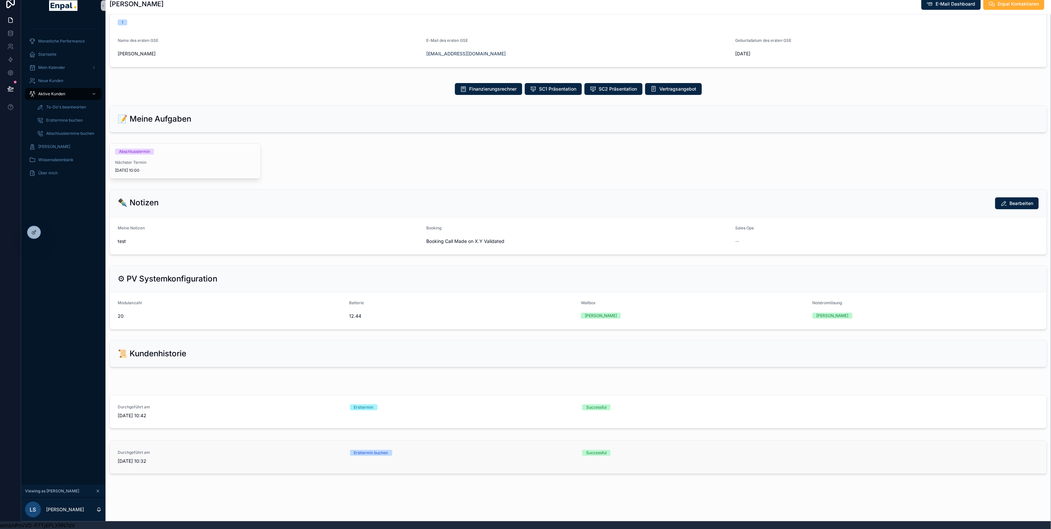
drag, startPoint x: 115, startPoint y: 450, endPoint x: 172, endPoint y: 461, distance: 57.8
click at [172, 461] on div "Durchgeführt am 28/08/2025 10:32 Ersttermin buchen Successful" at bounding box center [578, 457] width 937 height 33
drag, startPoint x: 116, startPoint y: 405, endPoint x: 182, endPoint y: 420, distance: 67.2
click at [182, 420] on div "Durchgeführt am 28/08/2025 10:42 Ersttermin Successful" at bounding box center [578, 411] width 937 height 33
click at [304, 181] on div "**********" at bounding box center [577, 123] width 945 height 713
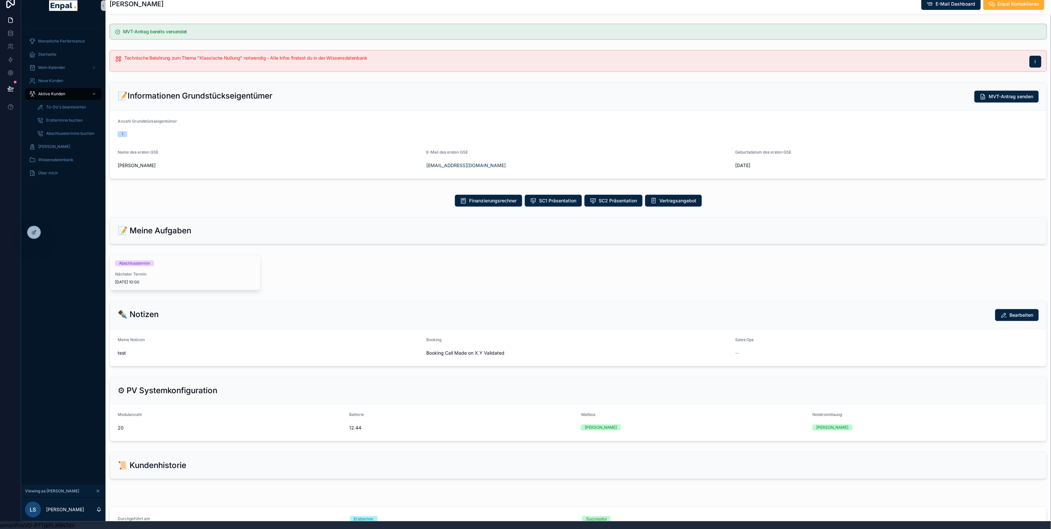
scroll to position [113, 0]
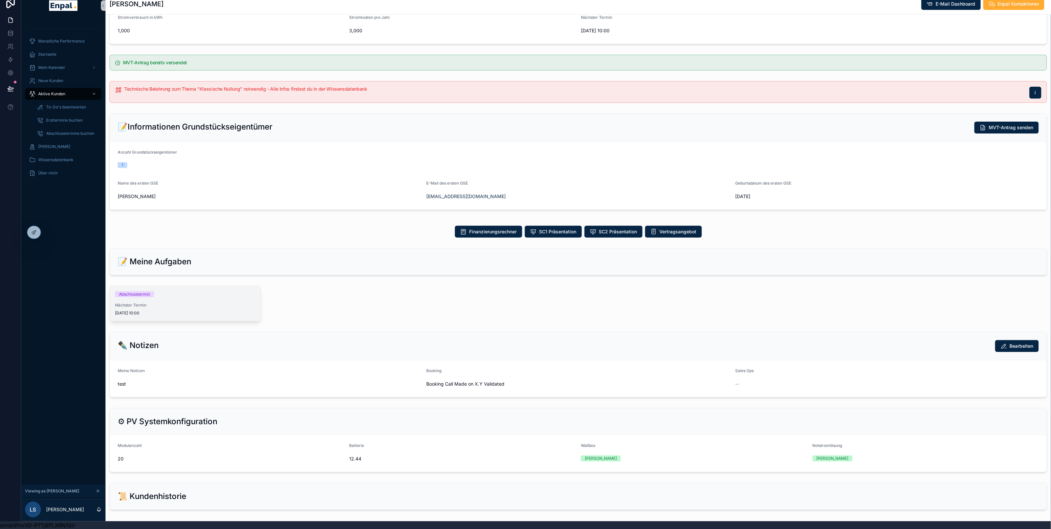
click at [178, 302] on div "Abschlusstermin Nächster Termin 08/09/2025 10:00" at bounding box center [185, 303] width 151 height 35
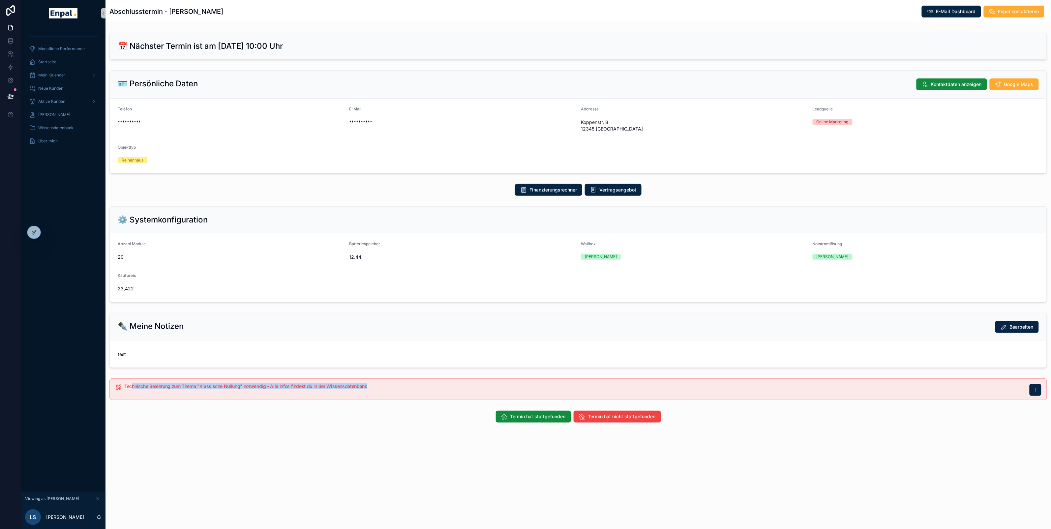
drag, startPoint x: 133, startPoint y: 389, endPoint x: 329, endPoint y: 401, distance: 196.1
click at [329, 400] on div "Technische Belehrung zum Thema "Klassische Nullung" notwendig - Alle Infos find…" at bounding box center [577, 389] width 937 height 22
click at [477, 431] on div "**********" at bounding box center [577, 233] width 945 height 467
click at [602, 419] on span "Termin hat nicht stattgefunden" at bounding box center [622, 416] width 68 height 7
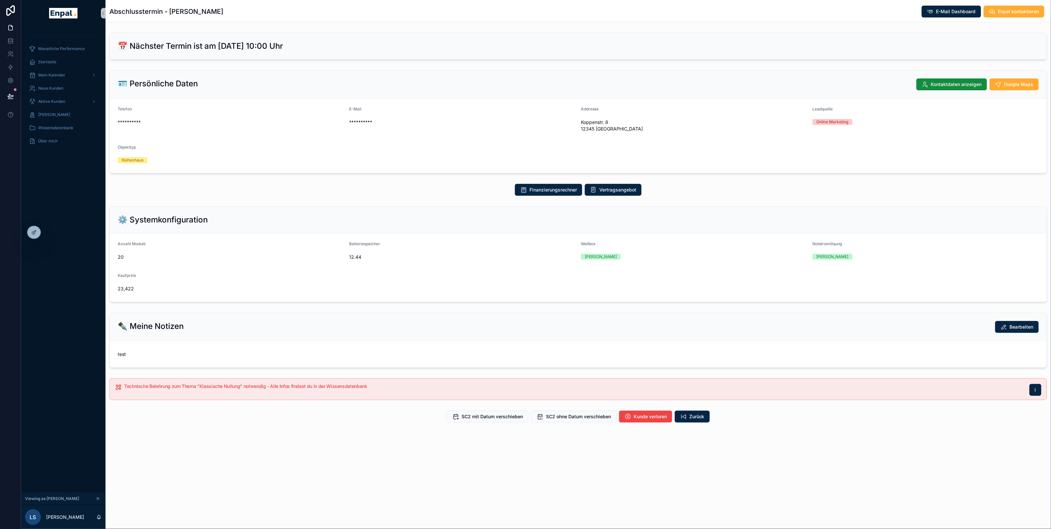
click at [578, 424] on div "SC2 mit Datum verschieben SC2 ohne Datum verschieben Kunde verloren Zurück" at bounding box center [577, 416] width 945 height 17
click at [573, 418] on span "SC2 ohne Datum verschieben" at bounding box center [578, 416] width 65 height 7
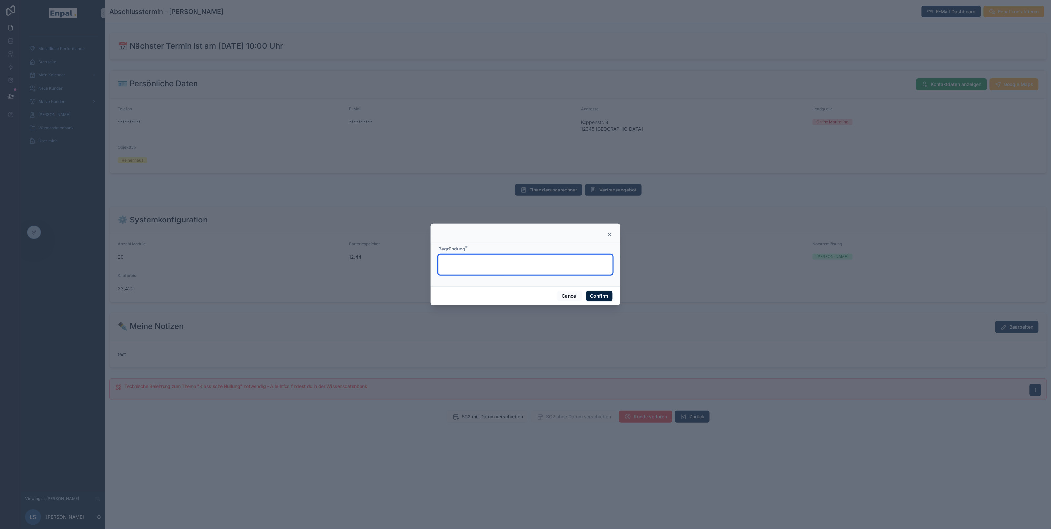
click at [471, 268] on textarea at bounding box center [525, 265] width 174 height 20
type textarea "**********"
click at [605, 299] on button "Confirm" at bounding box center [599, 296] width 26 height 11
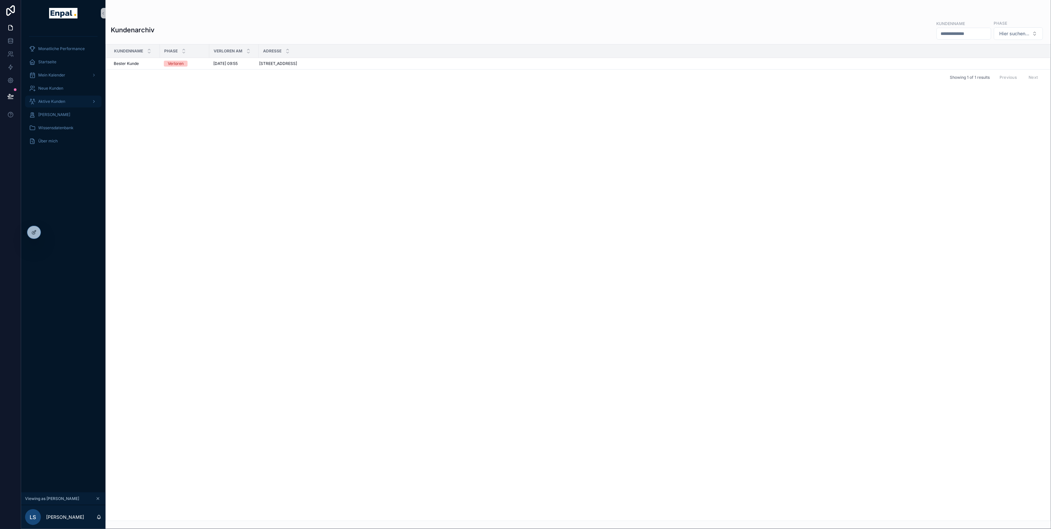
click at [64, 105] on div "Aktive Kunden" at bounding box center [63, 101] width 69 height 11
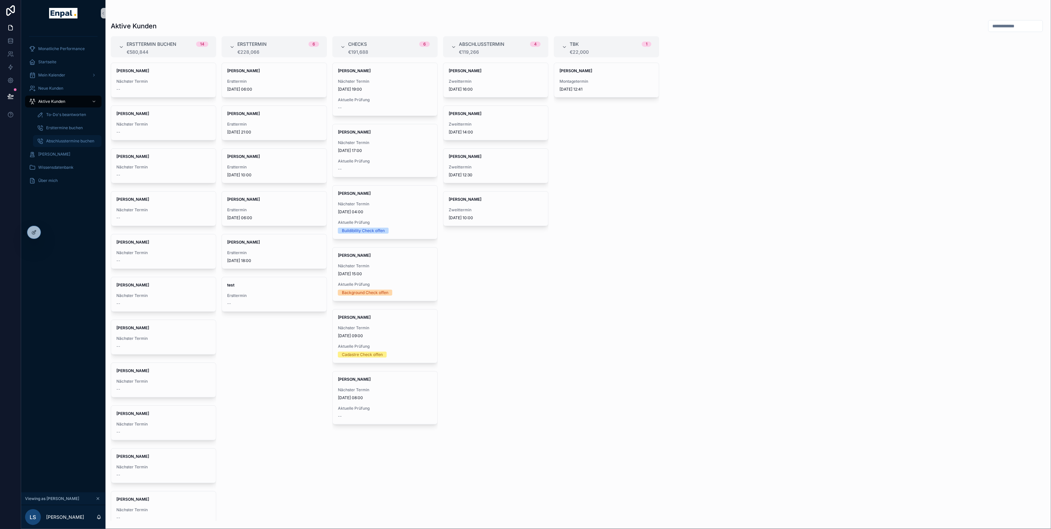
click at [56, 139] on span "Abschlusstermine buchen" at bounding box center [70, 140] width 48 height 5
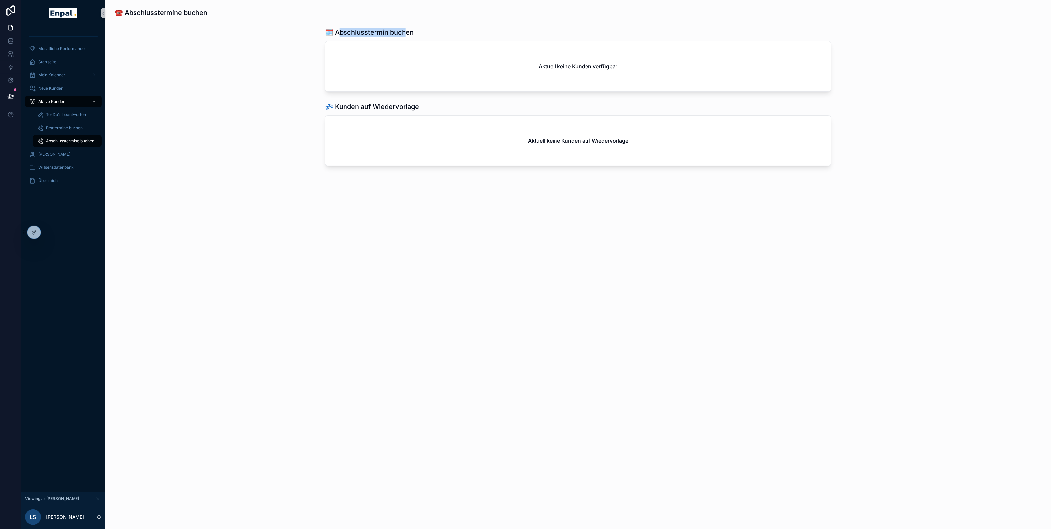
drag, startPoint x: 339, startPoint y: 32, endPoint x: 404, endPoint y: 32, distance: 64.9
click at [404, 32] on h1 "🗓️ Abschlusstermin buchen" at bounding box center [369, 32] width 89 height 9
click at [315, 59] on div "🗓️ Abschlusstermin buchen Aktuell keine Kunden verfügbar" at bounding box center [578, 59] width 935 height 69
click at [53, 104] on span "Aktive Kunden" at bounding box center [51, 101] width 27 height 5
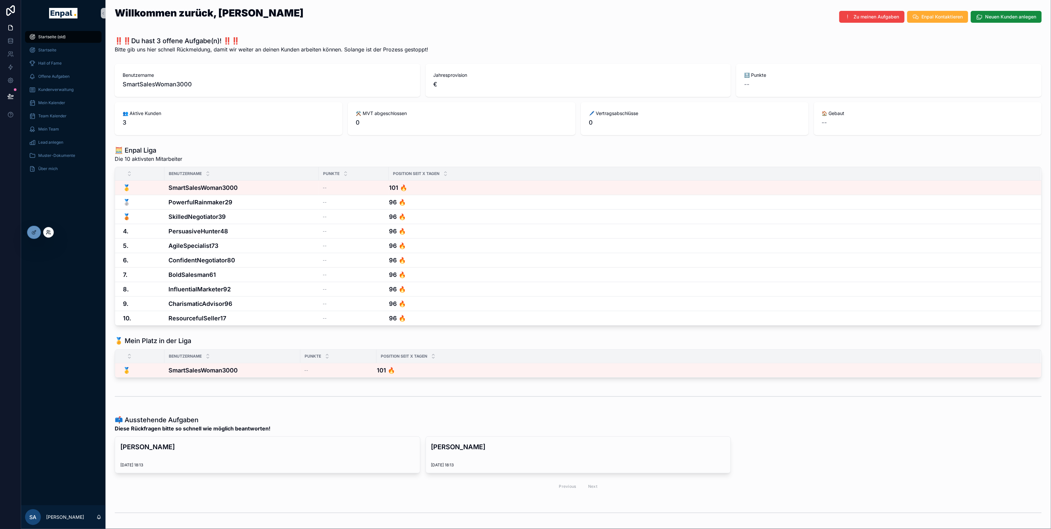
click at [51, 232] on icon at bounding box center [48, 232] width 5 height 5
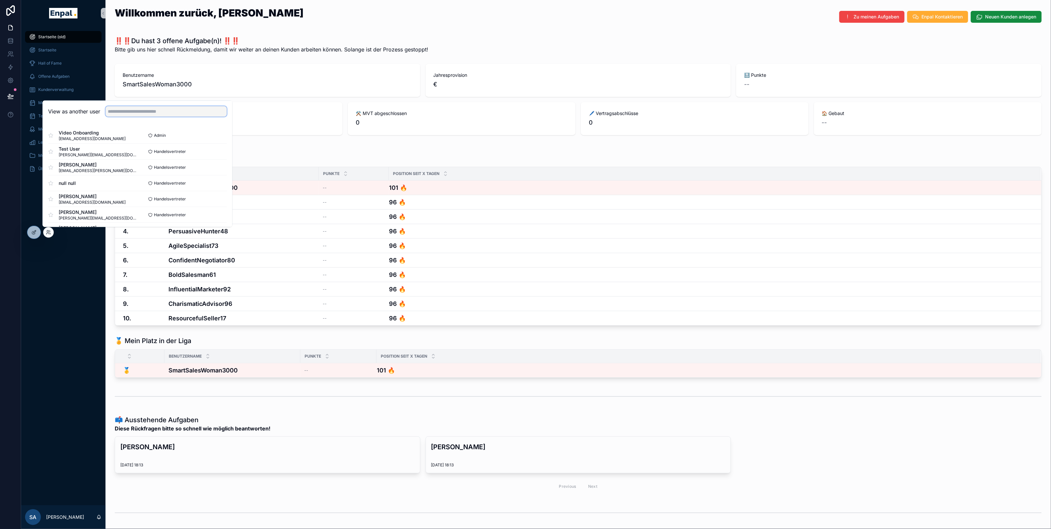
click at [117, 110] on input "text" at bounding box center [165, 111] width 121 height 11
type input "****"
click at [218, 153] on button "Select" at bounding box center [218, 152] width 17 height 10
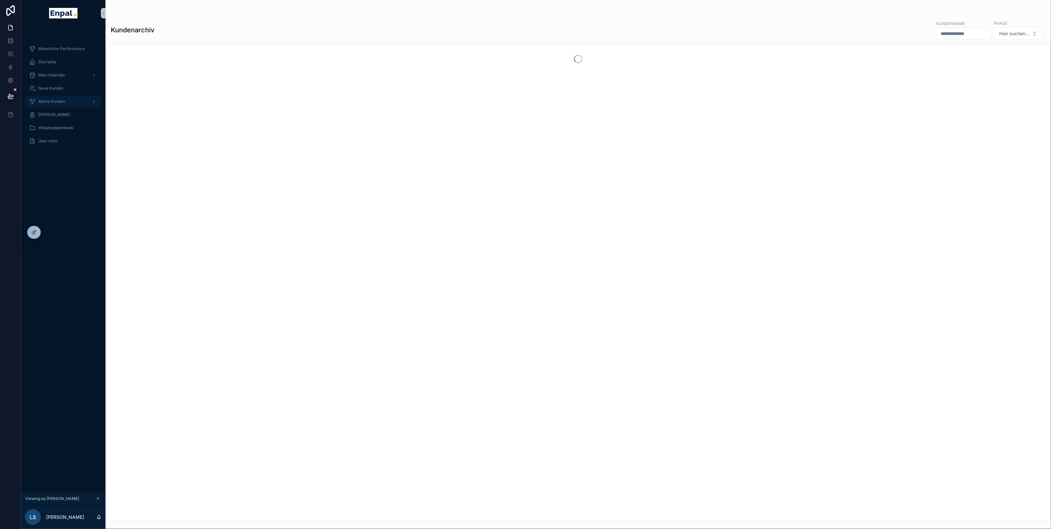
click at [57, 100] on span "Aktive Kunden" at bounding box center [51, 101] width 27 height 5
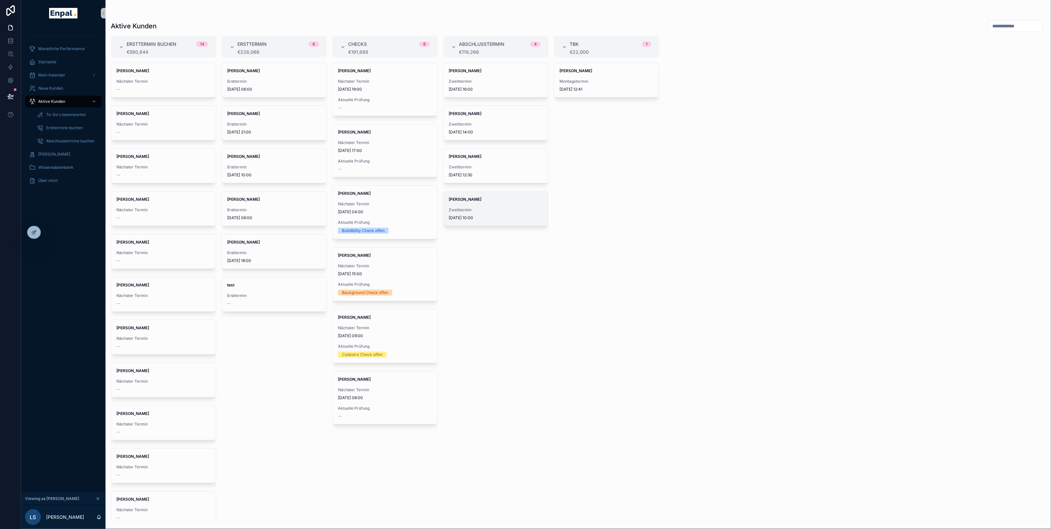
click at [478, 200] on span "[PERSON_NAME]" at bounding box center [496, 199] width 94 height 5
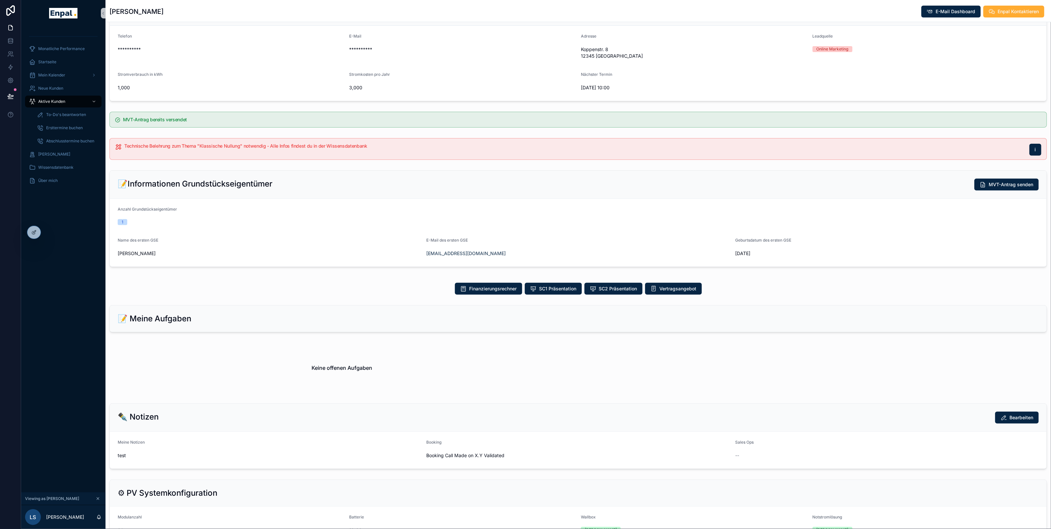
scroll to position [67, 0]
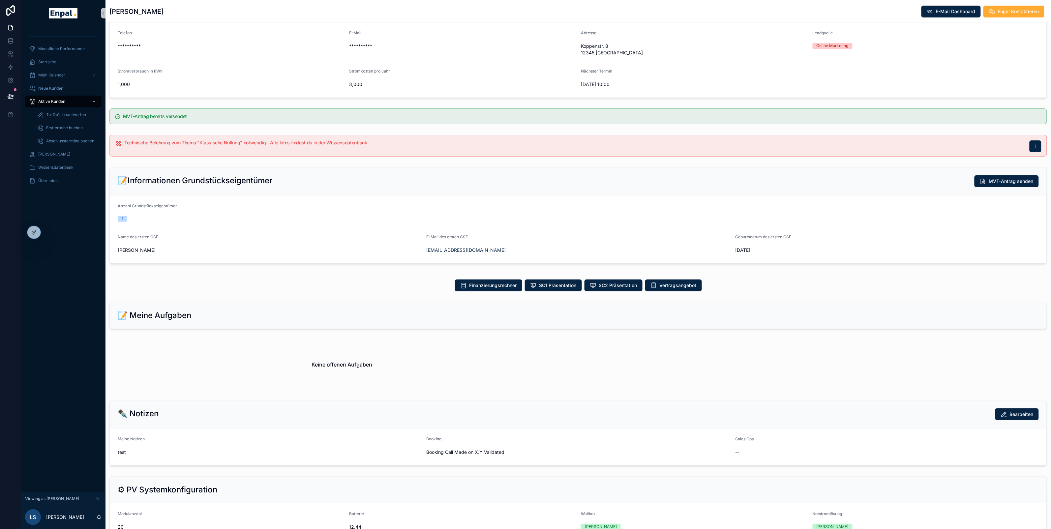
click at [199, 340] on div "Keine offenen Aufgaben" at bounding box center [341, 365] width 465 height 50
click at [65, 138] on span "Abschlusstermine buchen" at bounding box center [70, 140] width 48 height 5
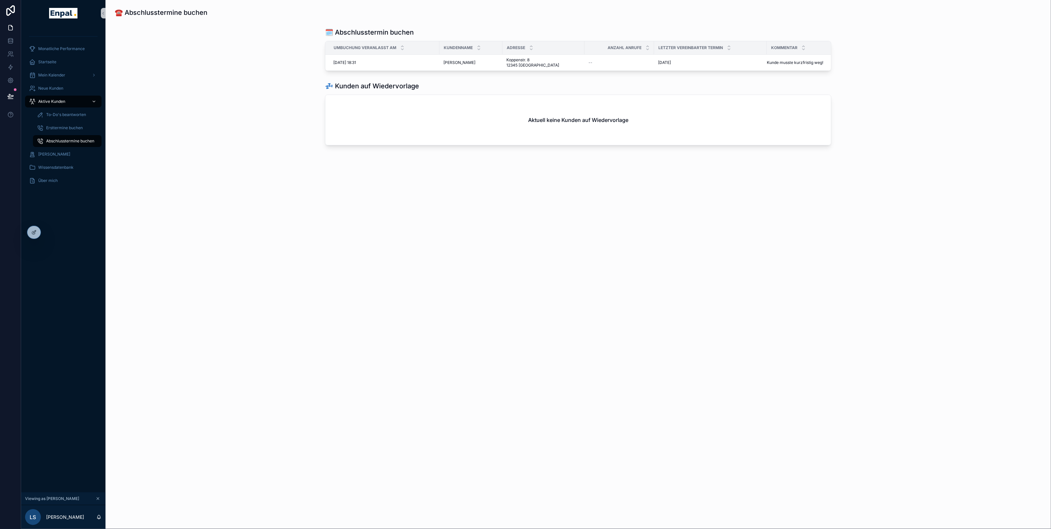
click at [58, 102] on span "Aktive Kunden" at bounding box center [51, 101] width 27 height 5
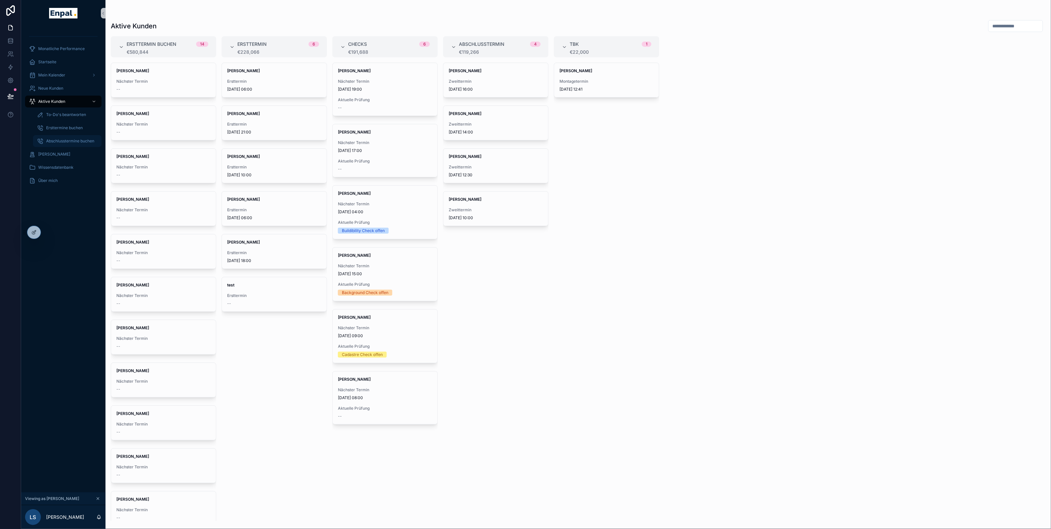
click at [58, 139] on span "Abschlusstermine buchen" at bounding box center [70, 140] width 48 height 5
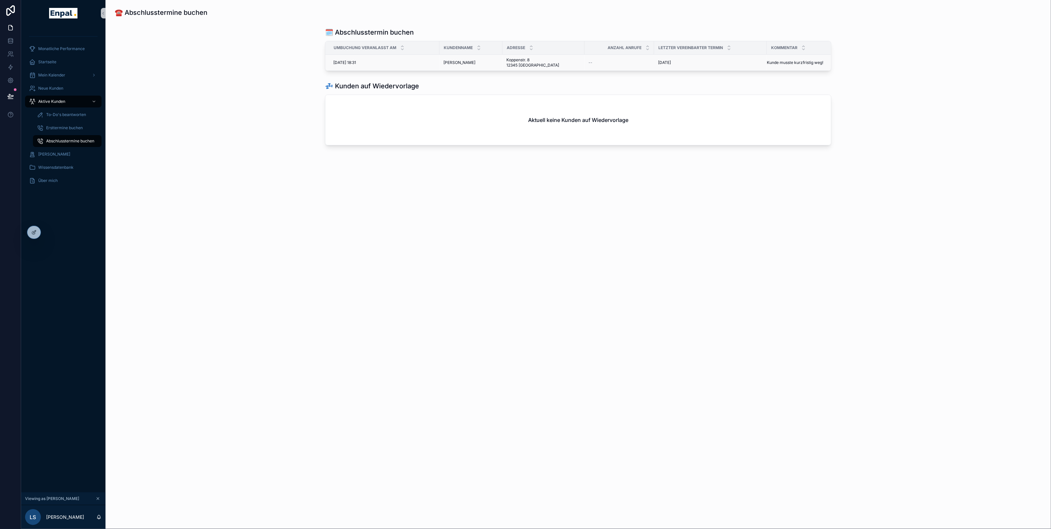
click at [449, 63] on span "[PERSON_NAME]" at bounding box center [459, 62] width 32 height 5
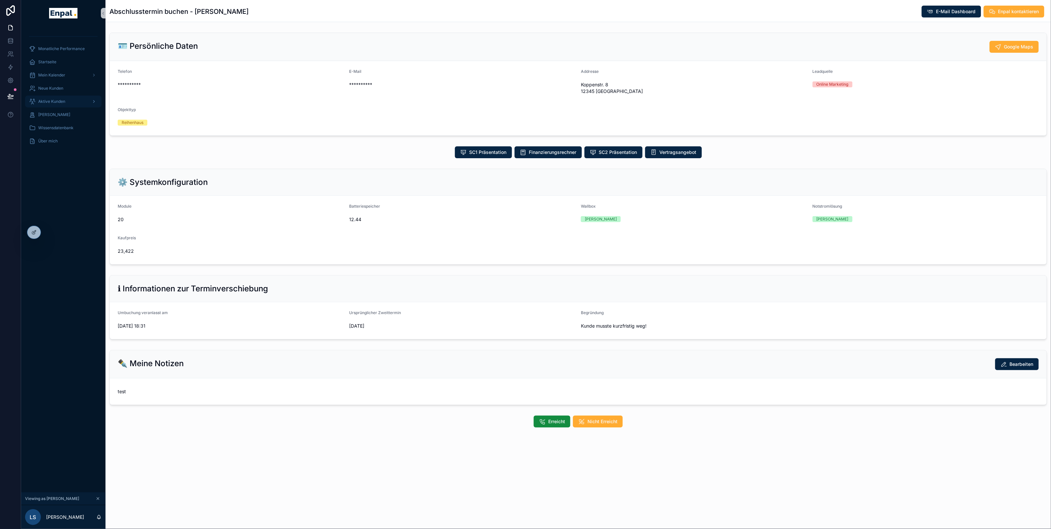
click at [44, 101] on span "Aktive Kunden" at bounding box center [51, 101] width 27 height 5
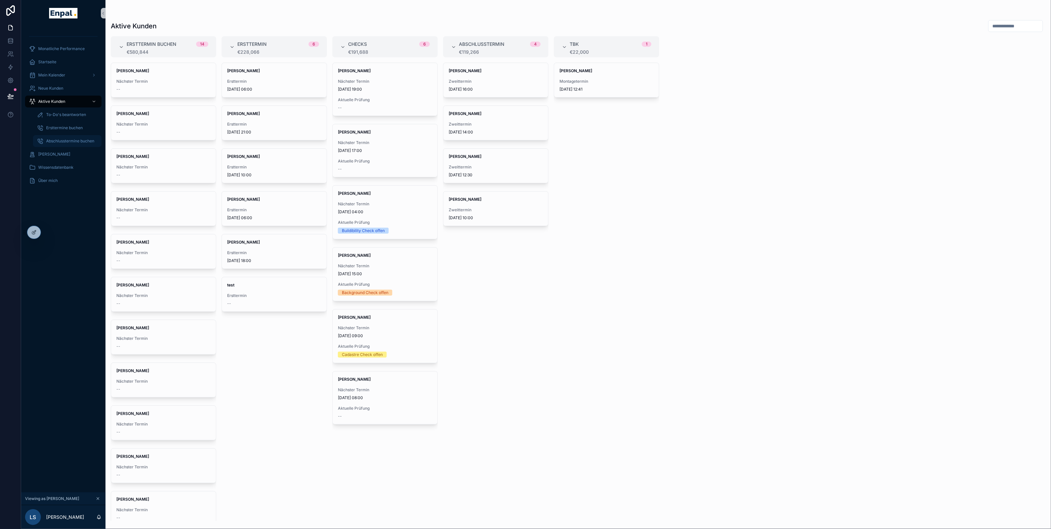
click at [57, 140] on span "Abschlusstermine buchen" at bounding box center [70, 140] width 48 height 5
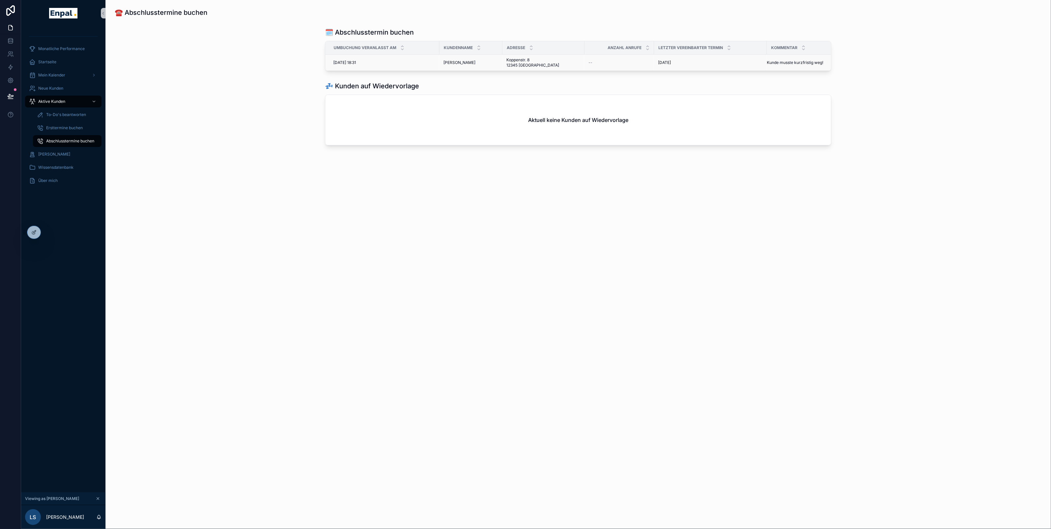
click at [349, 62] on span "[DATE] 18:31" at bounding box center [344, 62] width 23 height 5
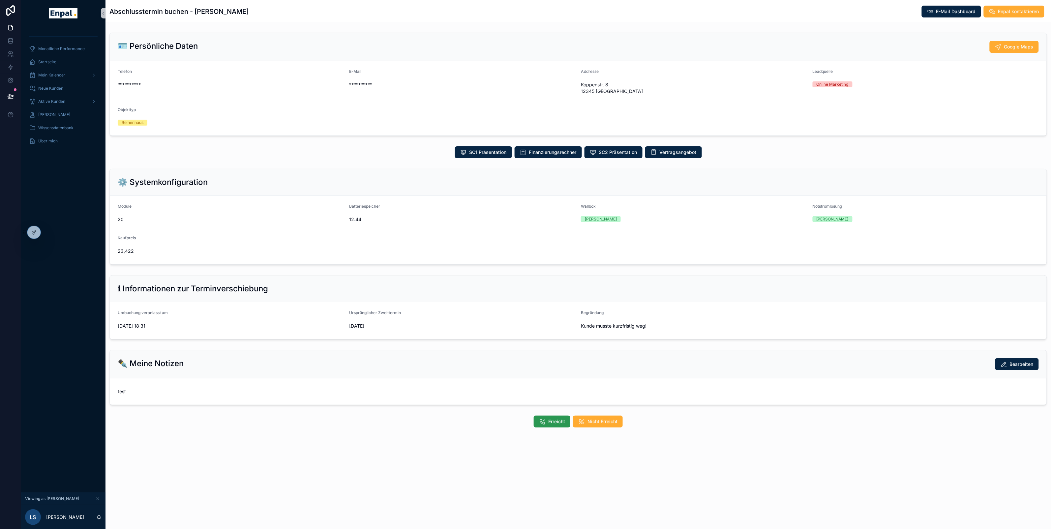
click at [538, 422] on button "Erreicht" at bounding box center [552, 422] width 37 height 12
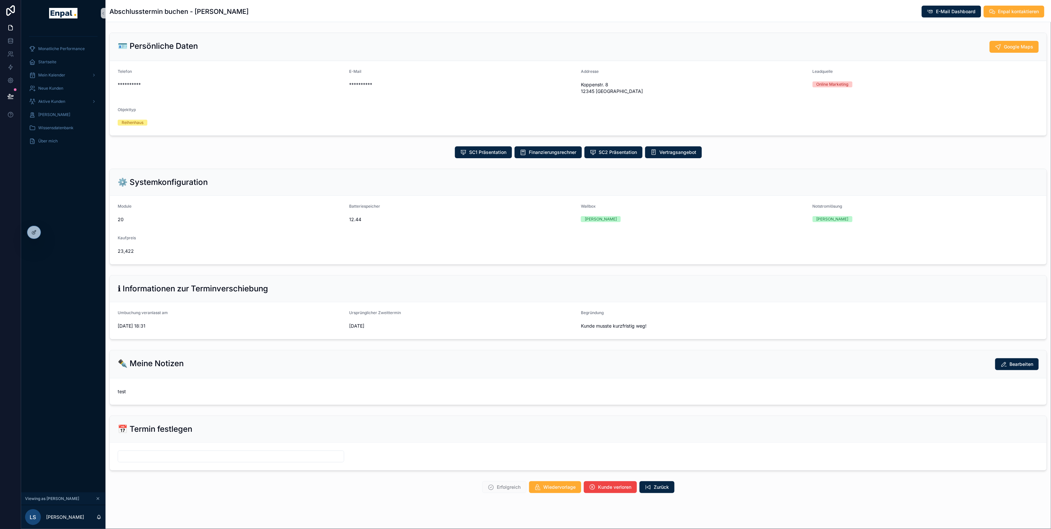
scroll to position [10, 0]
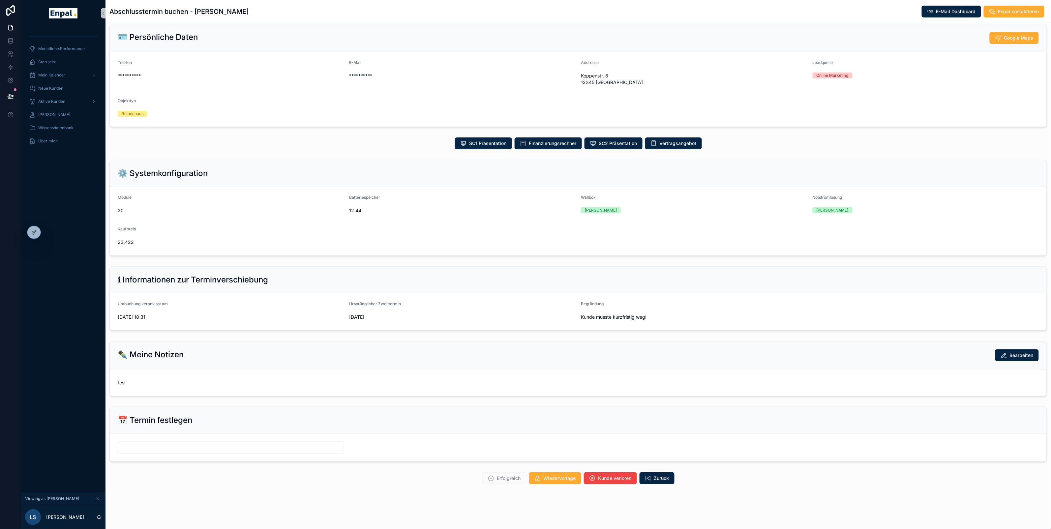
click at [257, 449] on input "scrollable content" at bounding box center [231, 447] width 226 height 9
click at [206, 366] on button "9" at bounding box center [207, 368] width 12 height 12
click at [226, 432] on input "**" at bounding box center [224, 431] width 15 height 9
click at [218, 399] on div "18" at bounding box center [225, 397] width 30 height 11
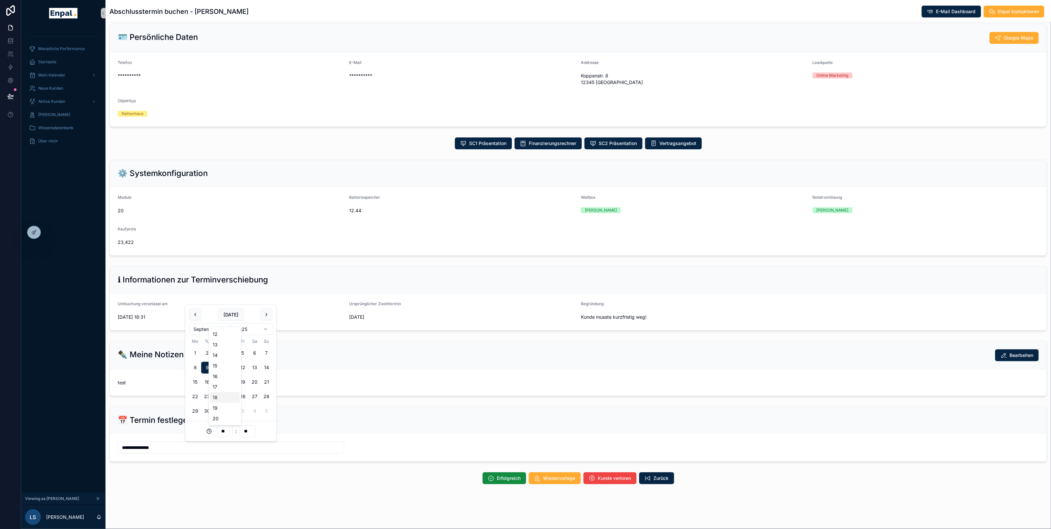
type input "**********"
type input "**"
click at [234, 483] on div "Erfolgreich Wiedervorlage Kunde verloren Zurück" at bounding box center [577, 478] width 945 height 17
click at [494, 477] on button "Erfolgreich" at bounding box center [505, 478] width 44 height 12
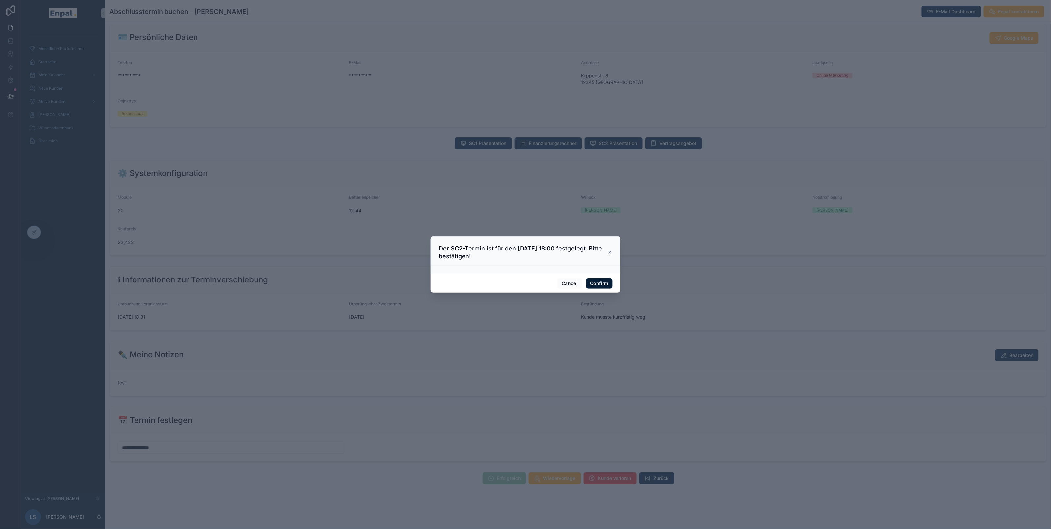
click at [604, 283] on button "Confirm" at bounding box center [599, 283] width 26 height 11
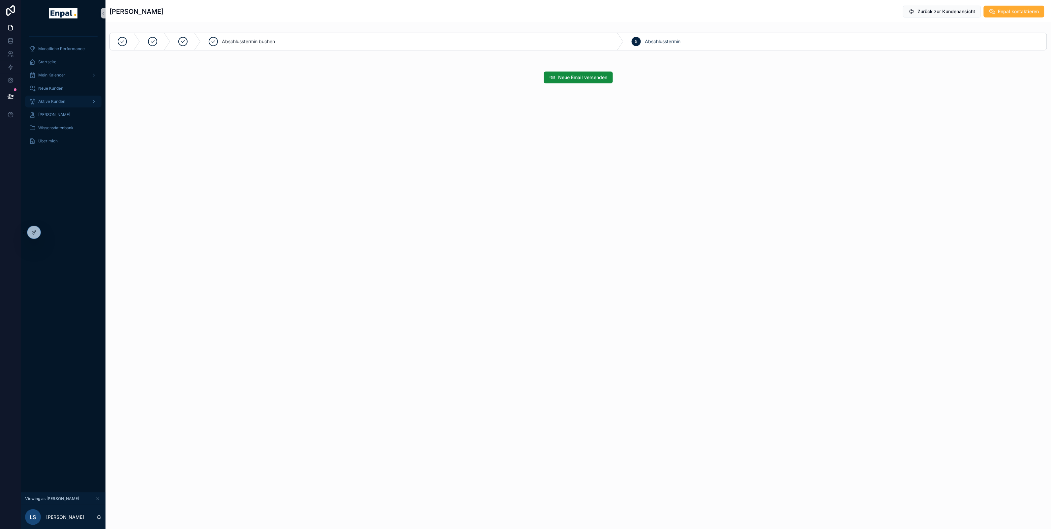
click at [64, 99] on span "Aktive Kunden" at bounding box center [51, 101] width 27 height 5
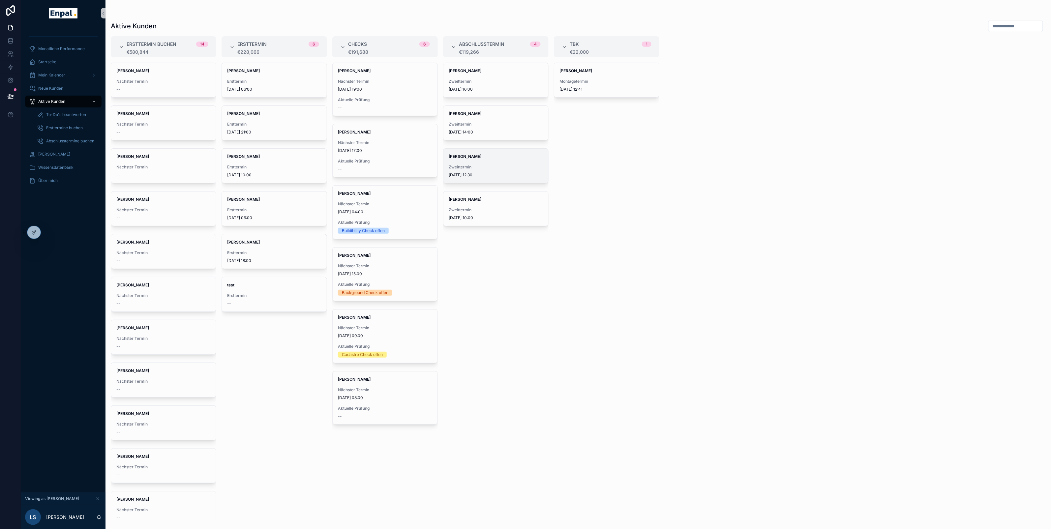
click at [477, 163] on div "[PERSON_NAME] Zweittermin [DATE] 12:30" at bounding box center [495, 166] width 105 height 34
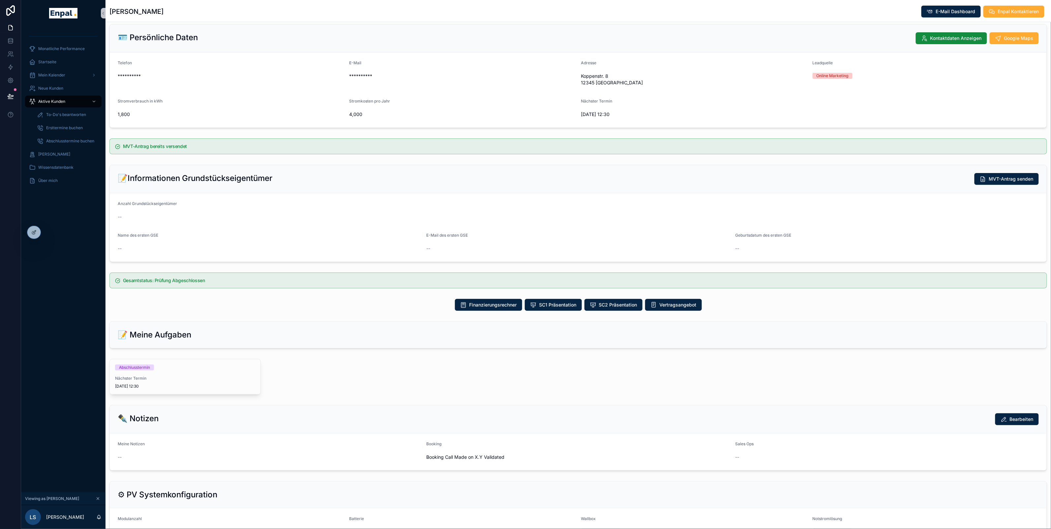
scroll to position [54, 0]
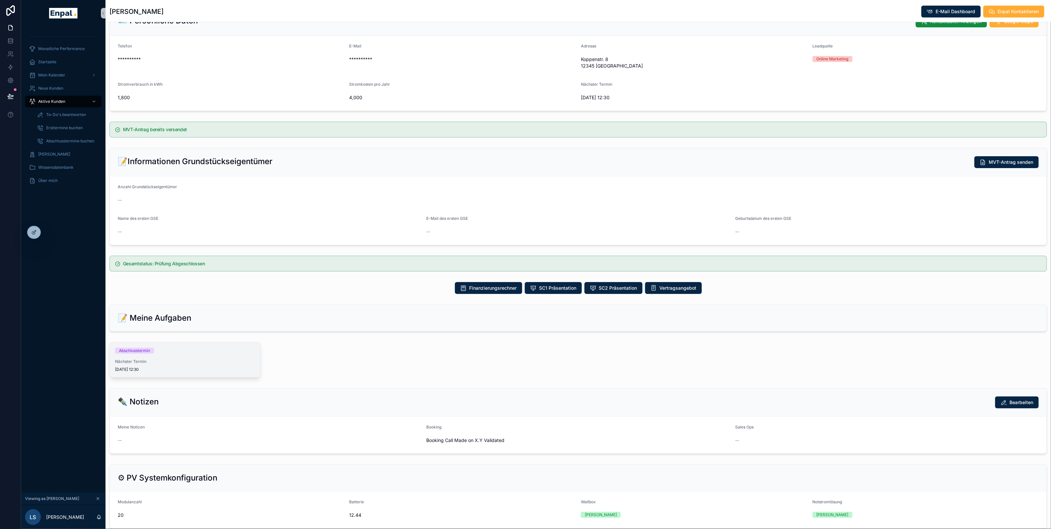
click at [173, 359] on span "Nächster Termin" at bounding box center [185, 361] width 140 height 5
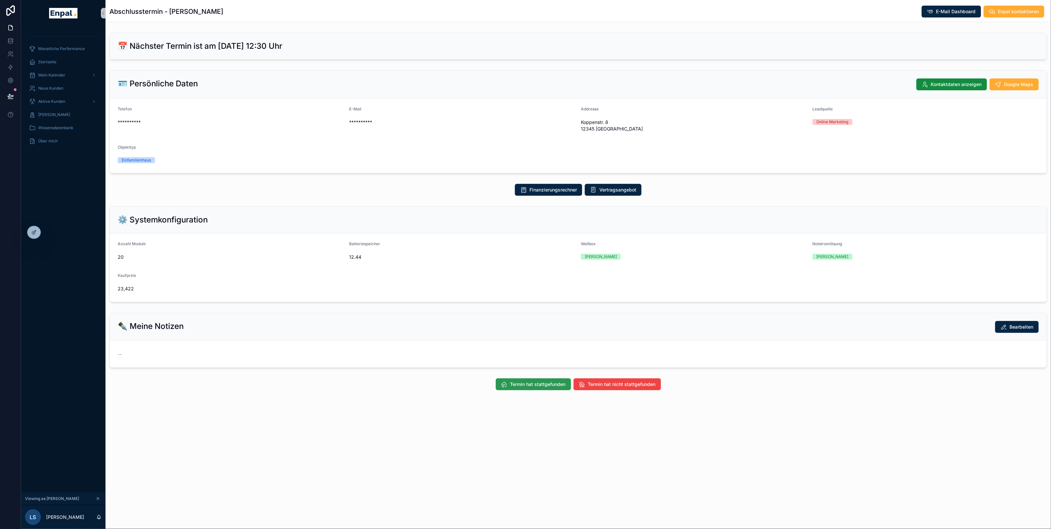
click at [519, 385] on span "Termin hat stattgefunden" at bounding box center [537, 384] width 55 height 7
click at [494, 386] on span "Erfolgreich" at bounding box center [502, 384] width 24 height 7
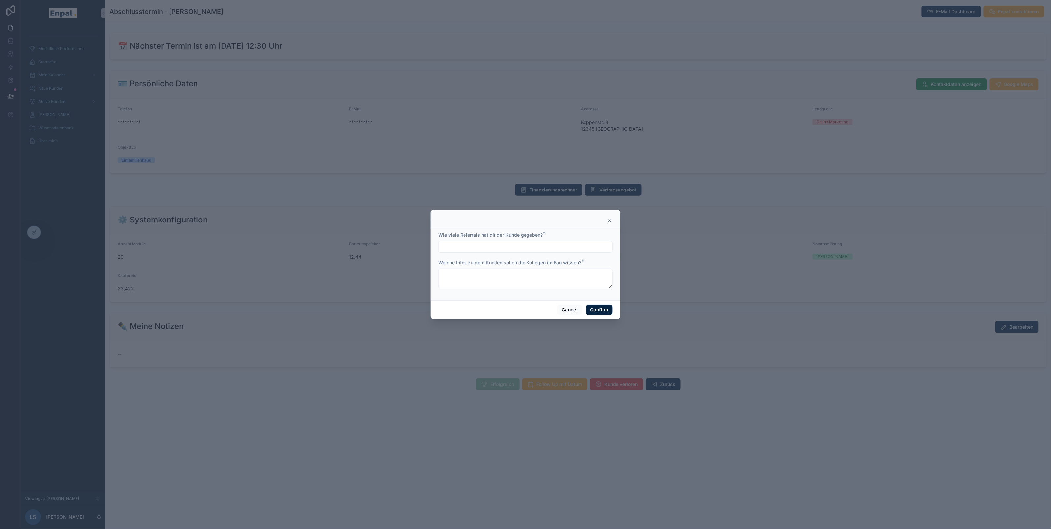
click at [610, 218] on icon at bounding box center [609, 220] width 5 height 5
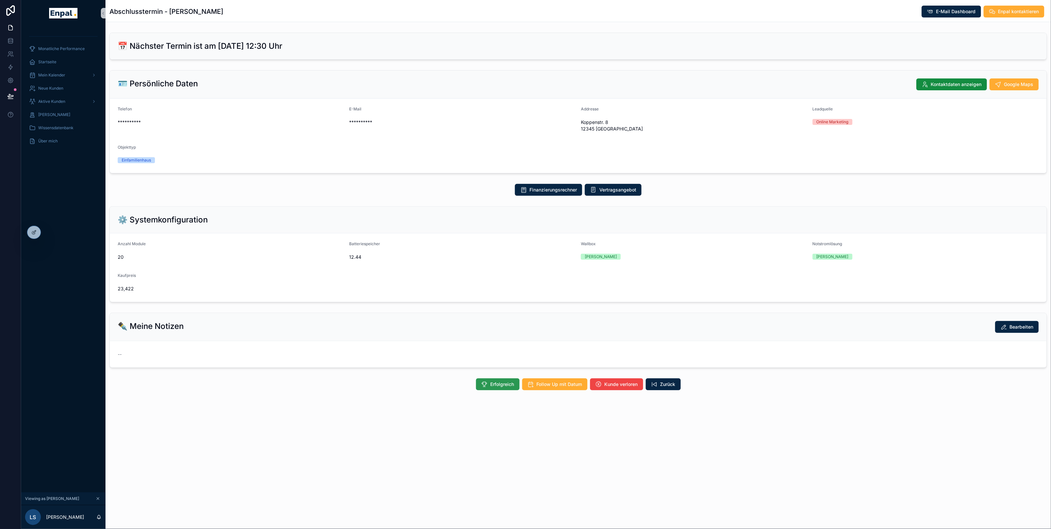
click at [488, 383] on button "Erfolgreich" at bounding box center [498, 384] width 44 height 12
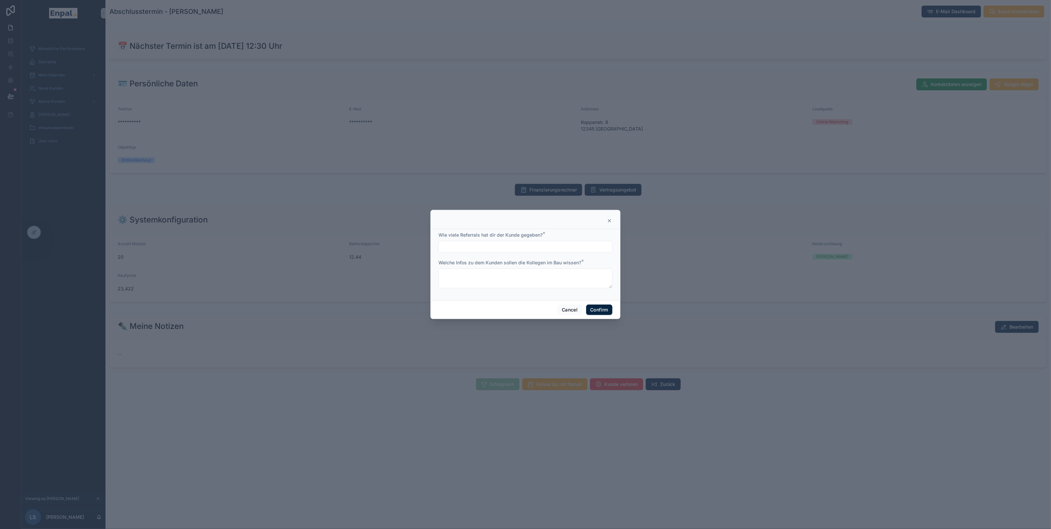
click at [479, 252] on div at bounding box center [525, 247] width 174 height 12
click at [463, 243] on input "text" at bounding box center [525, 246] width 173 height 9
click at [486, 281] on textarea at bounding box center [525, 279] width 174 height 20
click at [609, 219] on icon at bounding box center [609, 220] width 5 height 5
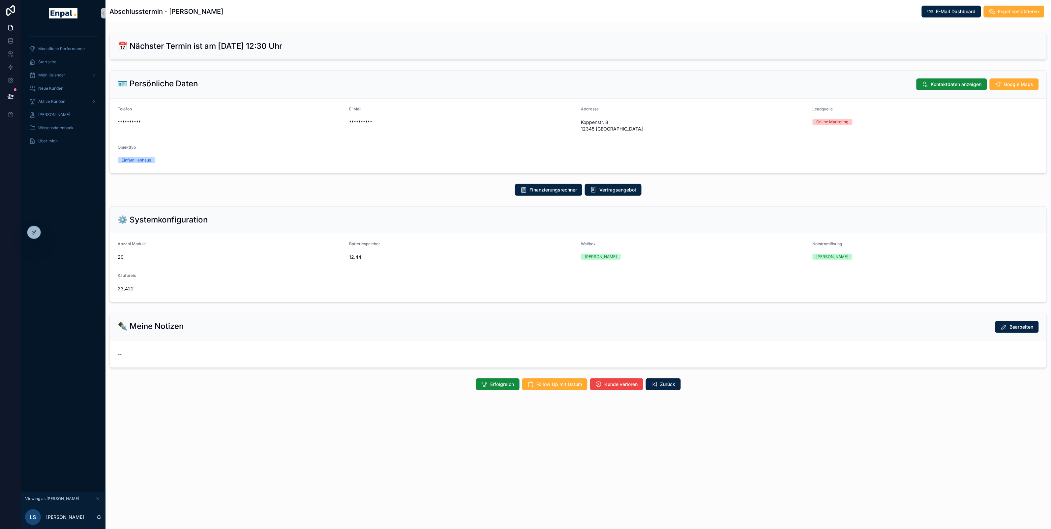
scroll to position [8, 0]
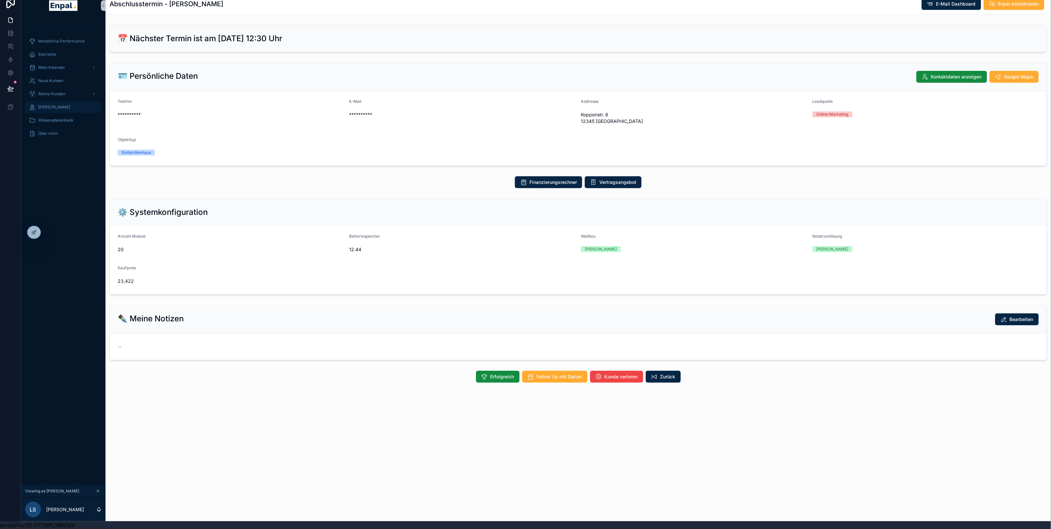
click at [66, 105] on span "[PERSON_NAME]" at bounding box center [54, 106] width 32 height 5
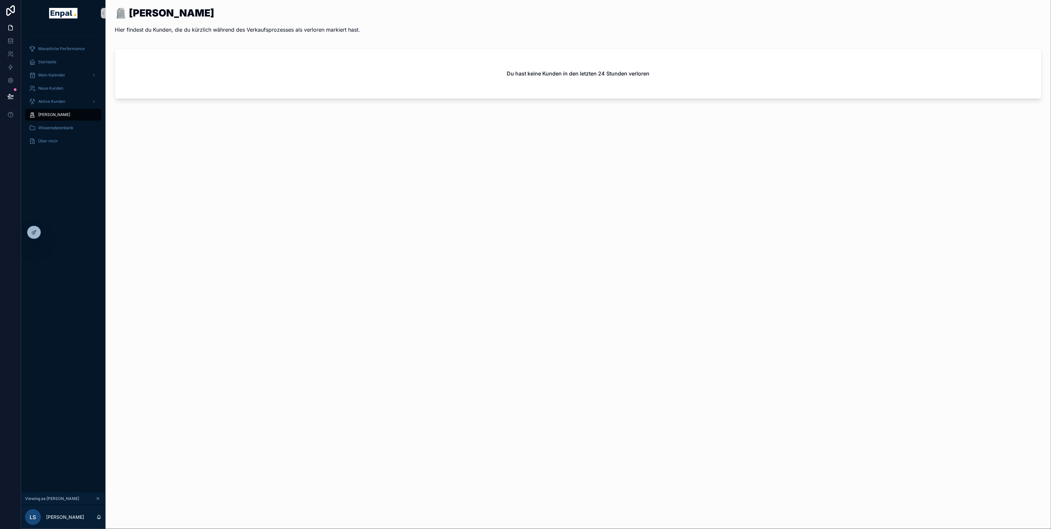
drag, startPoint x: 117, startPoint y: 9, endPoint x: 286, endPoint y: 18, distance: 168.7
click at [286, 18] on div "🪦 Verlorene Kunden Hier findest du Kunden, die du kürzlich während des Verkaufs…" at bounding box center [237, 23] width 245 height 30
click at [39, 101] on span "Aktive Kunden" at bounding box center [51, 101] width 27 height 5
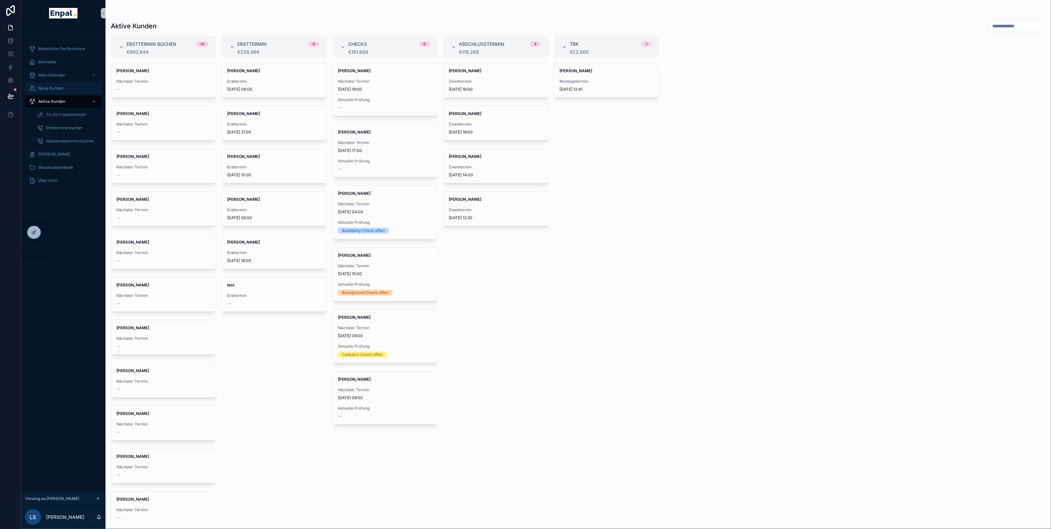
click at [44, 87] on span "Neue Kunden" at bounding box center [50, 88] width 25 height 5
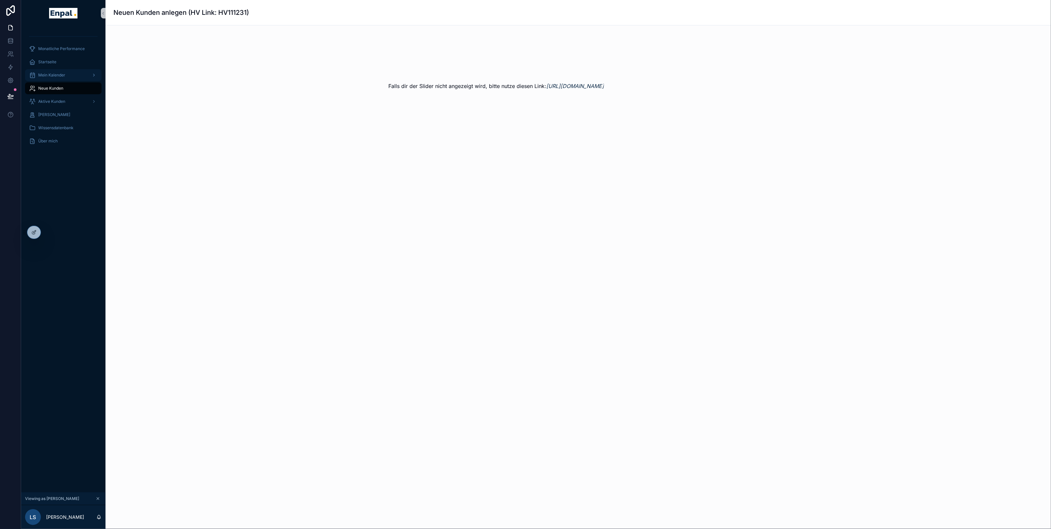
click at [51, 76] on span "Mein Kalender" at bounding box center [51, 75] width 27 height 5
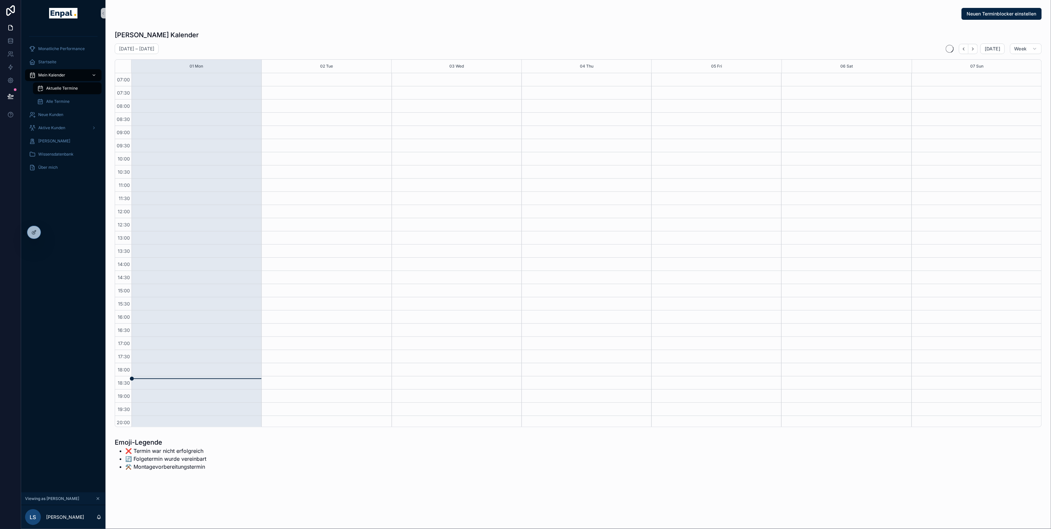
scroll to position [42, 0]
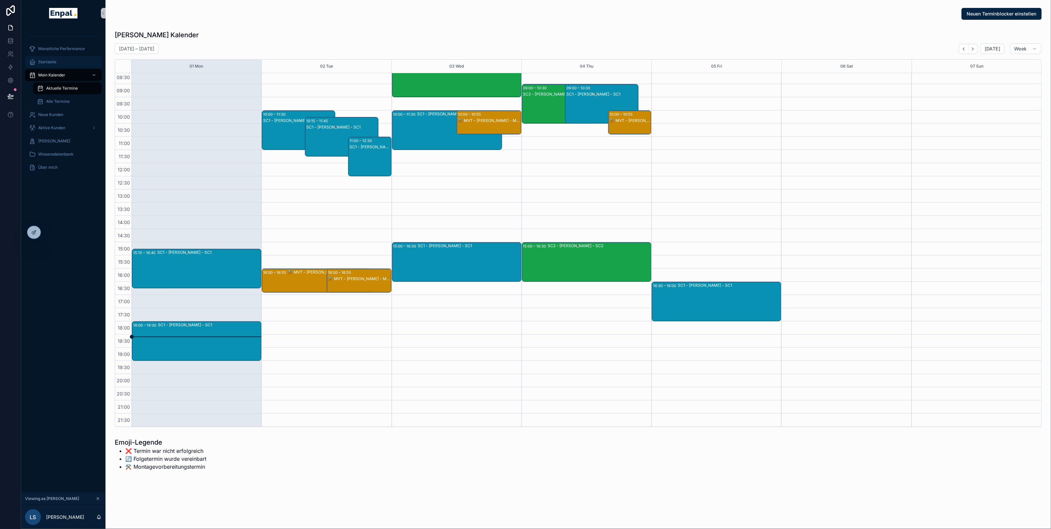
click at [42, 61] on span "Startseite" at bounding box center [47, 61] width 18 height 5
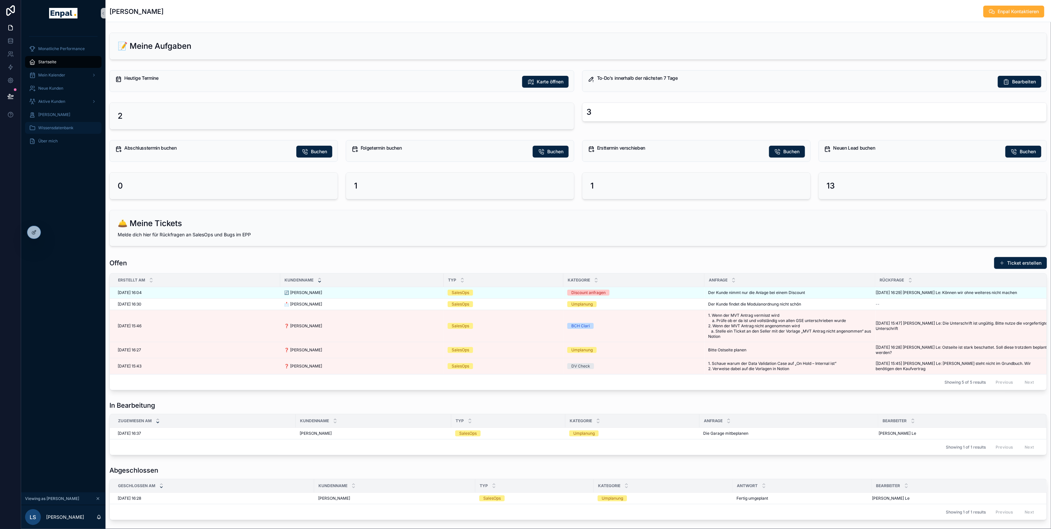
click at [58, 129] on span "Wissensdatenbank" at bounding box center [55, 127] width 35 height 5
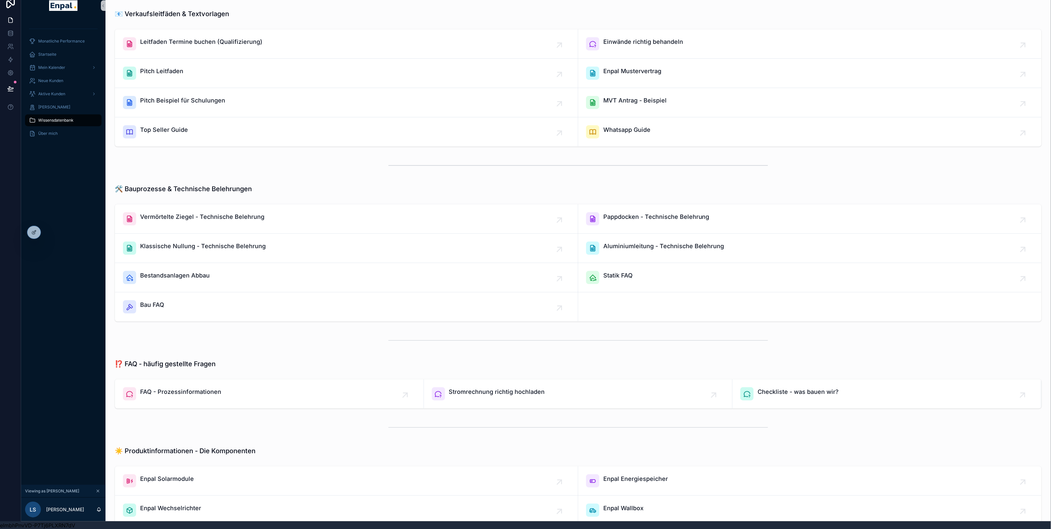
scroll to position [31, 0]
click at [66, 92] on div "Aktive Kunden" at bounding box center [63, 94] width 69 height 11
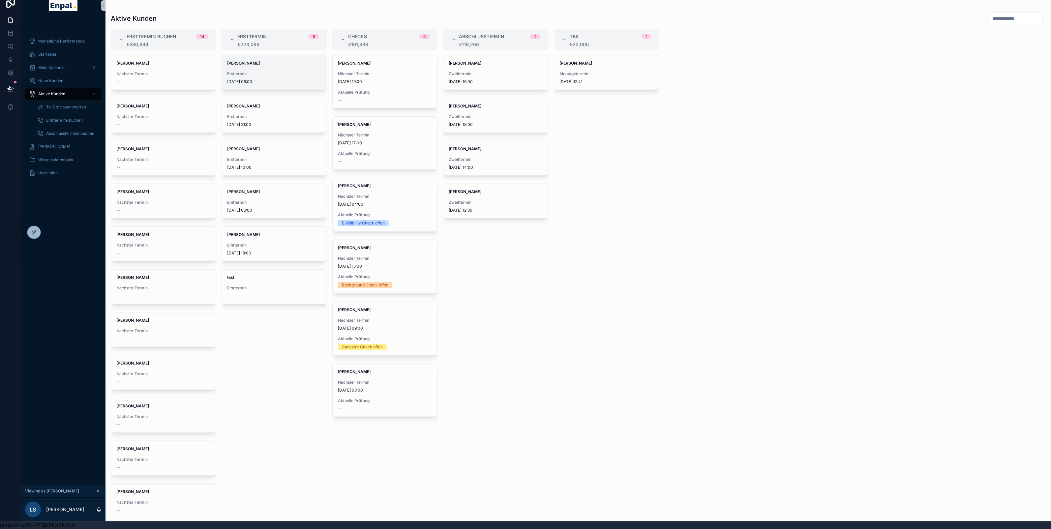
click at [284, 75] on span "Ersttermin" at bounding box center [274, 73] width 94 height 5
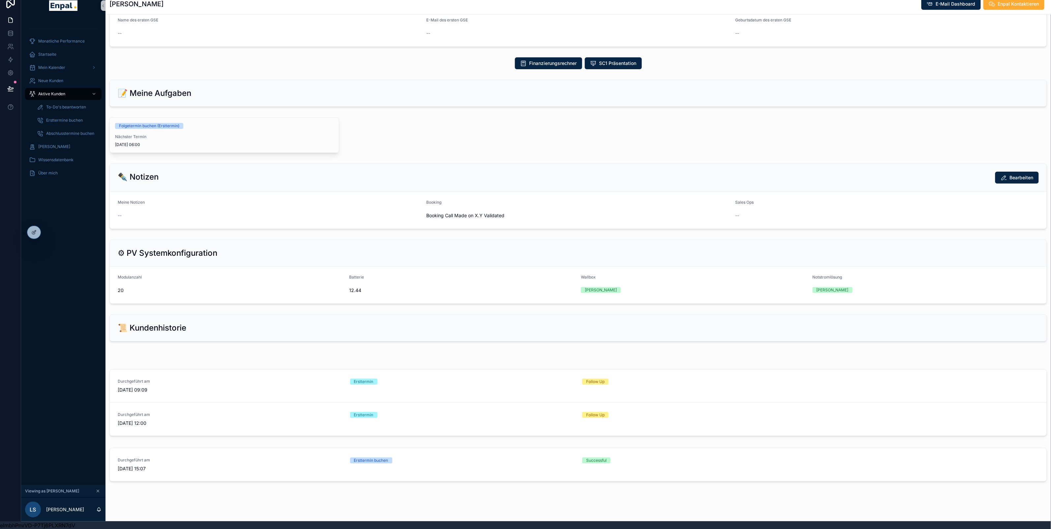
scroll to position [276, 0]
click at [55, 55] on span "Startseite" at bounding box center [47, 54] width 18 height 5
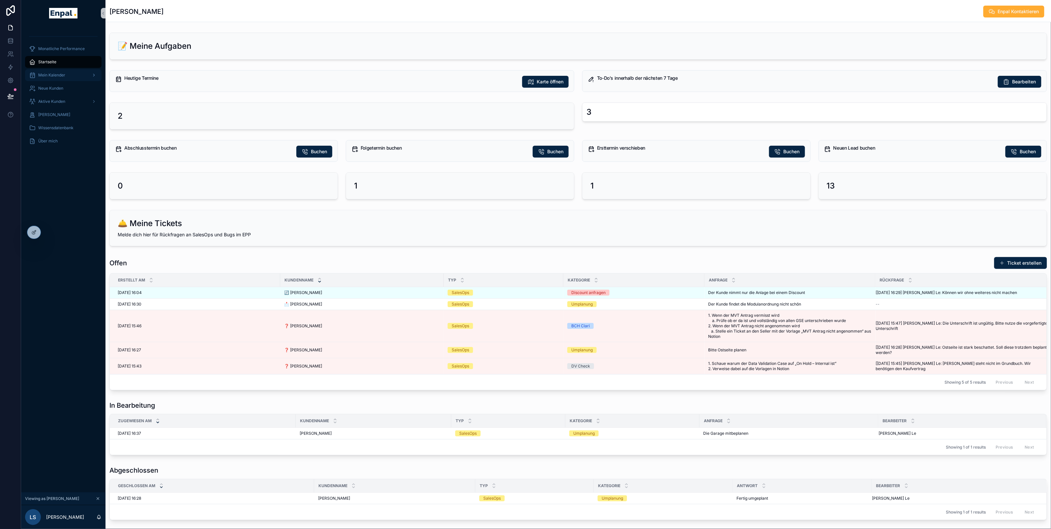
click at [66, 75] on div "Mein Kalender" at bounding box center [63, 75] width 69 height 11
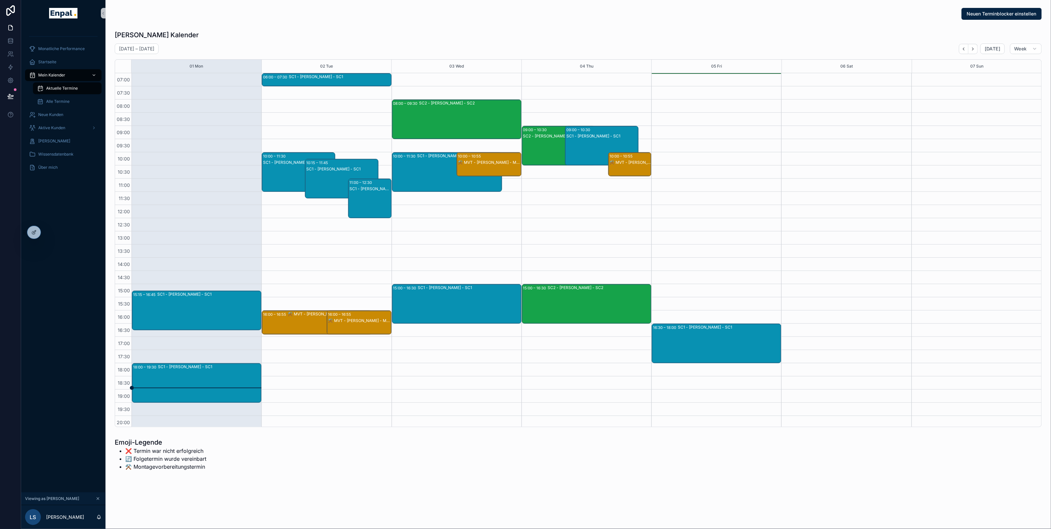
scroll to position [42, 0]
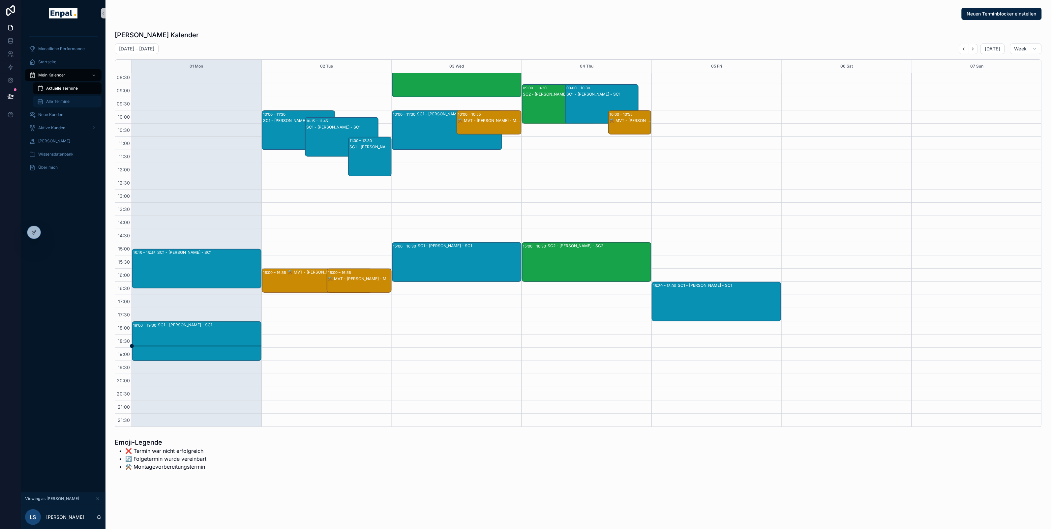
click at [62, 97] on div "Alle Termine" at bounding box center [67, 101] width 61 height 11
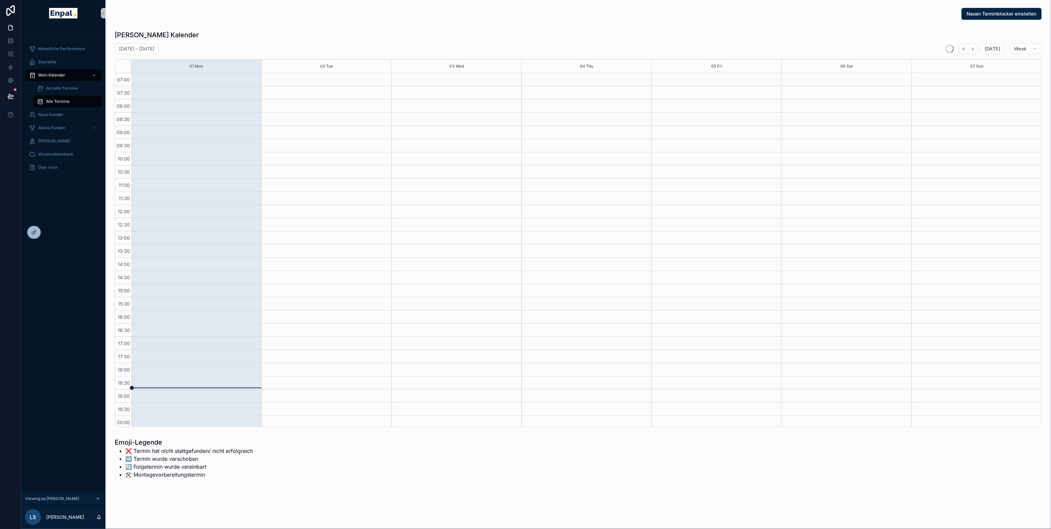
scroll to position [42, 0]
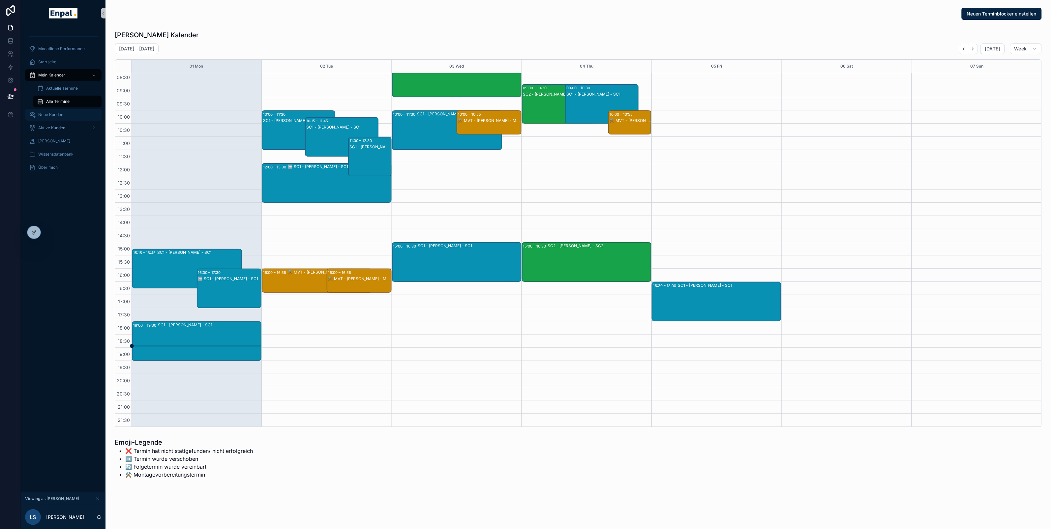
click at [58, 111] on div "Neue Kunden" at bounding box center [63, 114] width 69 height 11
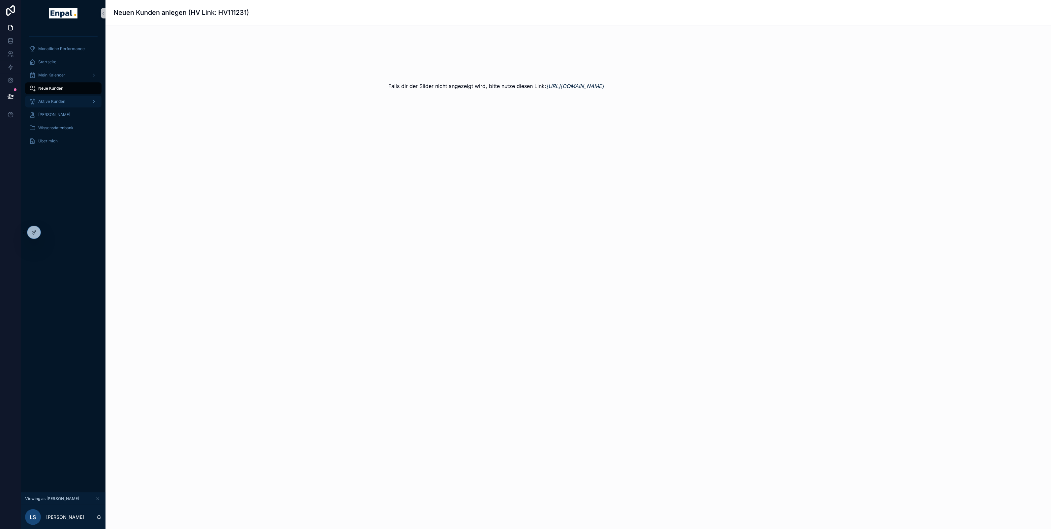
click at [58, 104] on div "Aktive Kunden" at bounding box center [63, 101] width 69 height 11
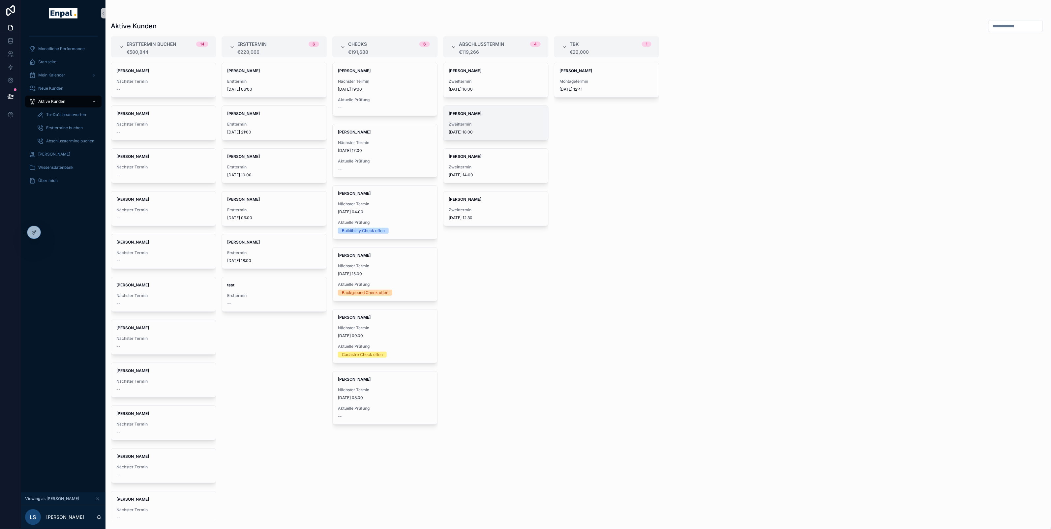
click at [475, 125] on span "Zweittermin" at bounding box center [496, 124] width 94 height 5
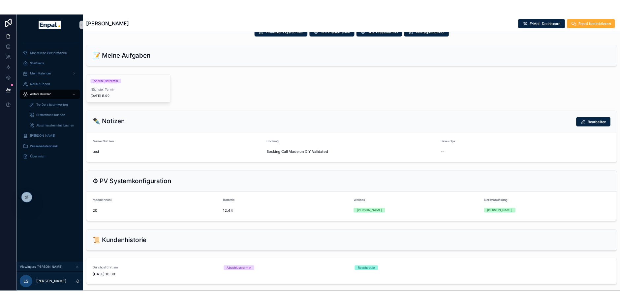
scroll to position [330, 0]
